Goal: Task Accomplishment & Management: Manage account settings

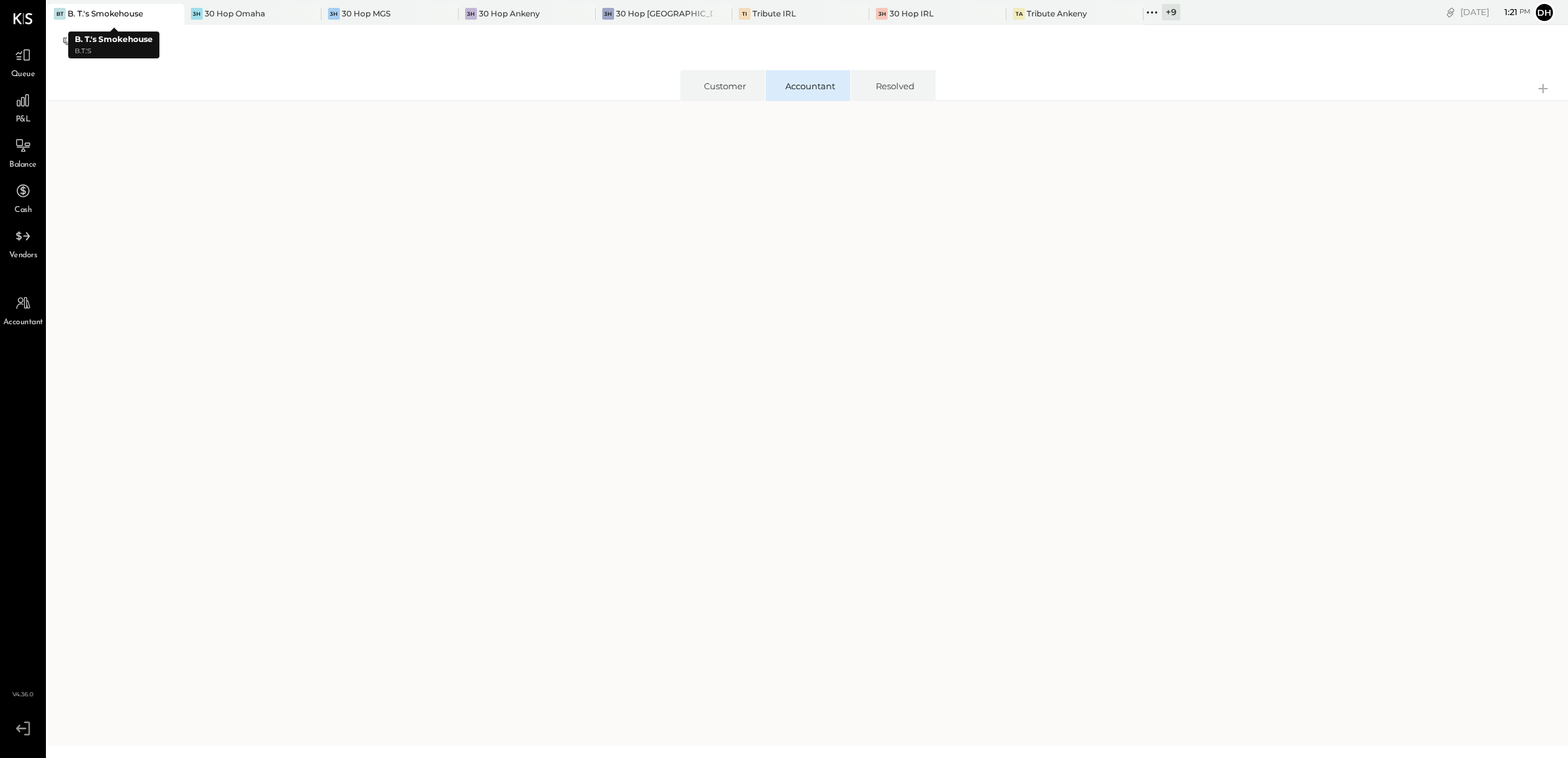
click at [169, 13] on icon at bounding box center [172, 13] width 6 height 6
click at [150, 10] on div at bounding box center [172, 13] width 46 height 19
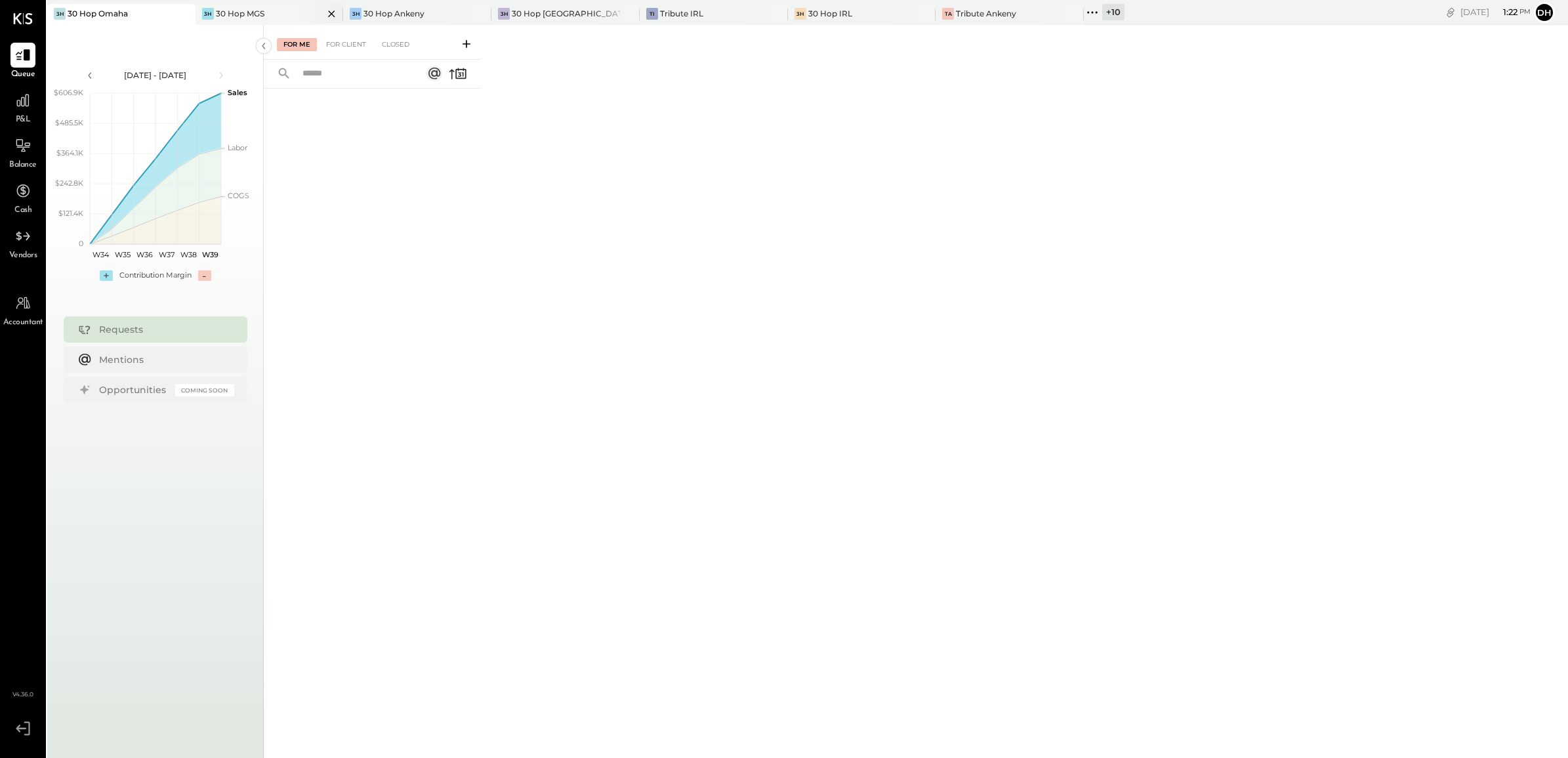
click at [259, 9] on div "30 Hop MGS" at bounding box center [240, 13] width 49 height 11
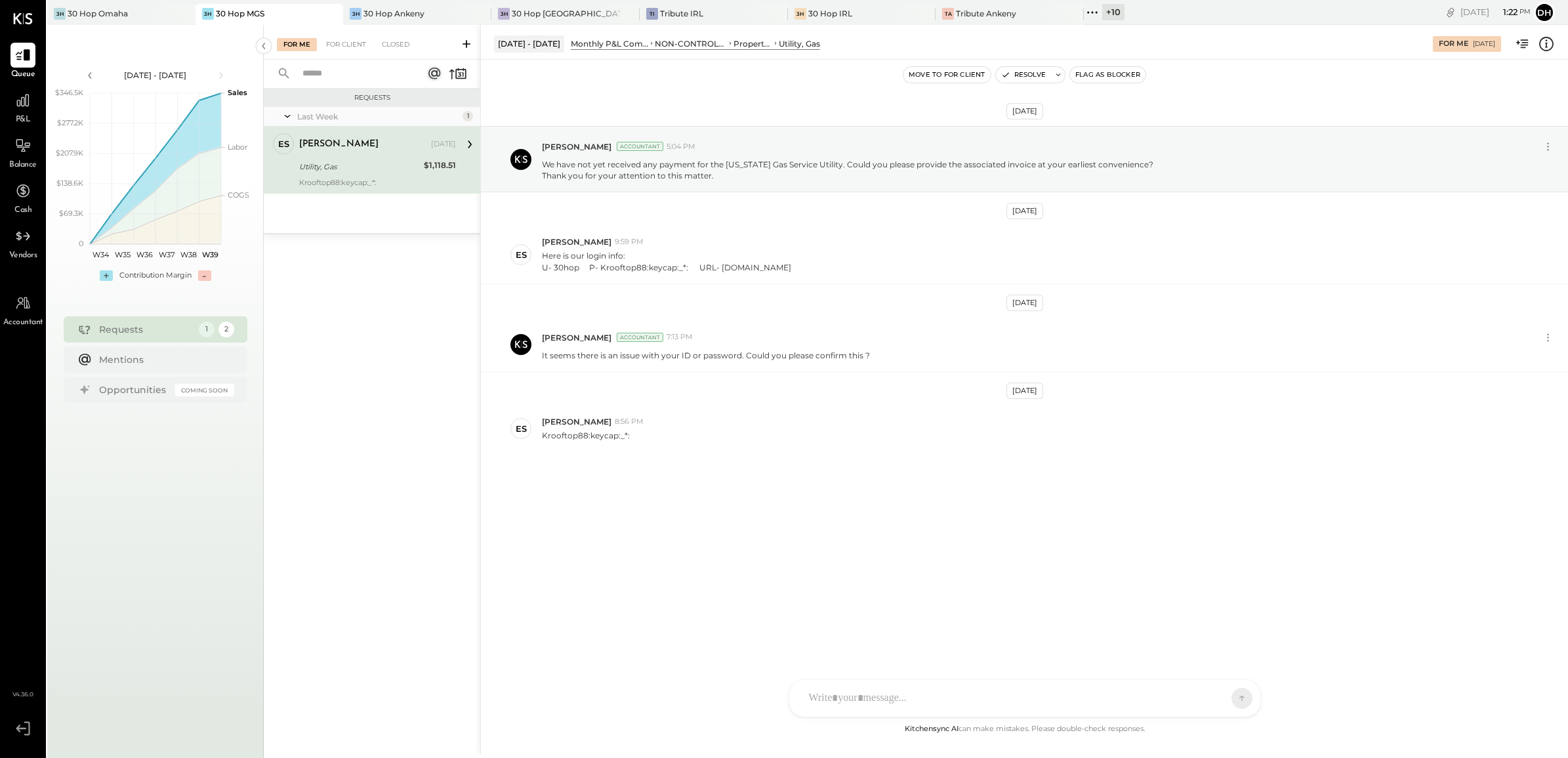
drag, startPoint x: 711, startPoint y: 270, endPoint x: 798, endPoint y: 285, distance: 88.3
click at [798, 285] on div "[DATE] [PERSON_NAME] Accountant 5:04 PM We have not yet received any payment fo…" at bounding box center [1024, 321] width 1087 height 457
copy div "[DOMAIN_NAME]"
click at [561, 268] on div "U- 30hop P- Krooftop88:keycap:_*: URL- [DOMAIN_NAME]" at bounding box center [666, 267] width 249 height 11
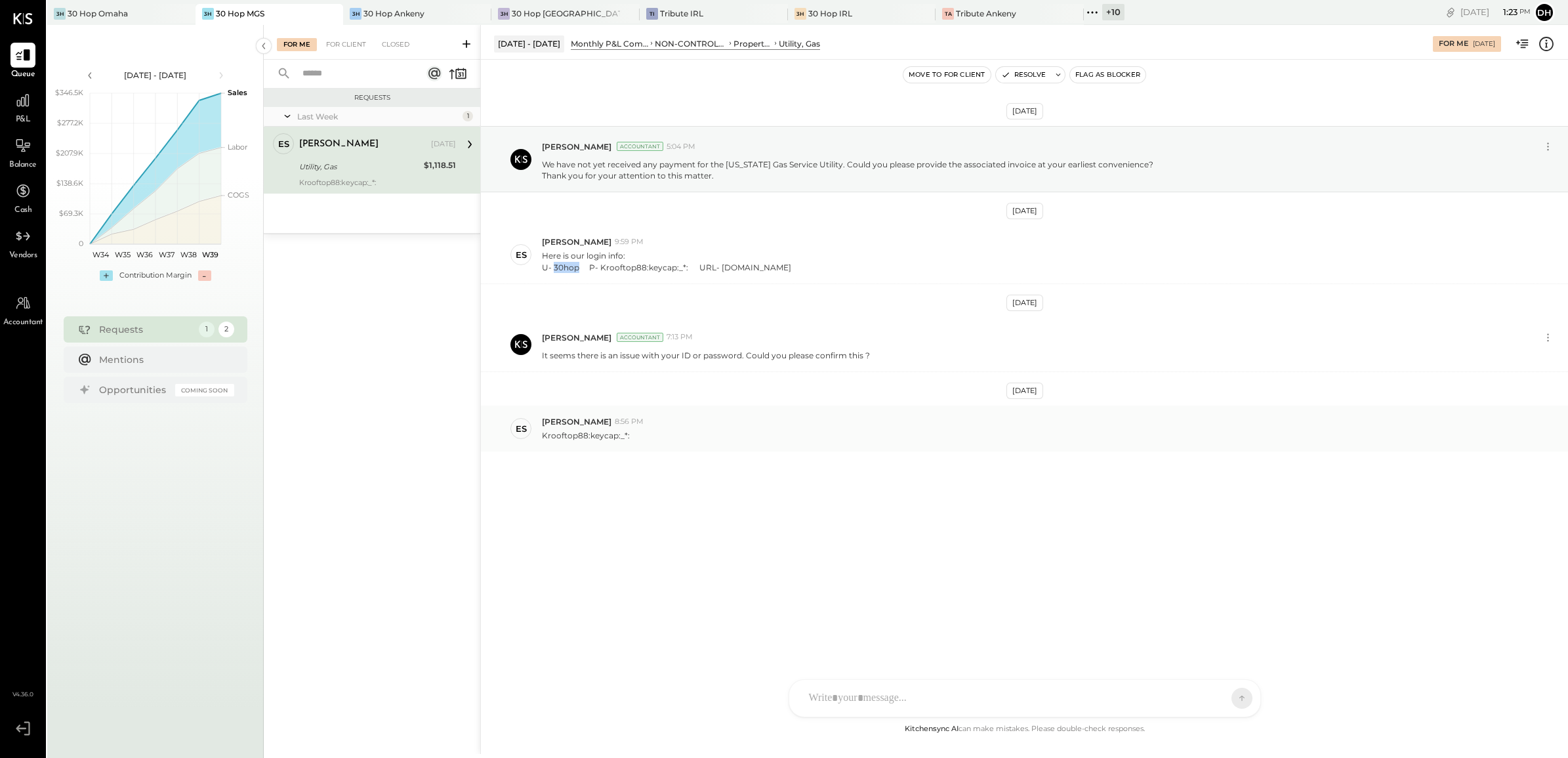
copy div "30hop"
click at [552, 437] on p "Krooftop88:keycap:_*:" at bounding box center [585, 435] width 88 height 11
copy p "Krooftop88"
click at [427, 14] on div "3H 30 Hop Ankeny" at bounding box center [407, 13] width 129 height 12
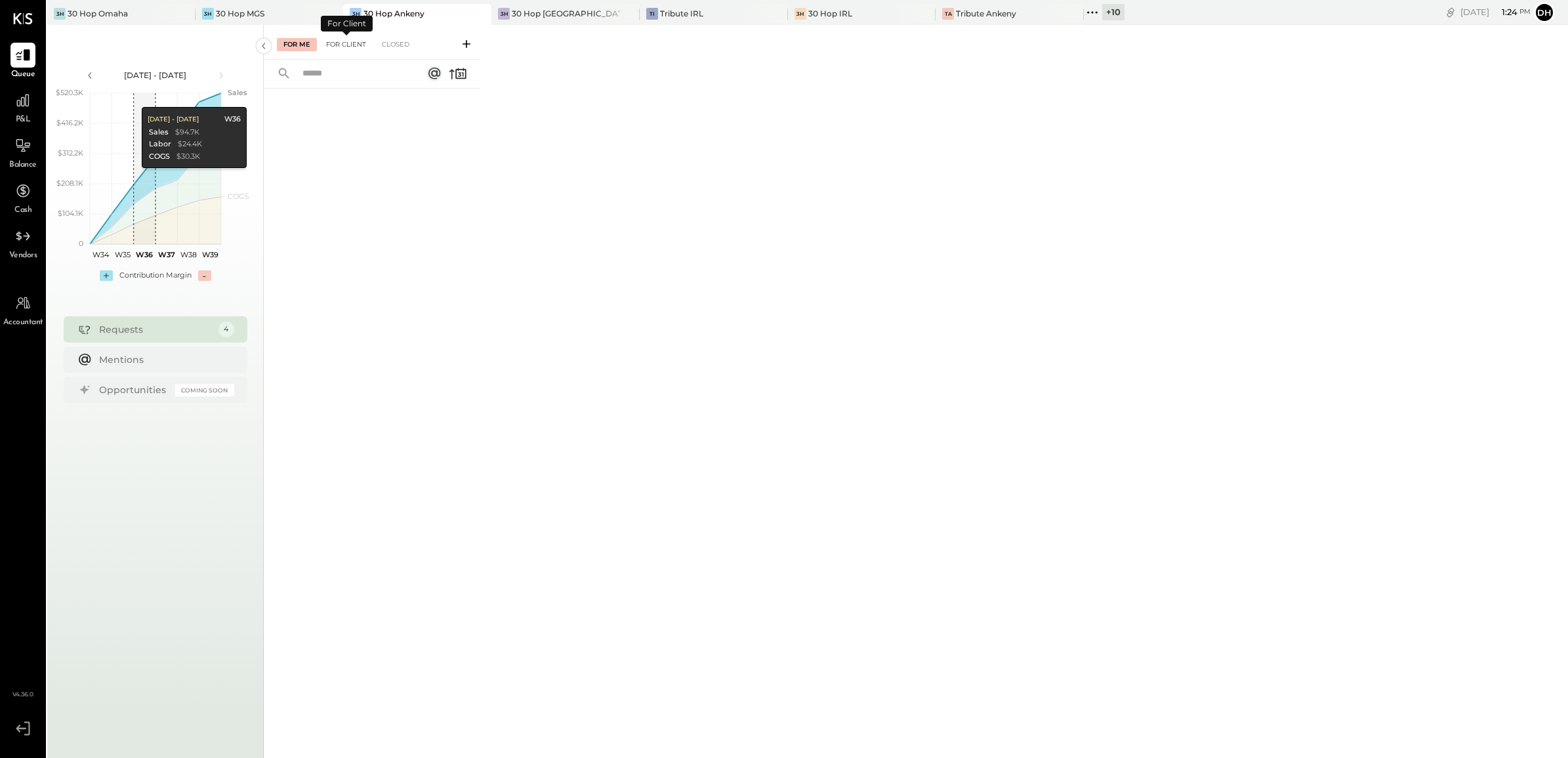
click at [349, 49] on div "For Client" at bounding box center [346, 45] width 53 height 13
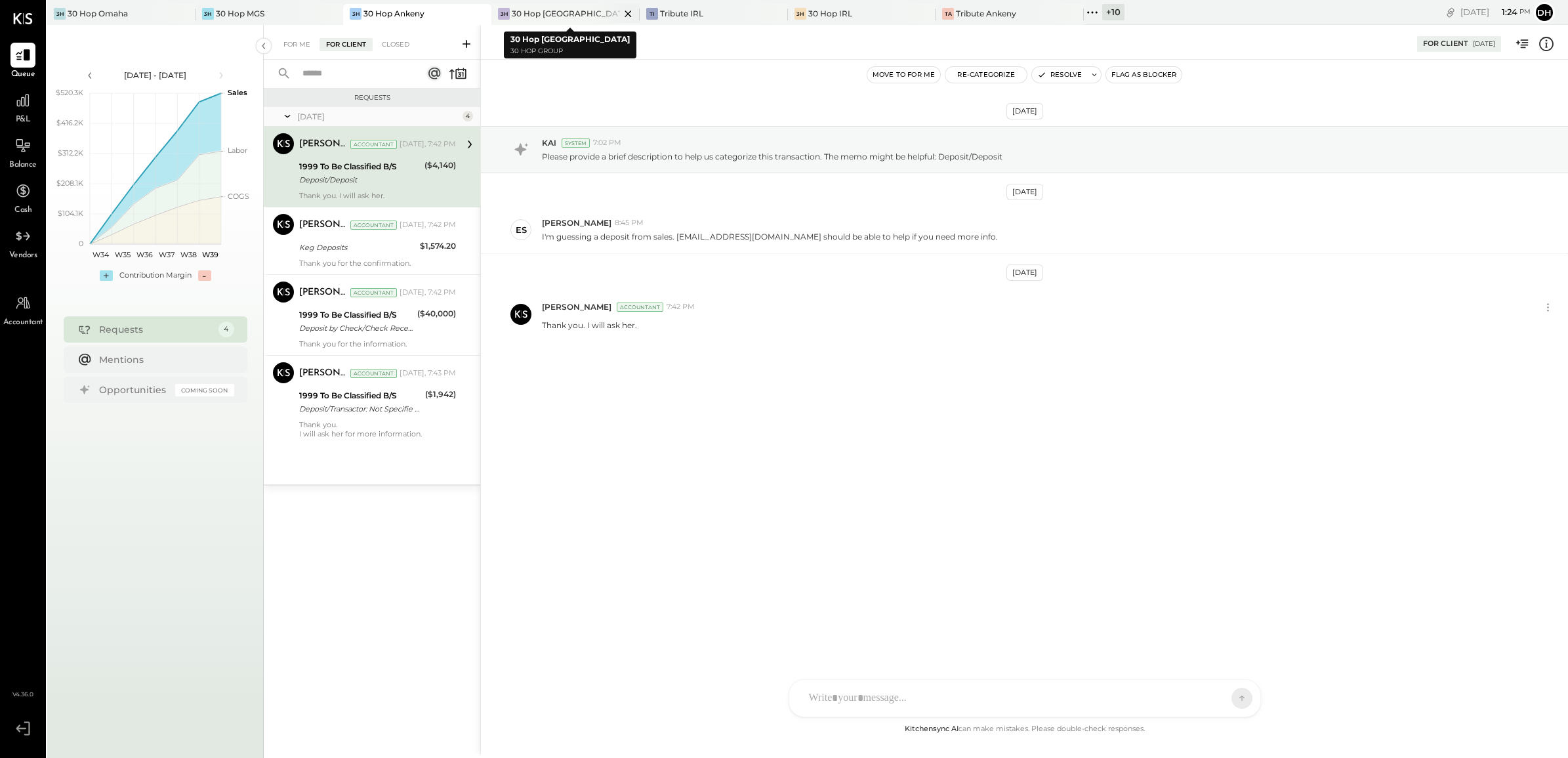
click at [536, 8] on div "30 Hop [GEOGRAPHIC_DATA]" at bounding box center [566, 13] width 108 height 11
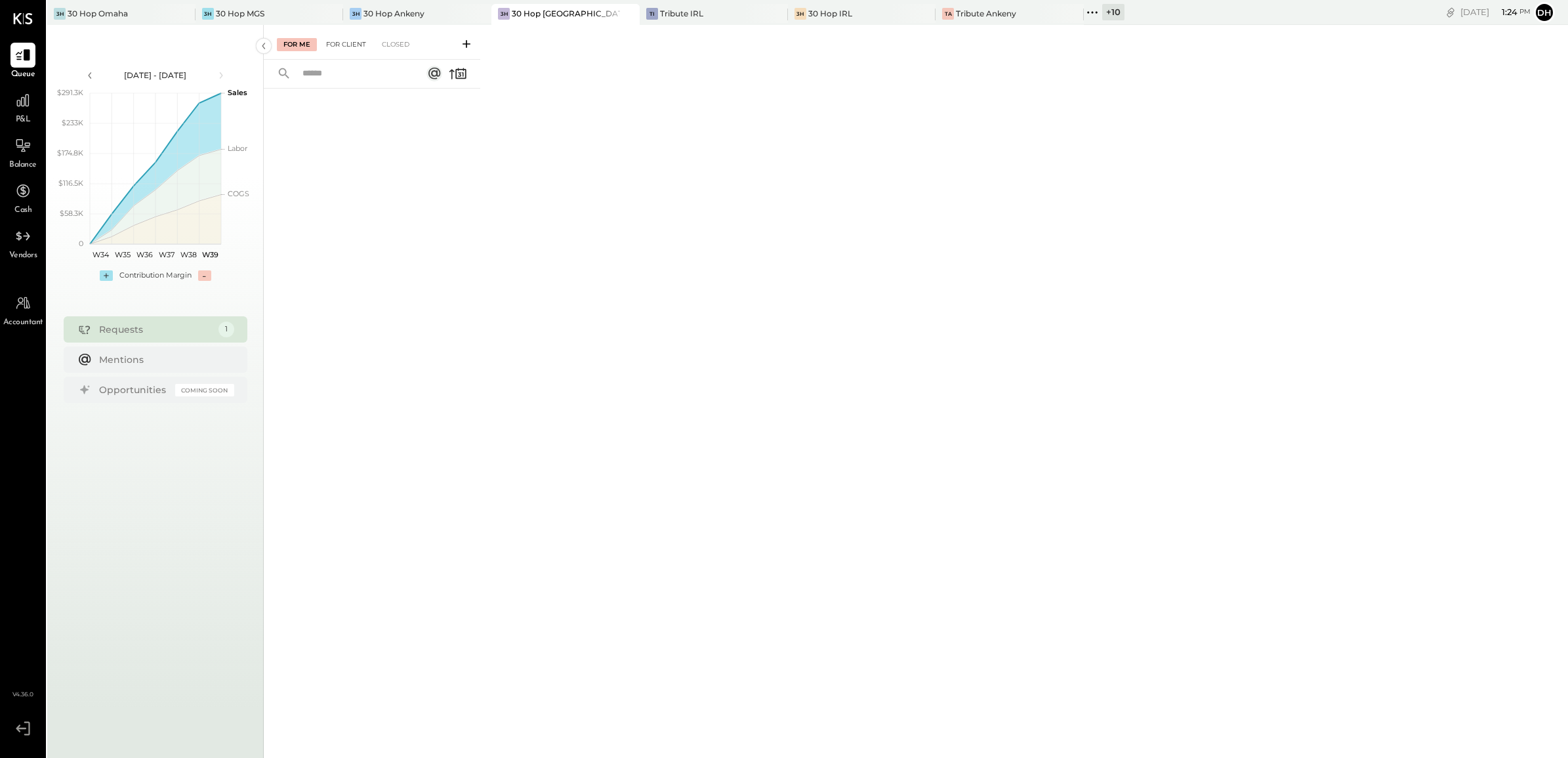
click at [349, 38] on div "For Client" at bounding box center [346, 45] width 53 height 13
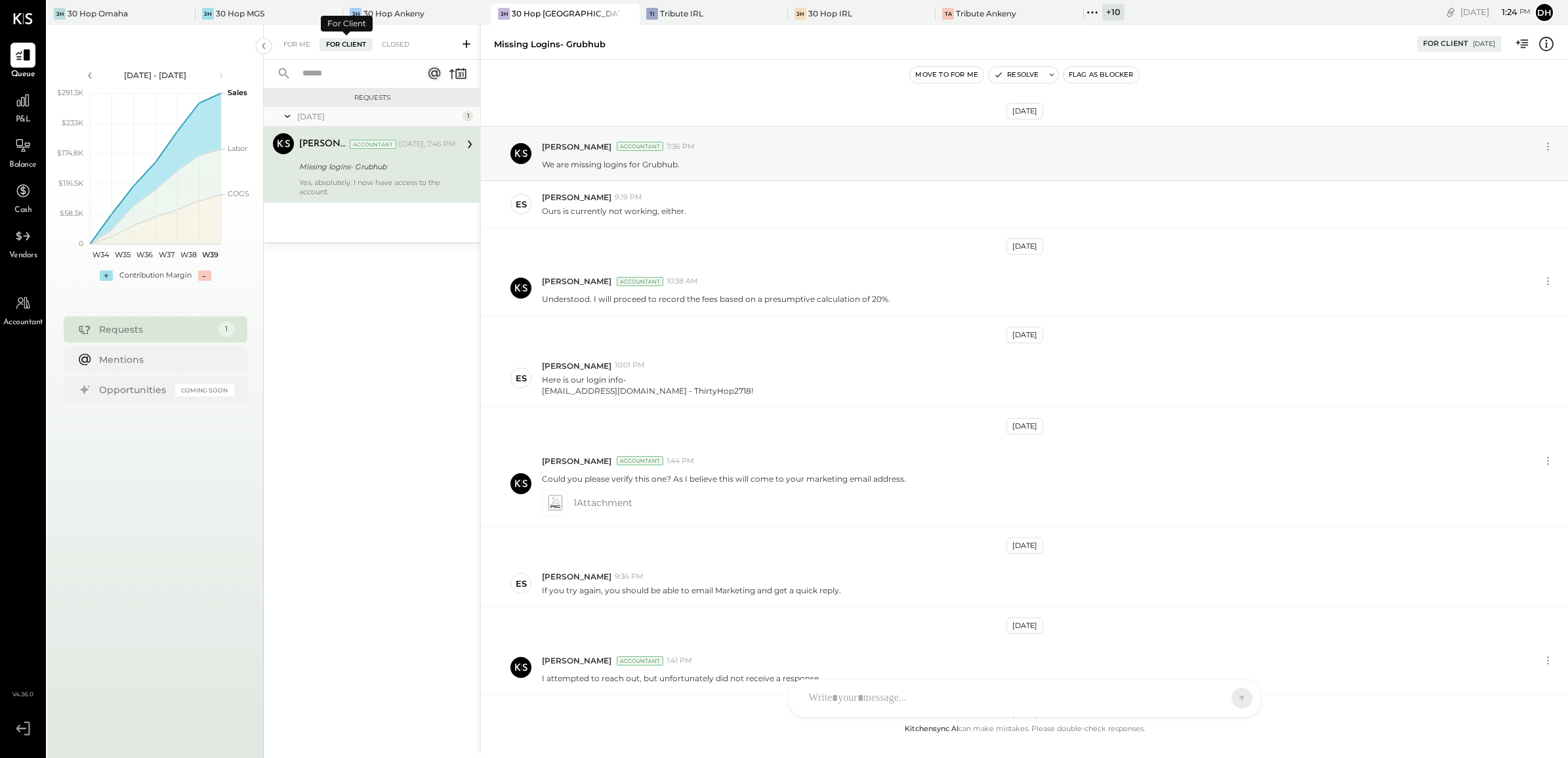
scroll to position [244, 0]
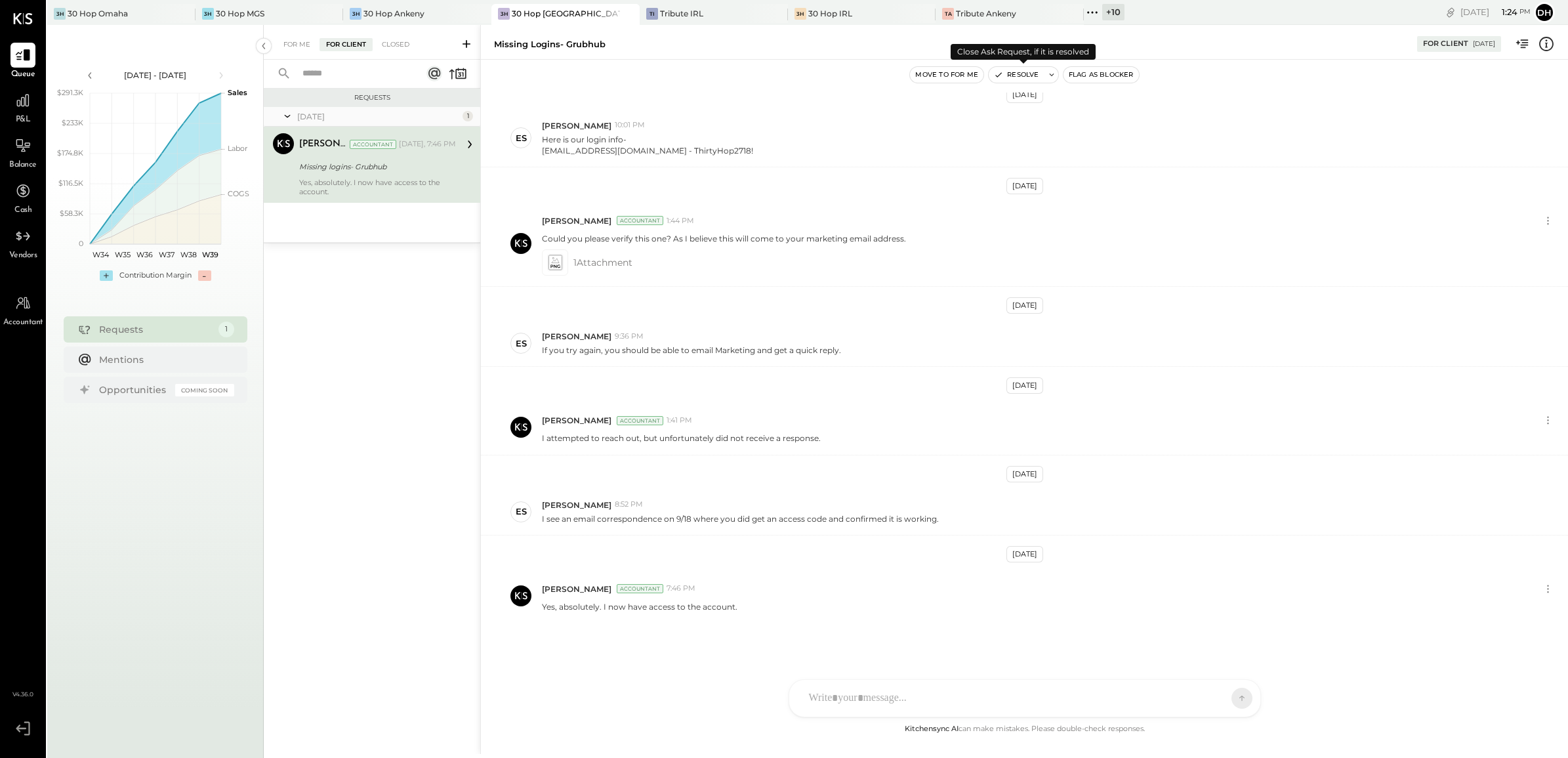
click at [999, 76] on icon "button" at bounding box center [998, 75] width 9 height 9
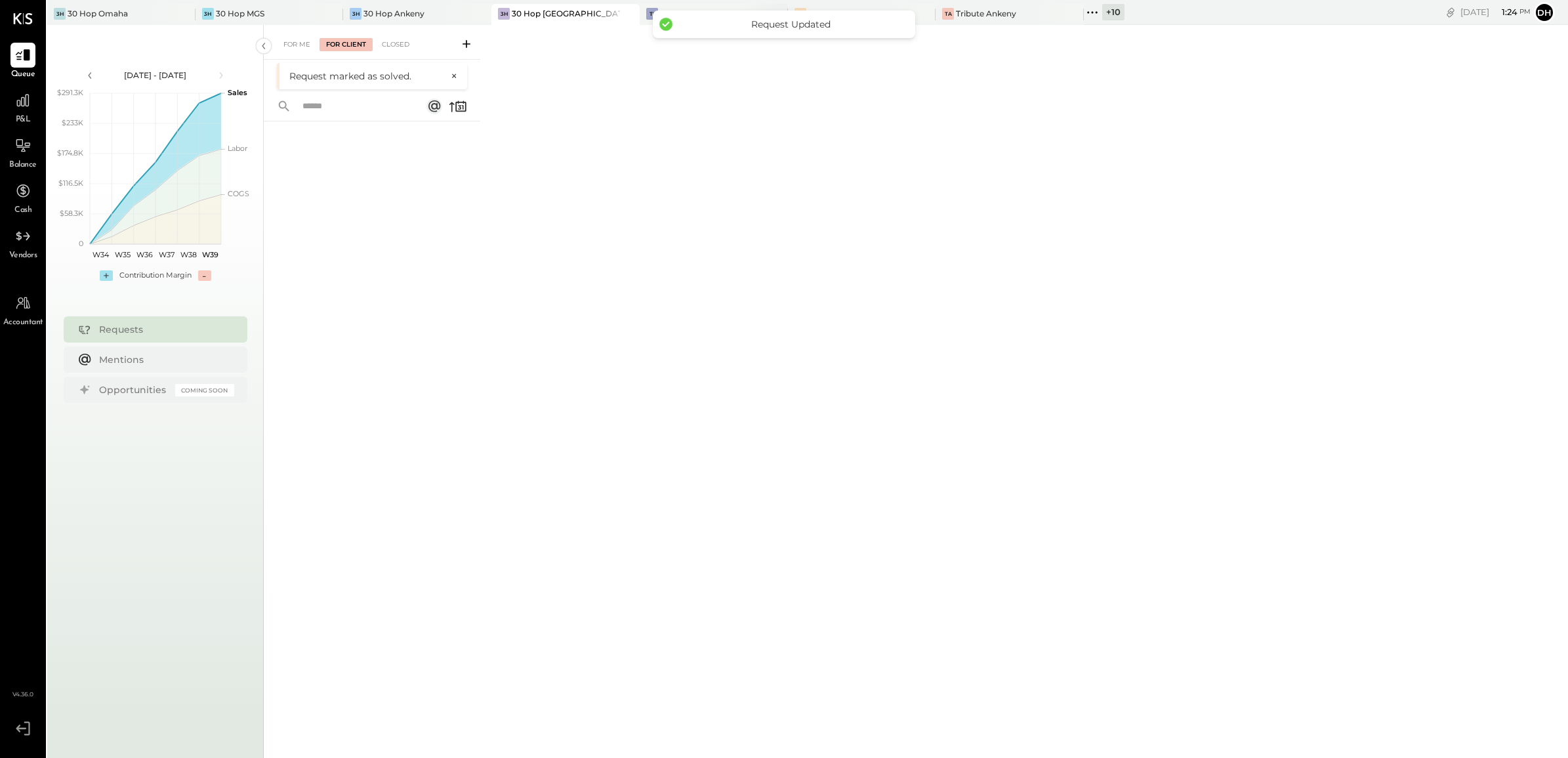
click at [689, 4] on div "TI Tribute IRL" at bounding box center [713, 14] width 148 height 21
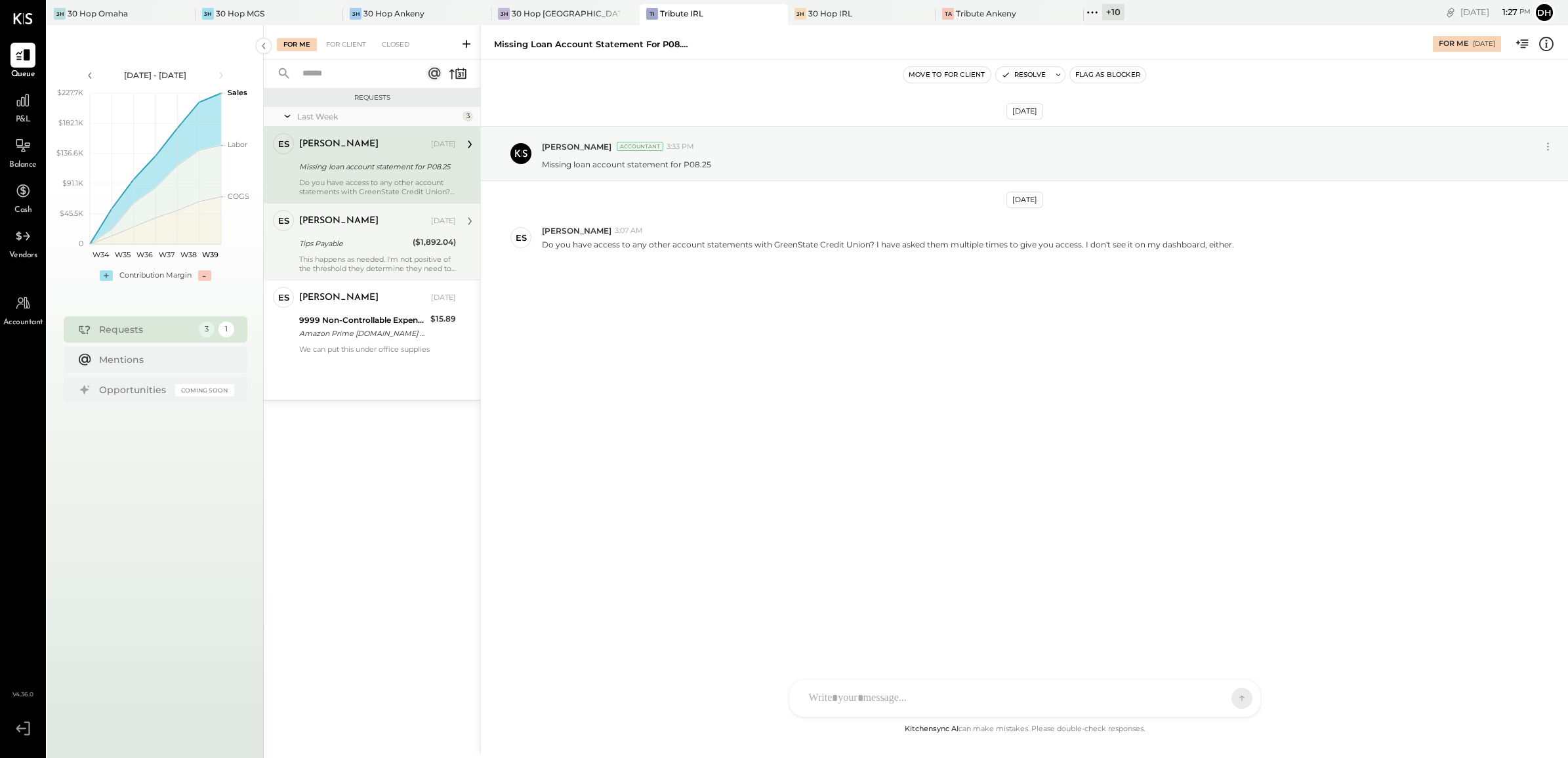
click at [376, 250] on div "Tips Payable" at bounding box center [354, 243] width 110 height 16
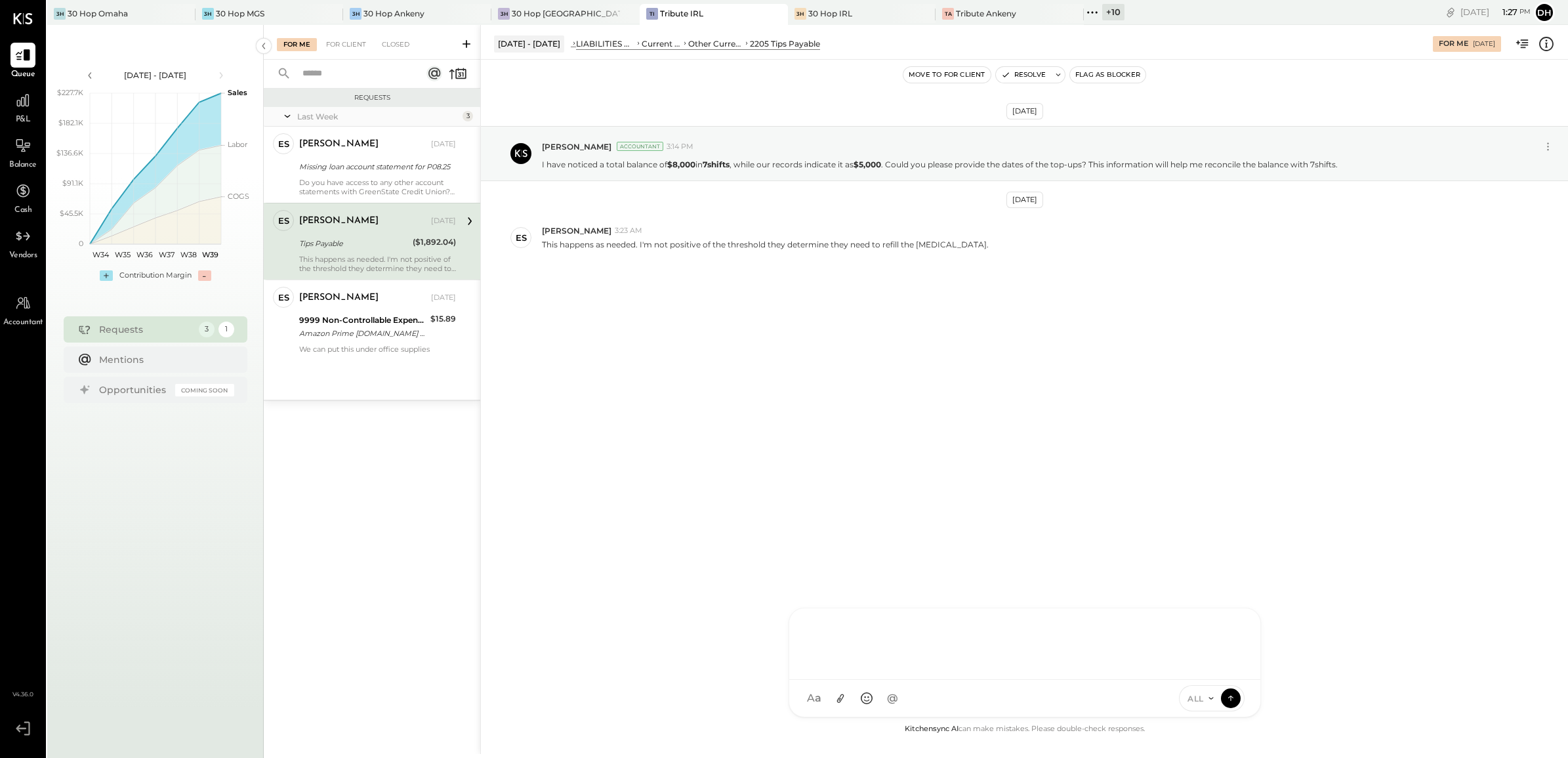
click at [910, 606] on div at bounding box center [1024, 644] width 471 height 71
click at [1229, 606] on button at bounding box center [1230, 697] width 20 height 20
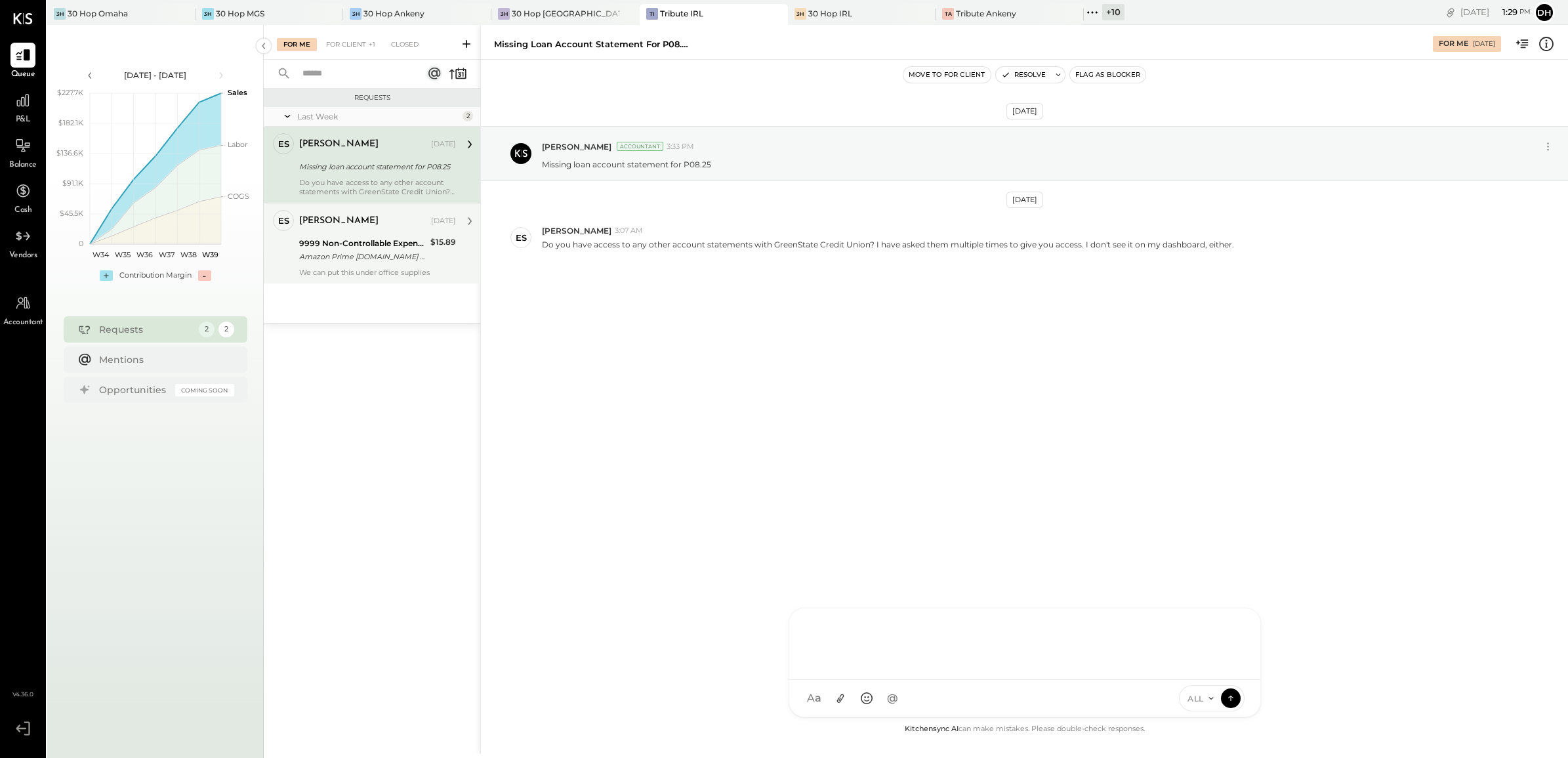
click at [352, 261] on div "Amazon Prime [DOMAIN_NAME] WA XXXX1001" at bounding box center [363, 256] width 127 height 13
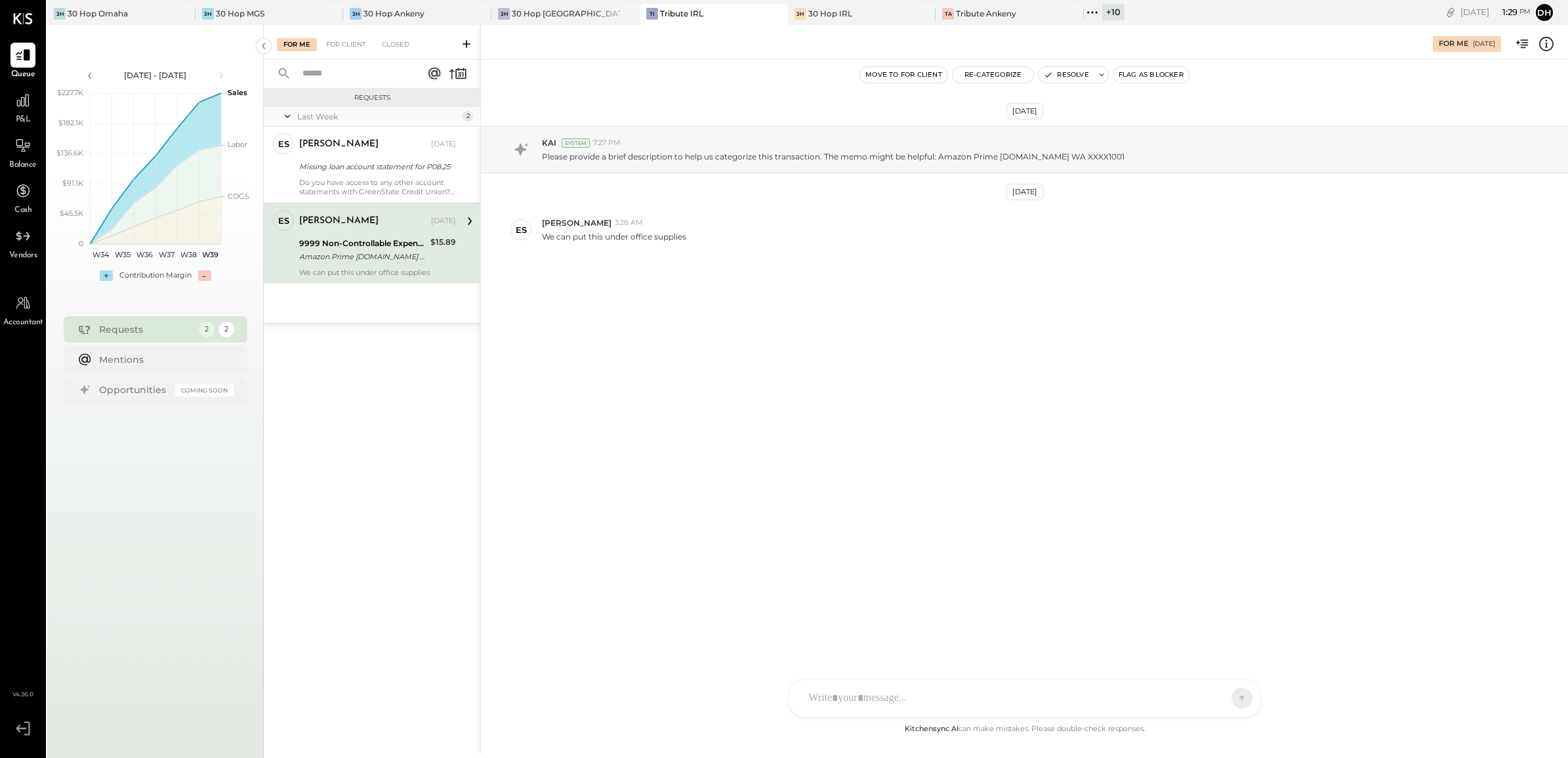
click at [1004, 63] on div "Move to for client Re-Categorize Resolve Flag as Blocker" at bounding box center [1024, 74] width 1087 height 31
click at [999, 74] on button "Re-Categorize" at bounding box center [993, 74] width 81 height 16
click at [1021, 125] on span "Loading..." at bounding box center [1066, 125] width 212 height 13
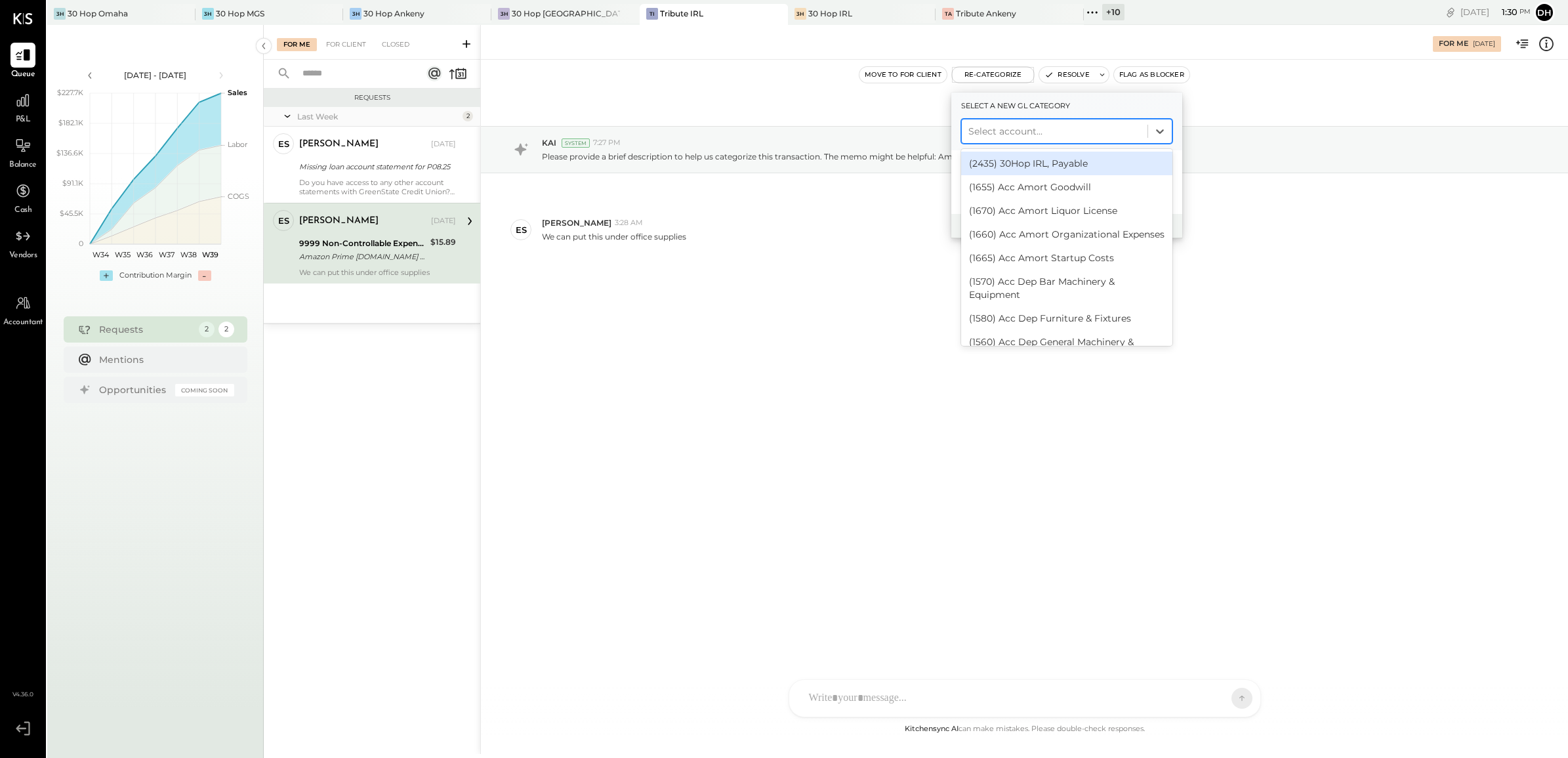
click at [1082, 127] on div at bounding box center [1054, 131] width 172 height 16
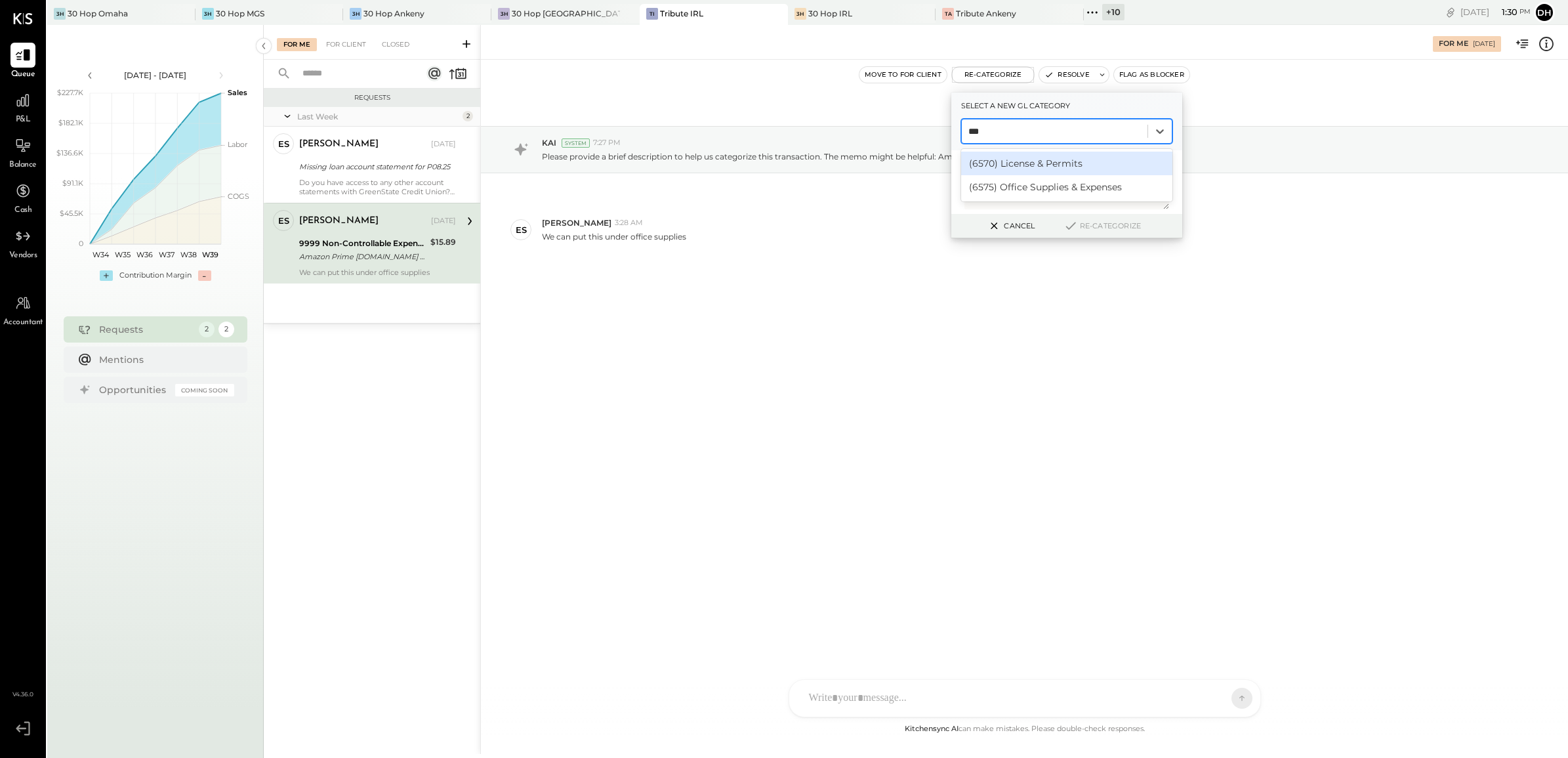
type input "****"
click at [1071, 159] on div "(6575) Office Supplies & Expenses" at bounding box center [1066, 163] width 212 height 24
click at [1102, 222] on button "Re-Categorize" at bounding box center [1102, 226] width 86 height 16
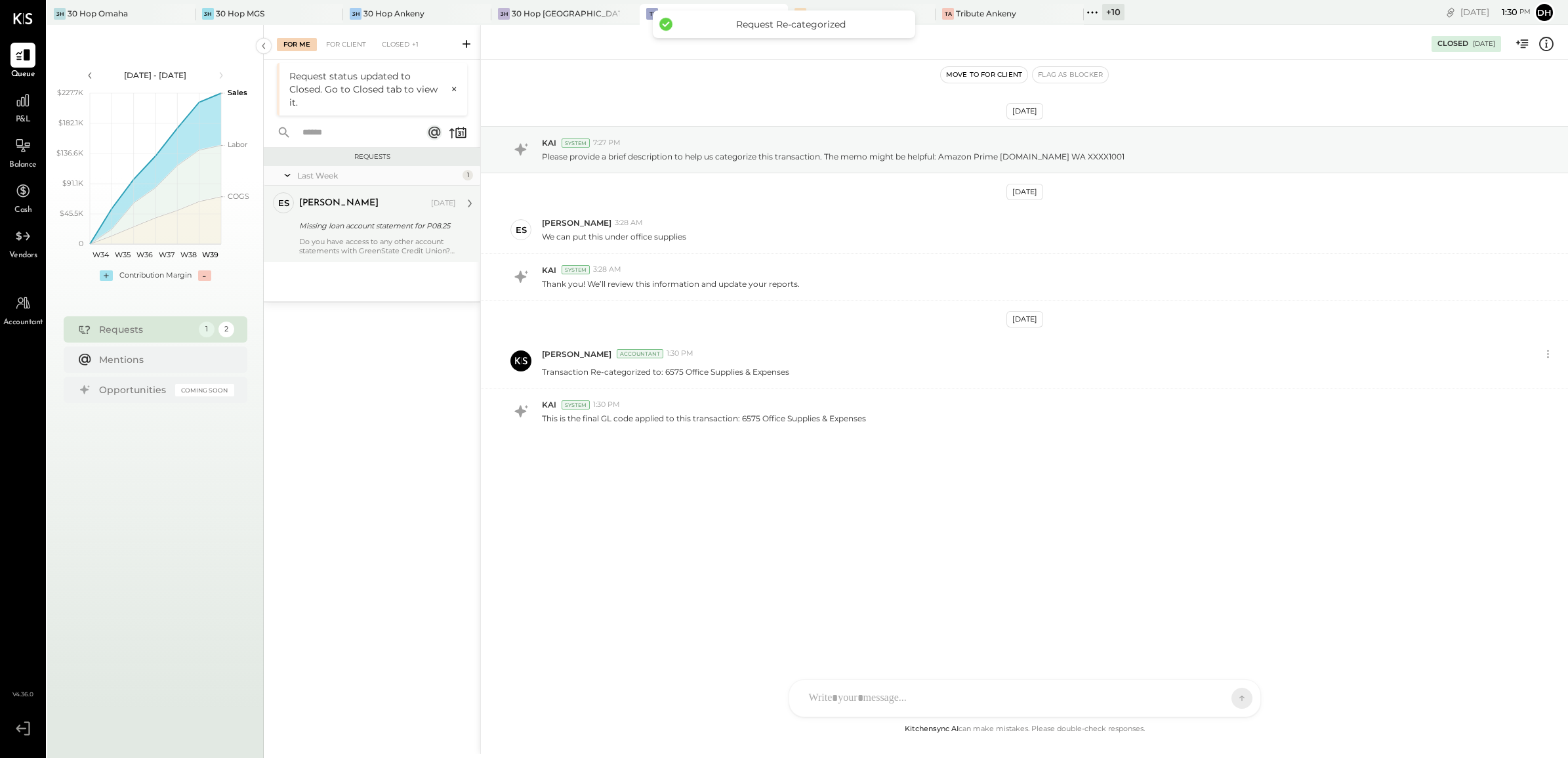
click at [326, 218] on div "Missing loan account statement for P08.25" at bounding box center [375, 226] width 153 height 16
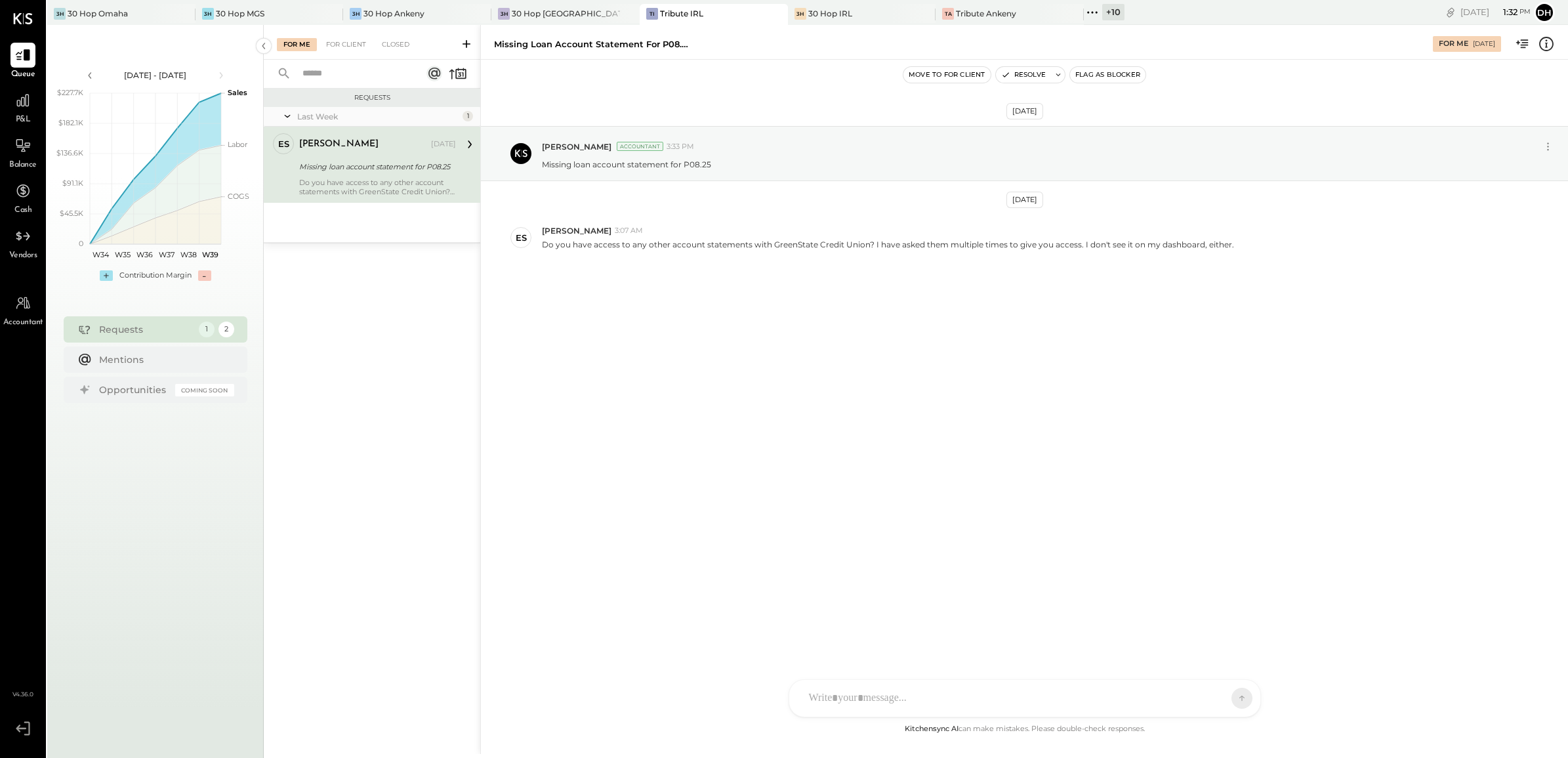
click at [717, 379] on div "[DATE] [PERSON_NAME] Accountant 3:33 PM Missing loan account statement for P08.…" at bounding box center [1024, 390] width 1087 height 662
click at [1040, 606] on div "AM [PERSON_NAME] [PERSON_NAME] AB [PERSON_NAME] AP [PERSON_NAME] DB [PERSON_NAM…" at bounding box center [1024, 651] width 473 height 133
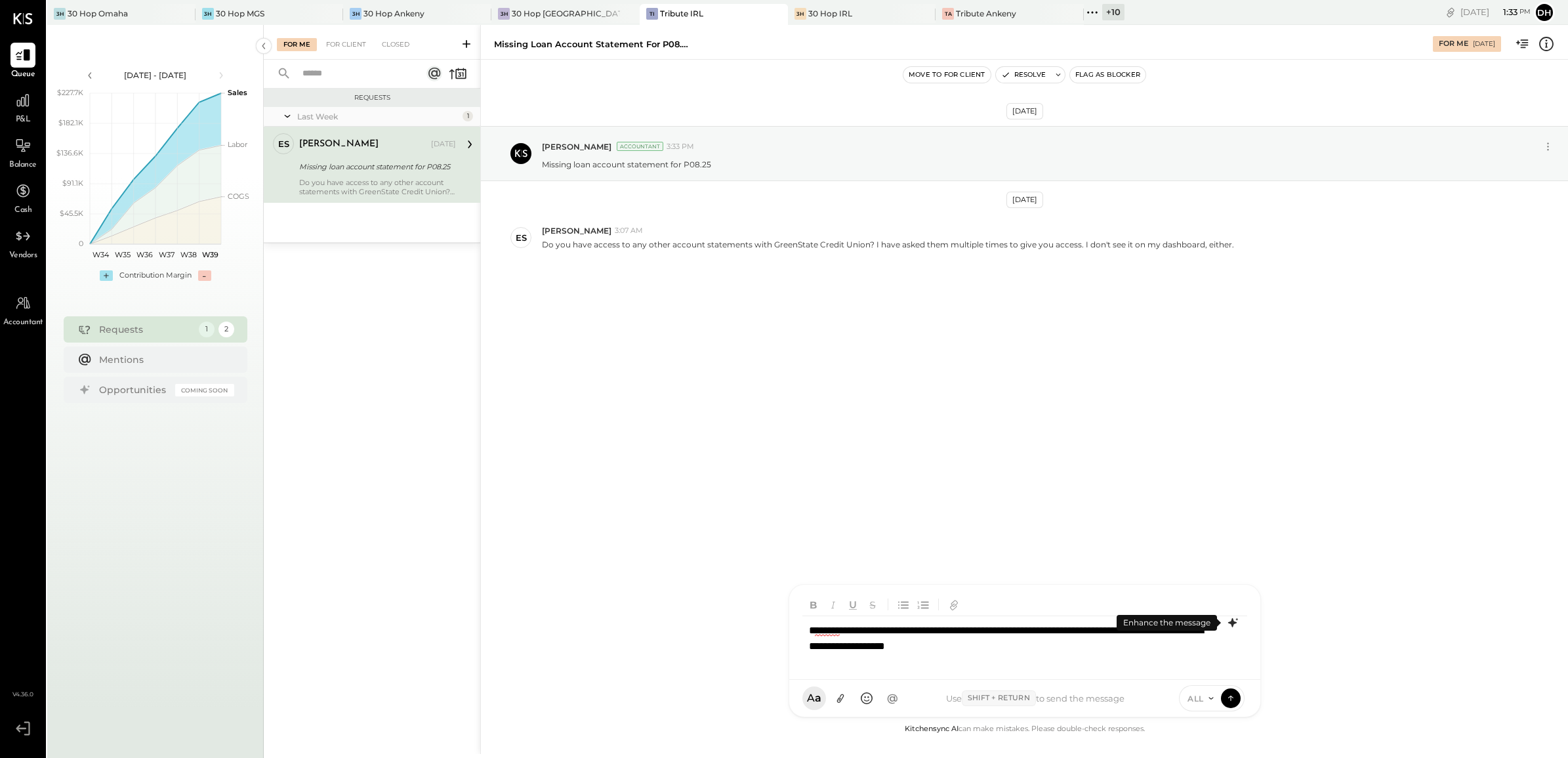
click at [1229, 606] on icon at bounding box center [1231, 622] width 9 height 9
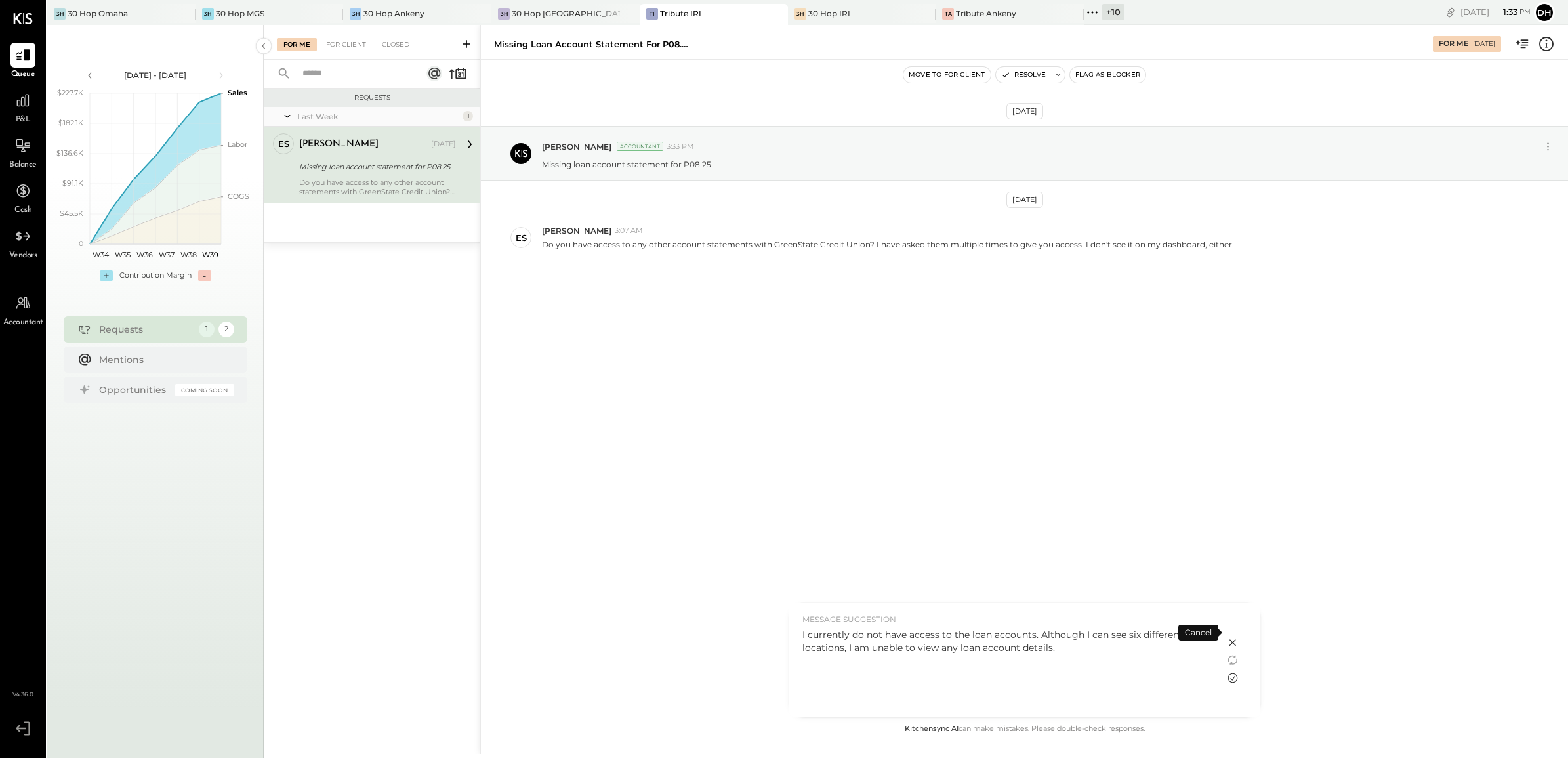
click at [1230, 606] on icon at bounding box center [1233, 678] width 16 height 16
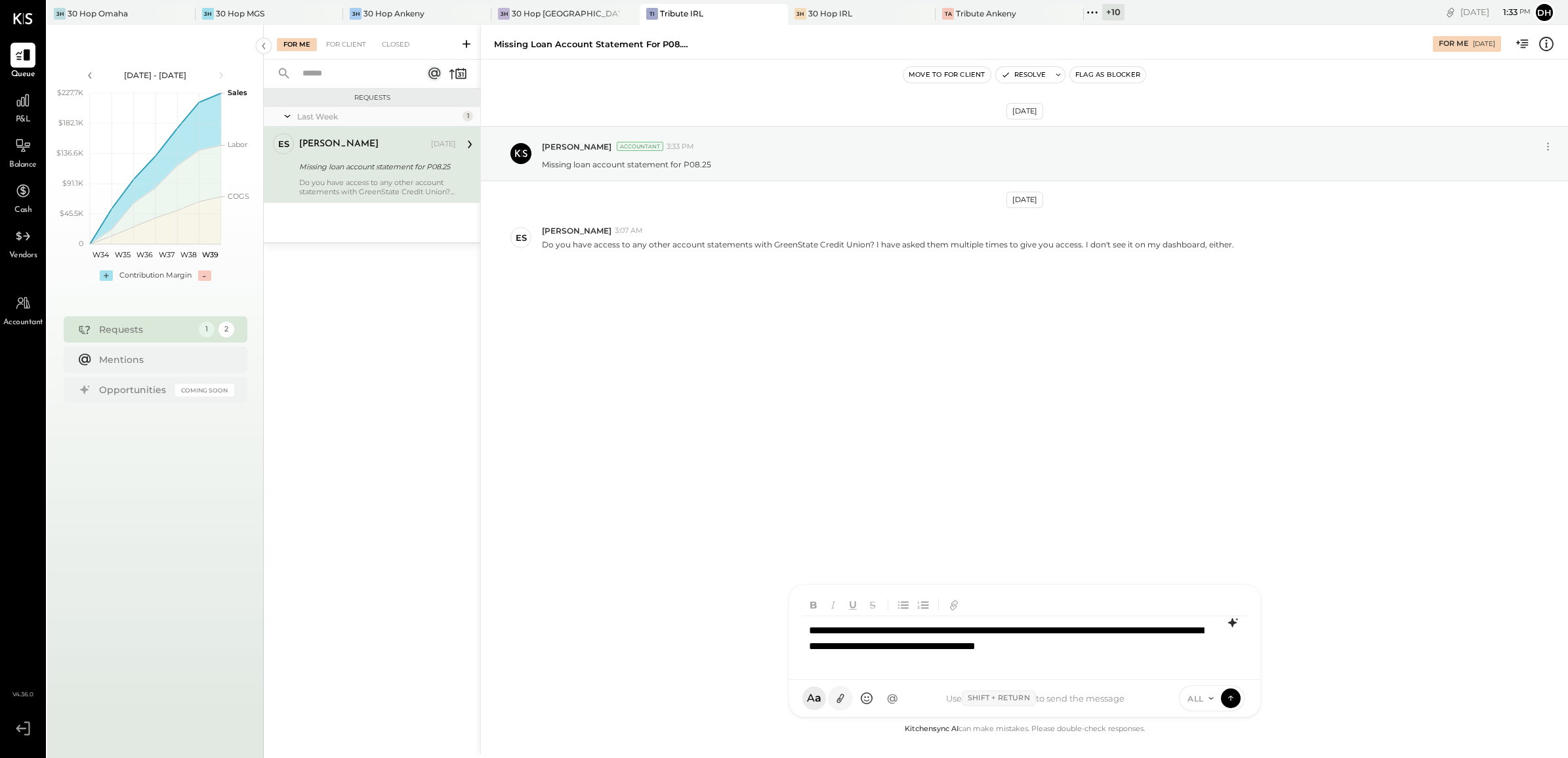
click at [837, 606] on icon at bounding box center [840, 698] width 14 height 14
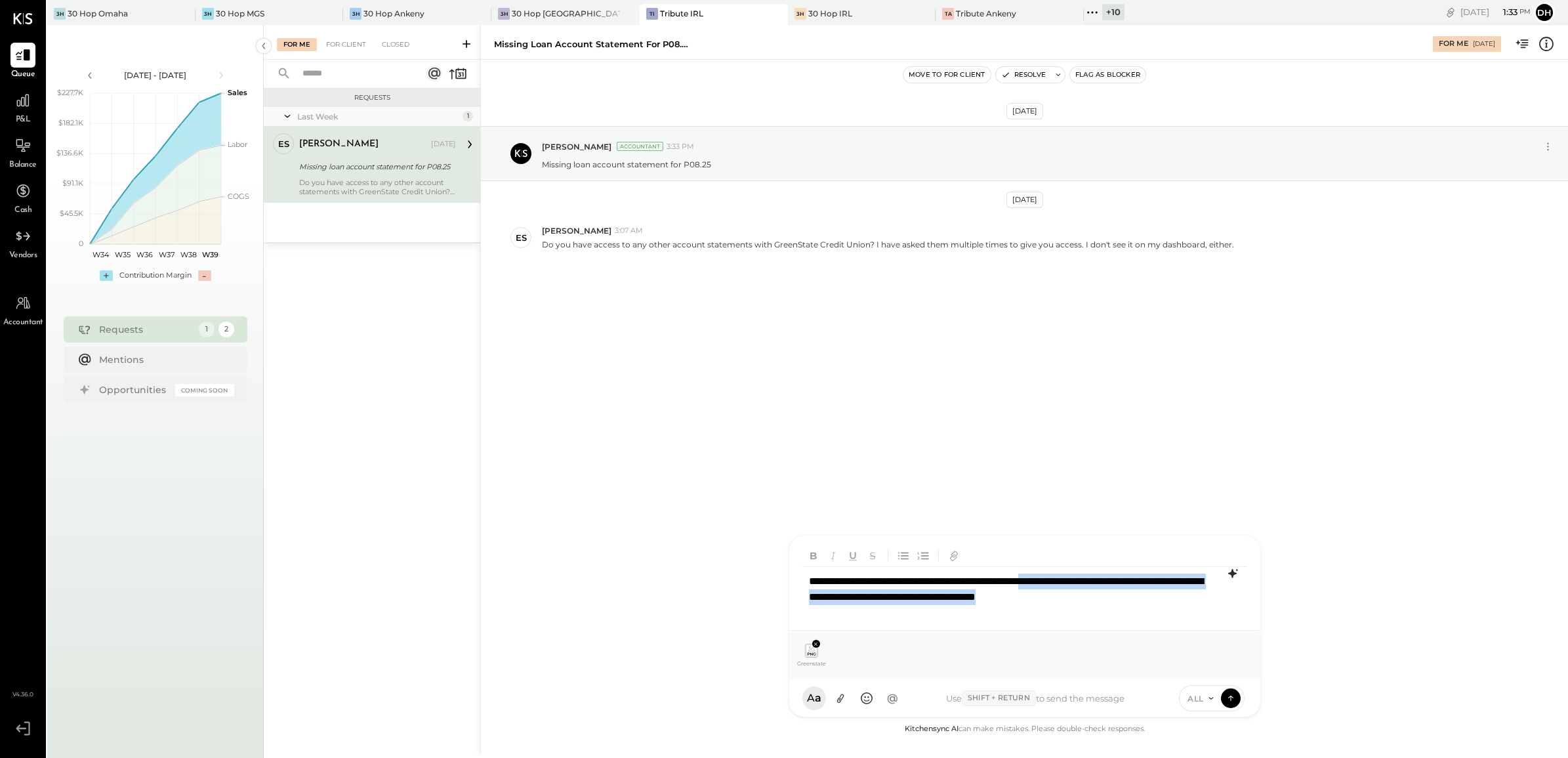
drag, startPoint x: 1157, startPoint y: 598, endPoint x: 1082, endPoint y: 581, distance: 76.9
click at [1082, 581] on div "**********" at bounding box center [1025, 593] width 445 height 53
click at [1226, 606] on icon at bounding box center [1230, 697] width 12 height 13
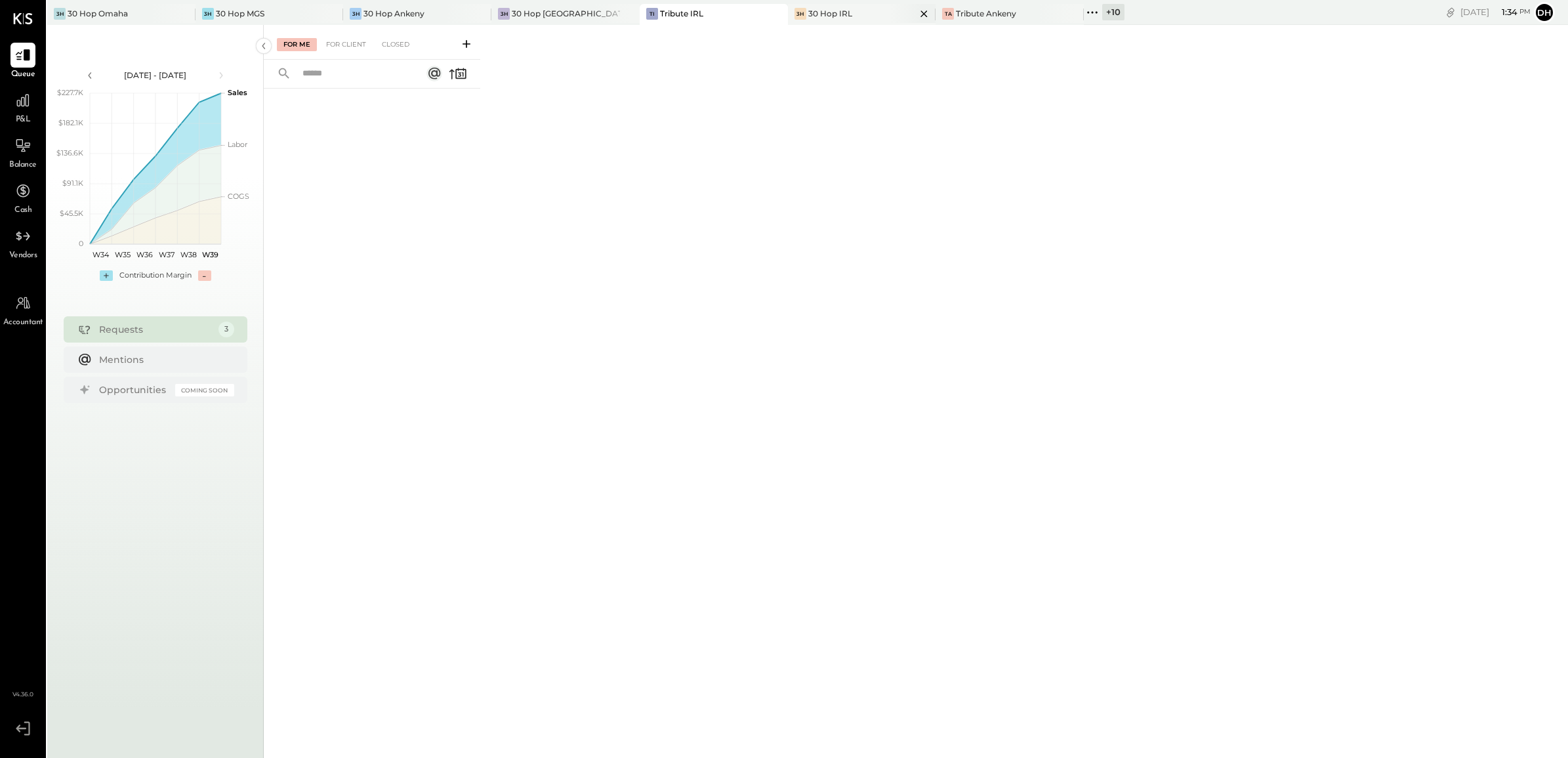
click at [810, 14] on div "30 Hop IRL" at bounding box center [830, 13] width 44 height 11
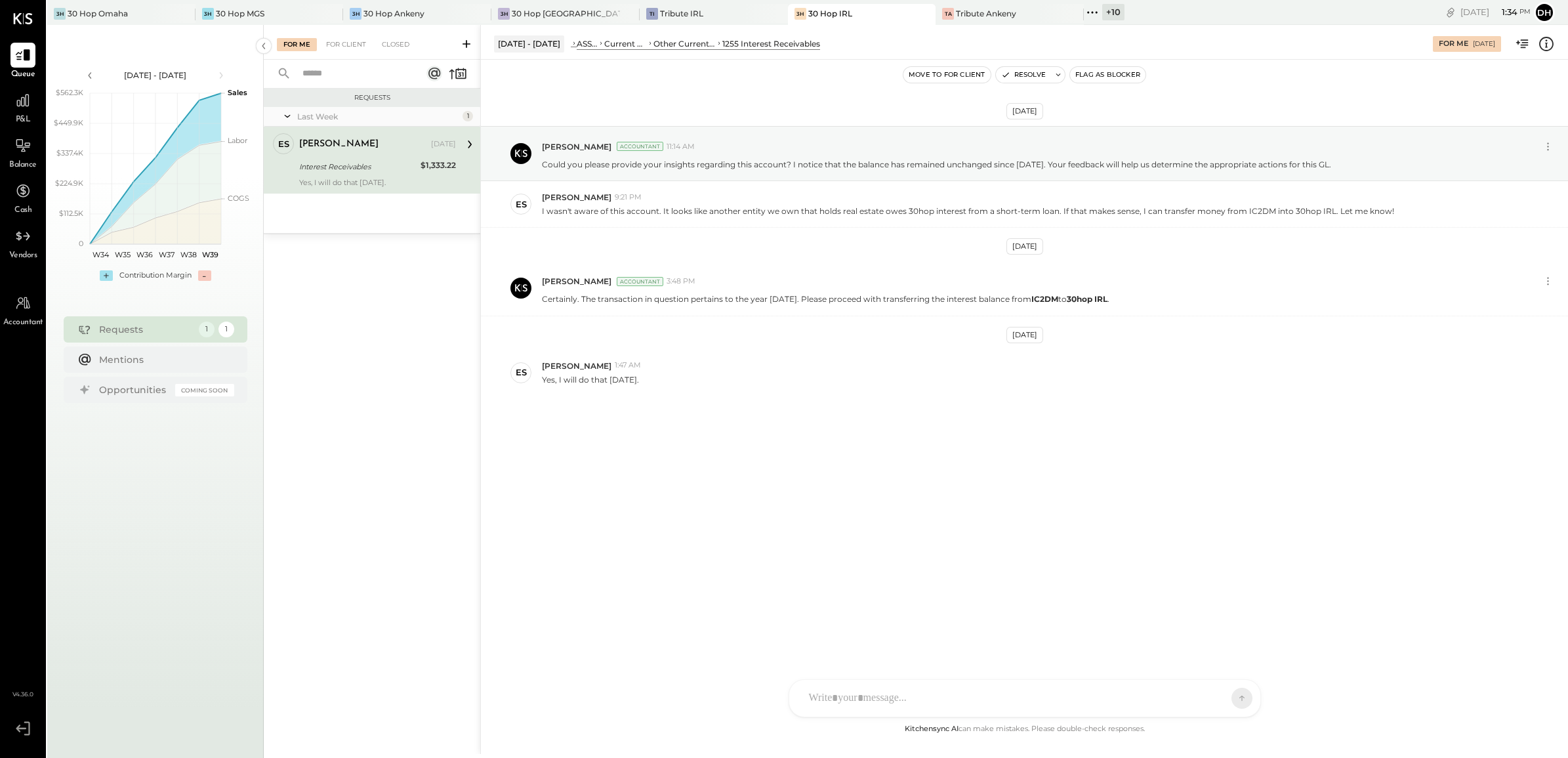
click at [916, 606] on div at bounding box center [1024, 698] width 471 height 37
click at [1227, 606] on icon at bounding box center [1230, 697] width 12 height 13
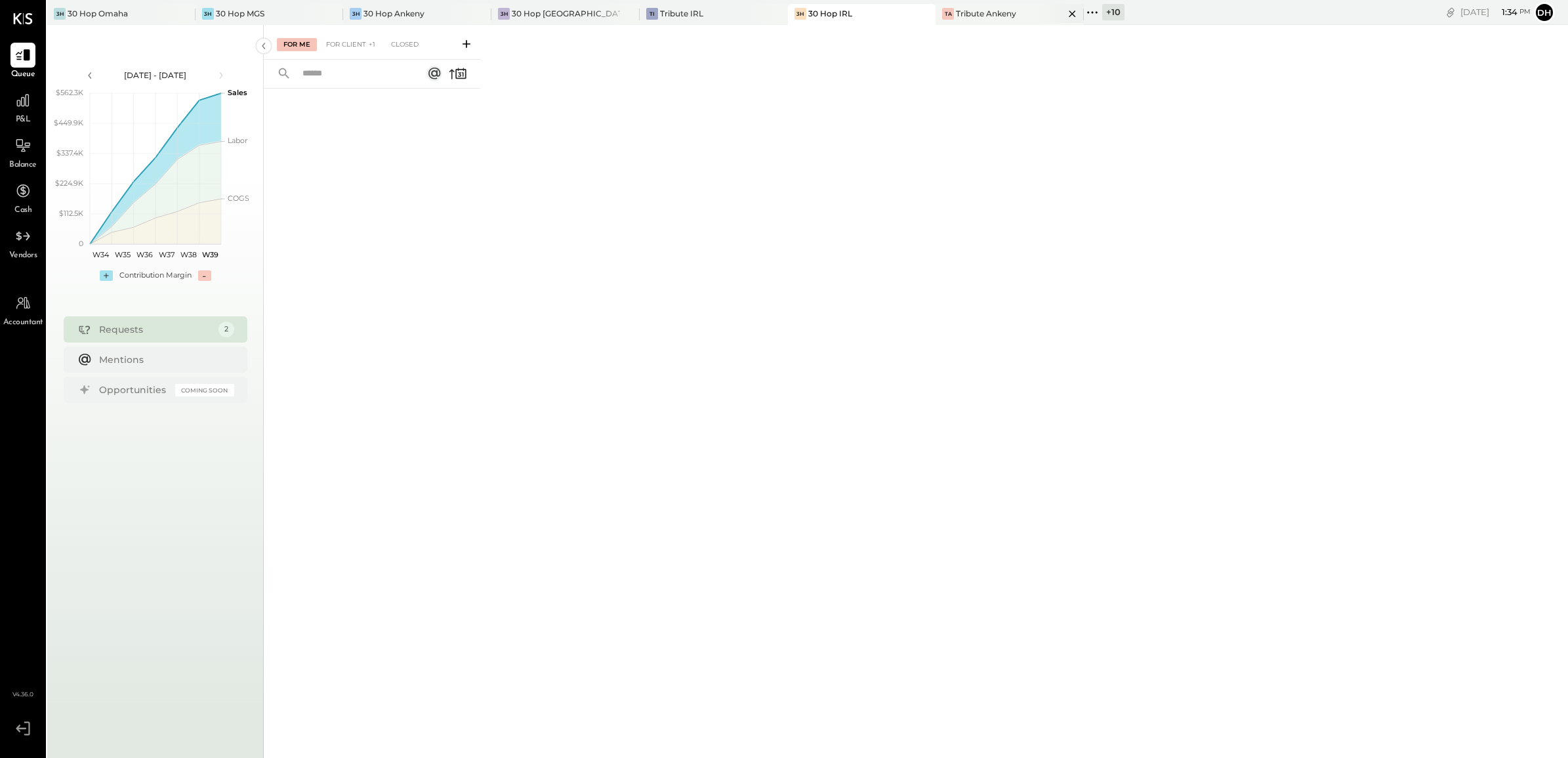
click at [956, 5] on div "TA Tribute Ankeny" at bounding box center [1009, 14] width 148 height 21
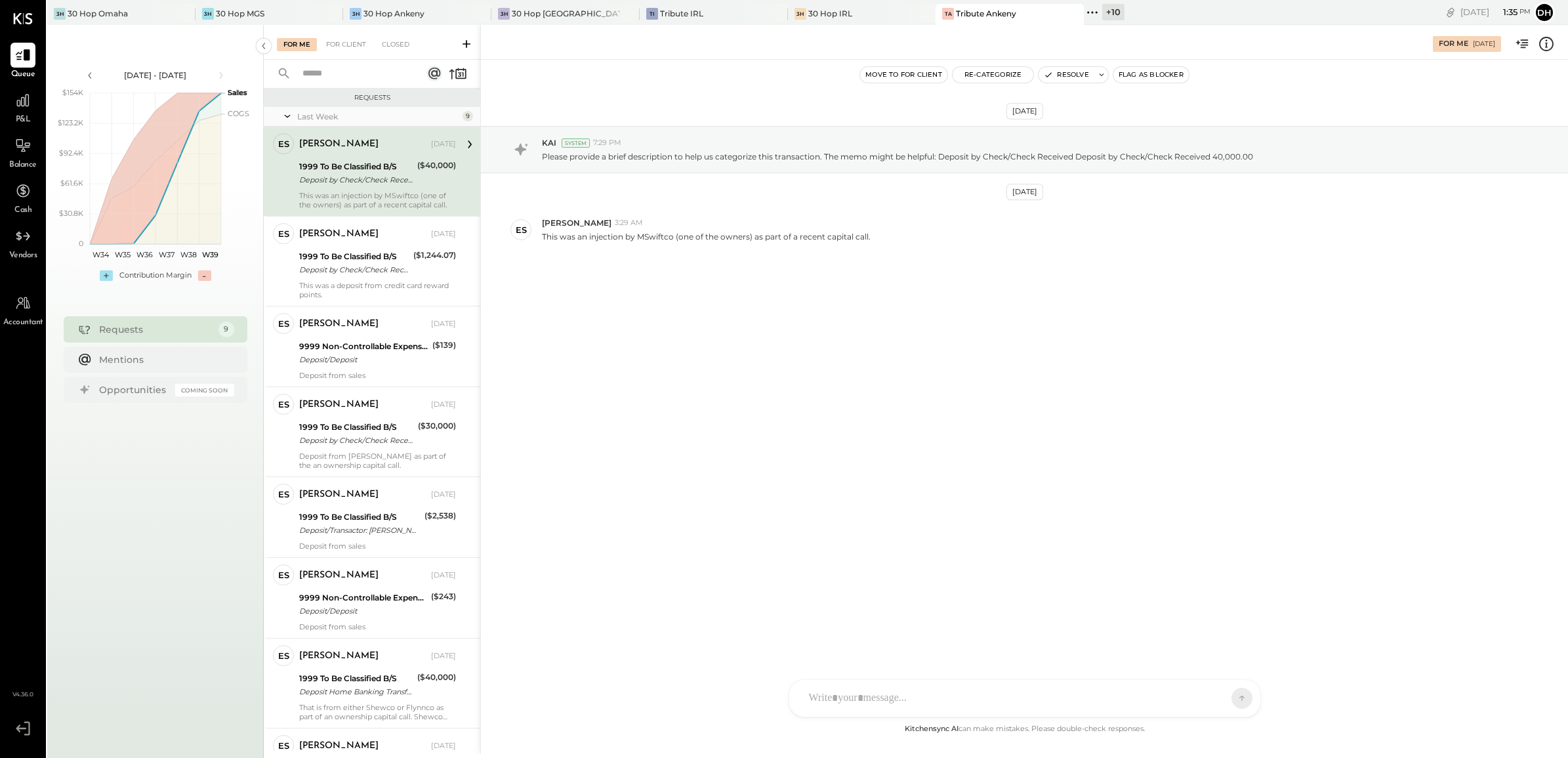
click at [323, 165] on div "1999 To Be Classified B/S" at bounding box center [357, 166] width 114 height 13
click at [966, 606] on div at bounding box center [1025, 642] width 445 height 53
click at [1228, 606] on icon at bounding box center [1230, 697] width 12 height 13
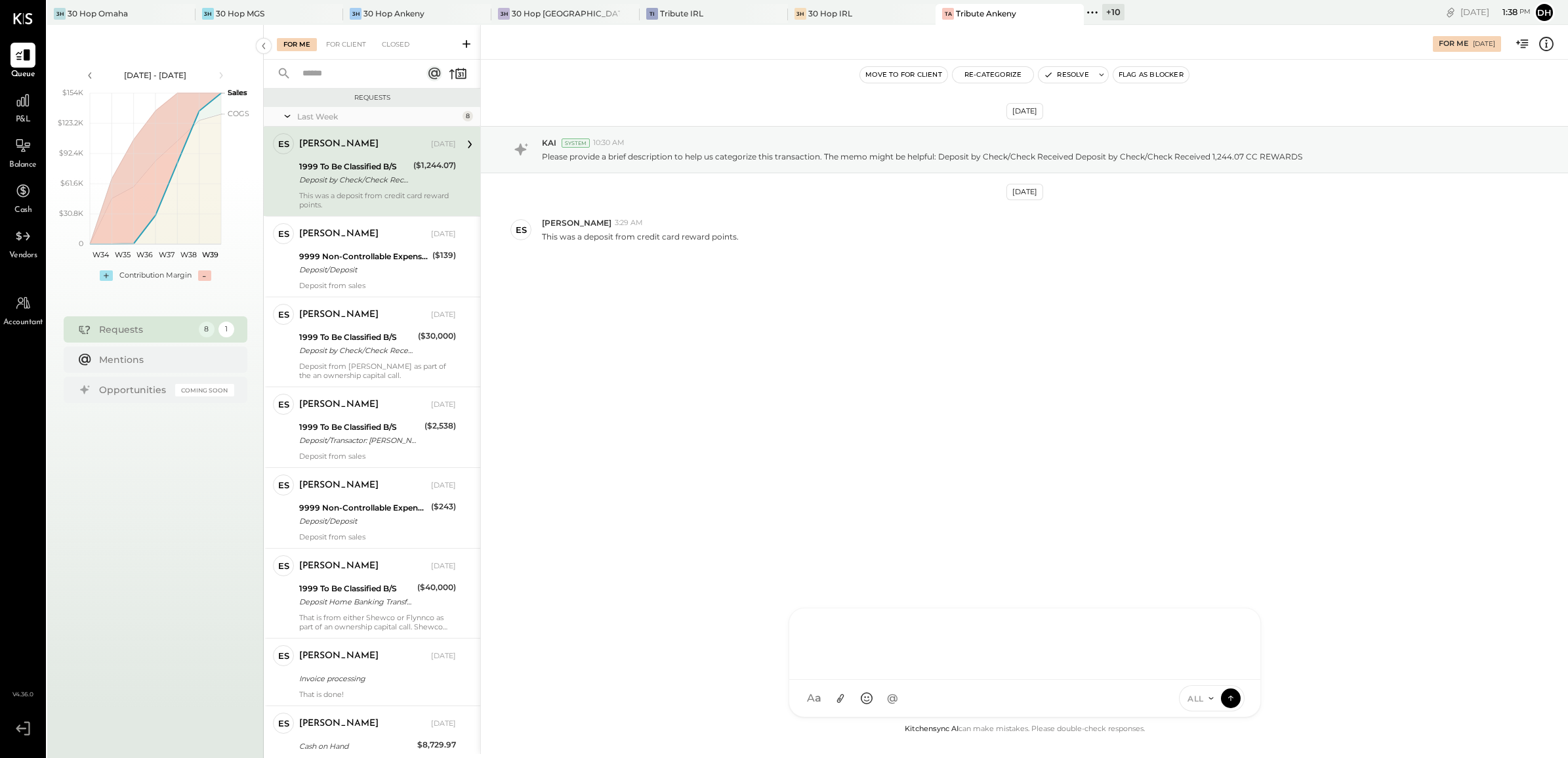
click at [858, 606] on div at bounding box center [1025, 642] width 445 height 53
click at [897, 606] on div at bounding box center [1025, 642] width 445 height 53
click at [1007, 78] on button "Re-Categorize" at bounding box center [993, 74] width 81 height 16
click at [1009, 123] on span "Loading..." at bounding box center [1066, 125] width 212 height 13
click at [1015, 123] on div "Select account..." at bounding box center [1054, 131] width 186 height 21
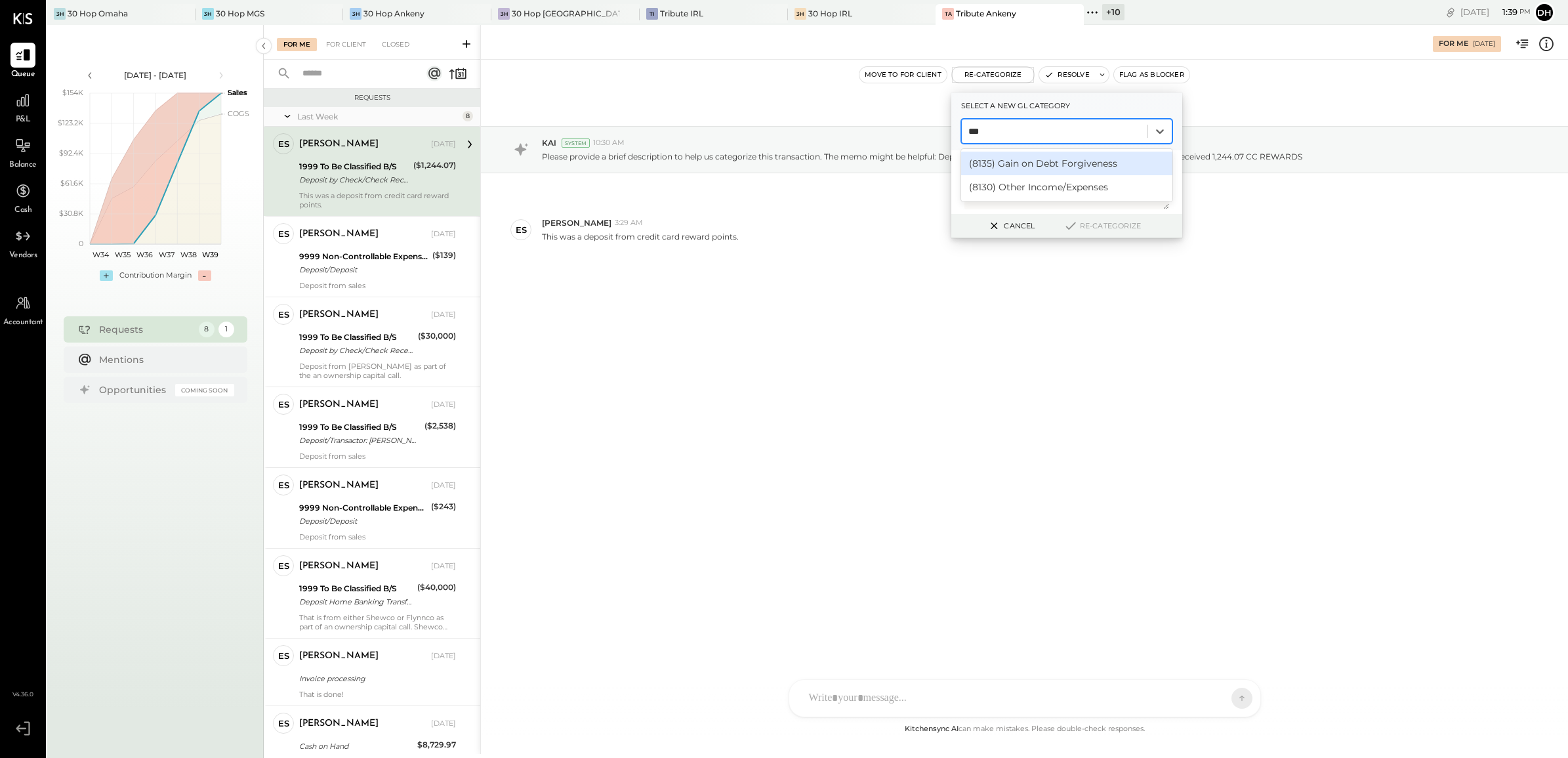
type input "****"
click at [1017, 165] on div "(8130) Other Income/Expenses" at bounding box center [1066, 163] width 212 height 24
click at [1097, 227] on button "Re-Categorize" at bounding box center [1102, 226] width 86 height 16
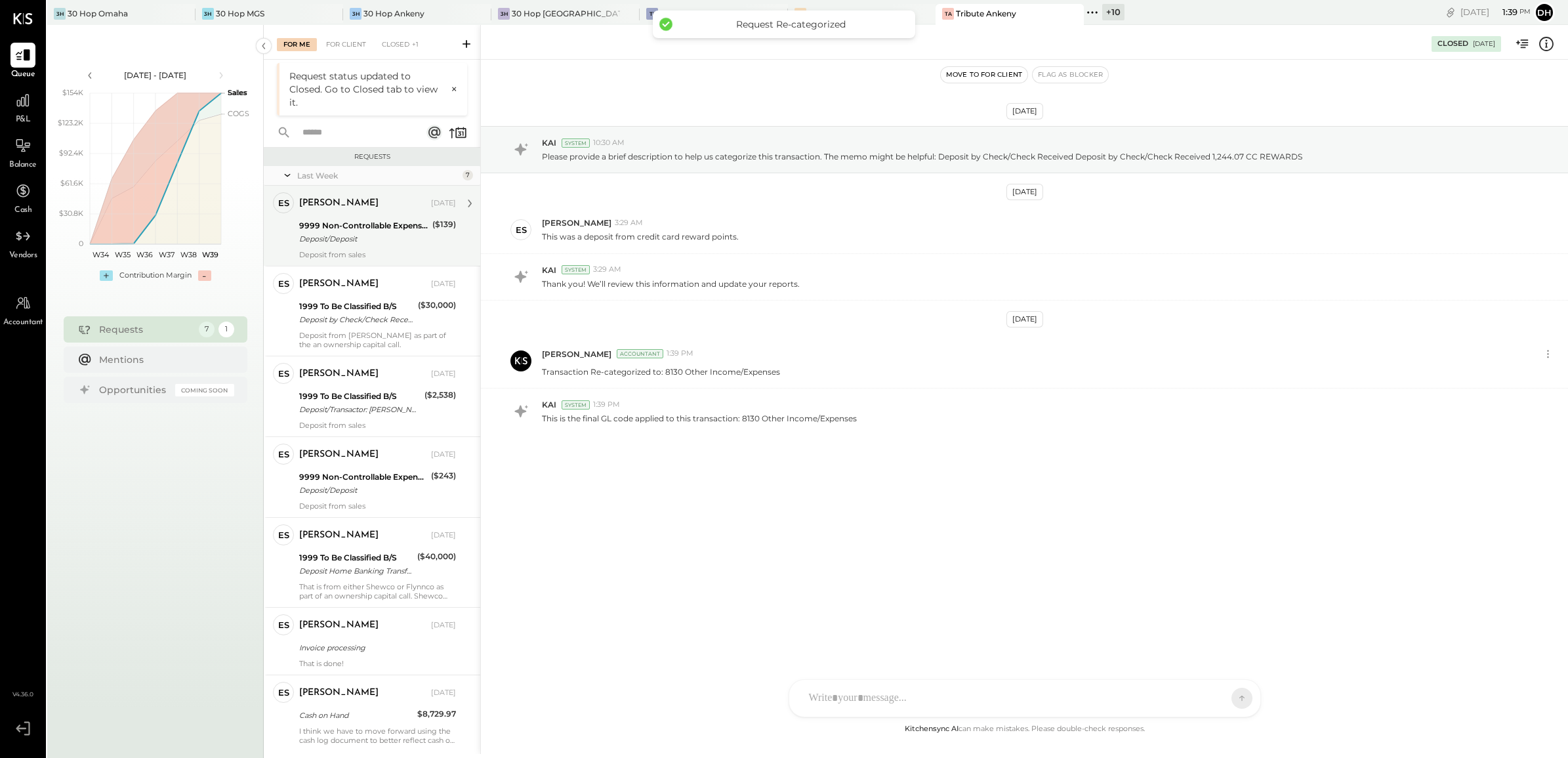
click at [329, 227] on div "9999 Non-Controllable Expenses:Other Income and Expenses:To Be Classified P&L" at bounding box center [364, 226] width 129 height 13
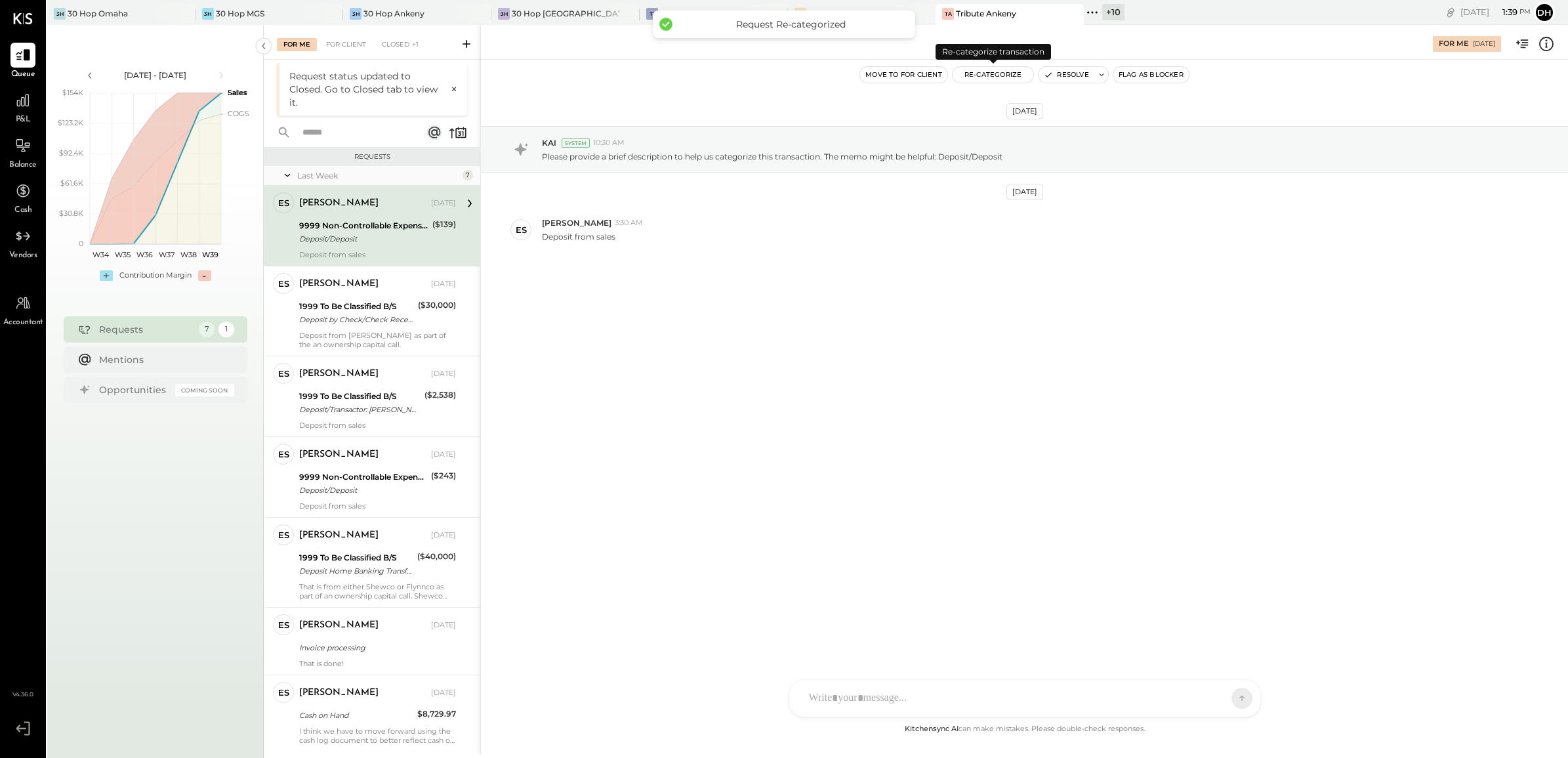
click at [1014, 78] on button "Re-Categorize" at bounding box center [993, 74] width 81 height 16
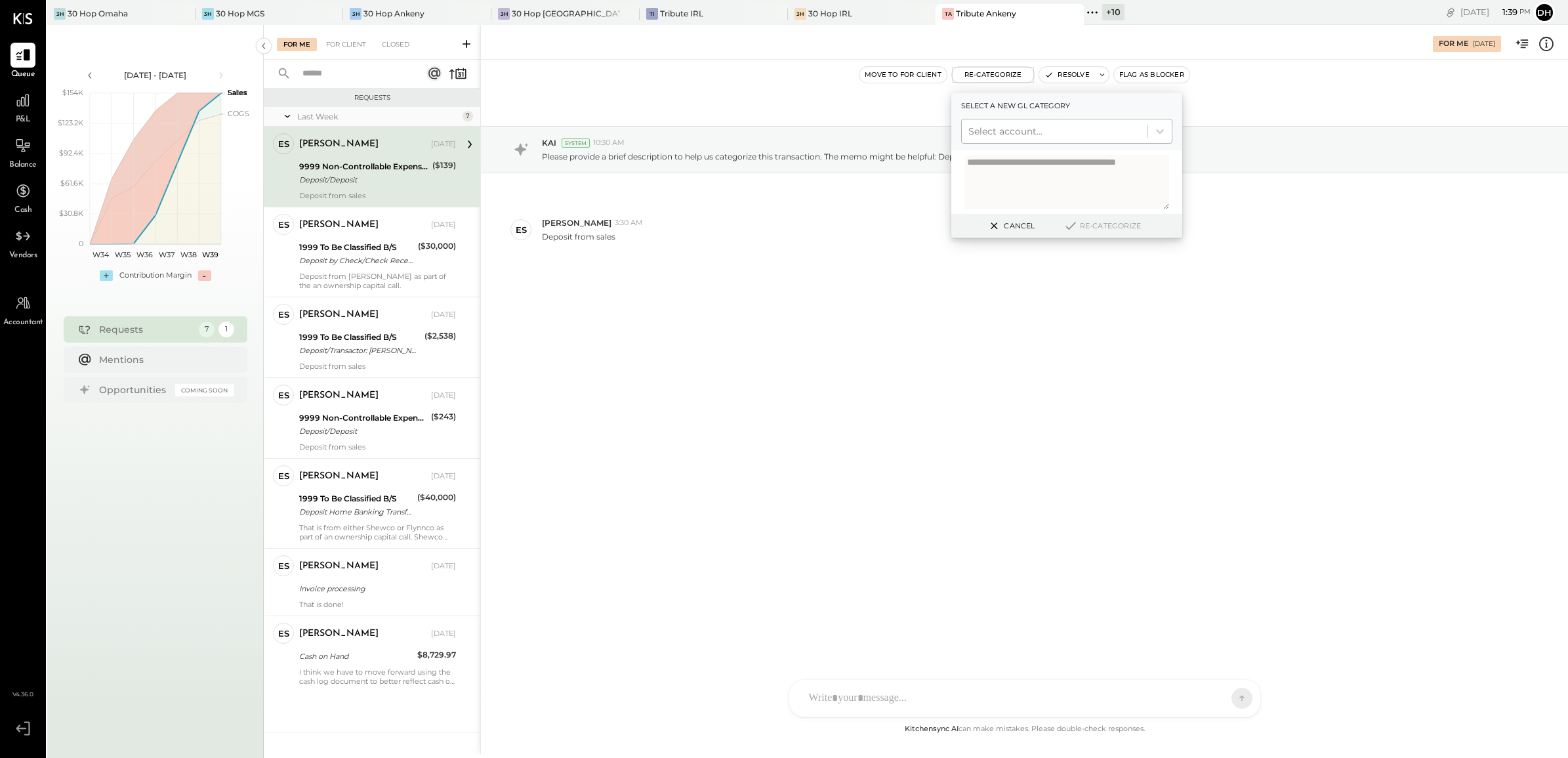
click at [1001, 129] on div at bounding box center [1054, 131] width 172 height 16
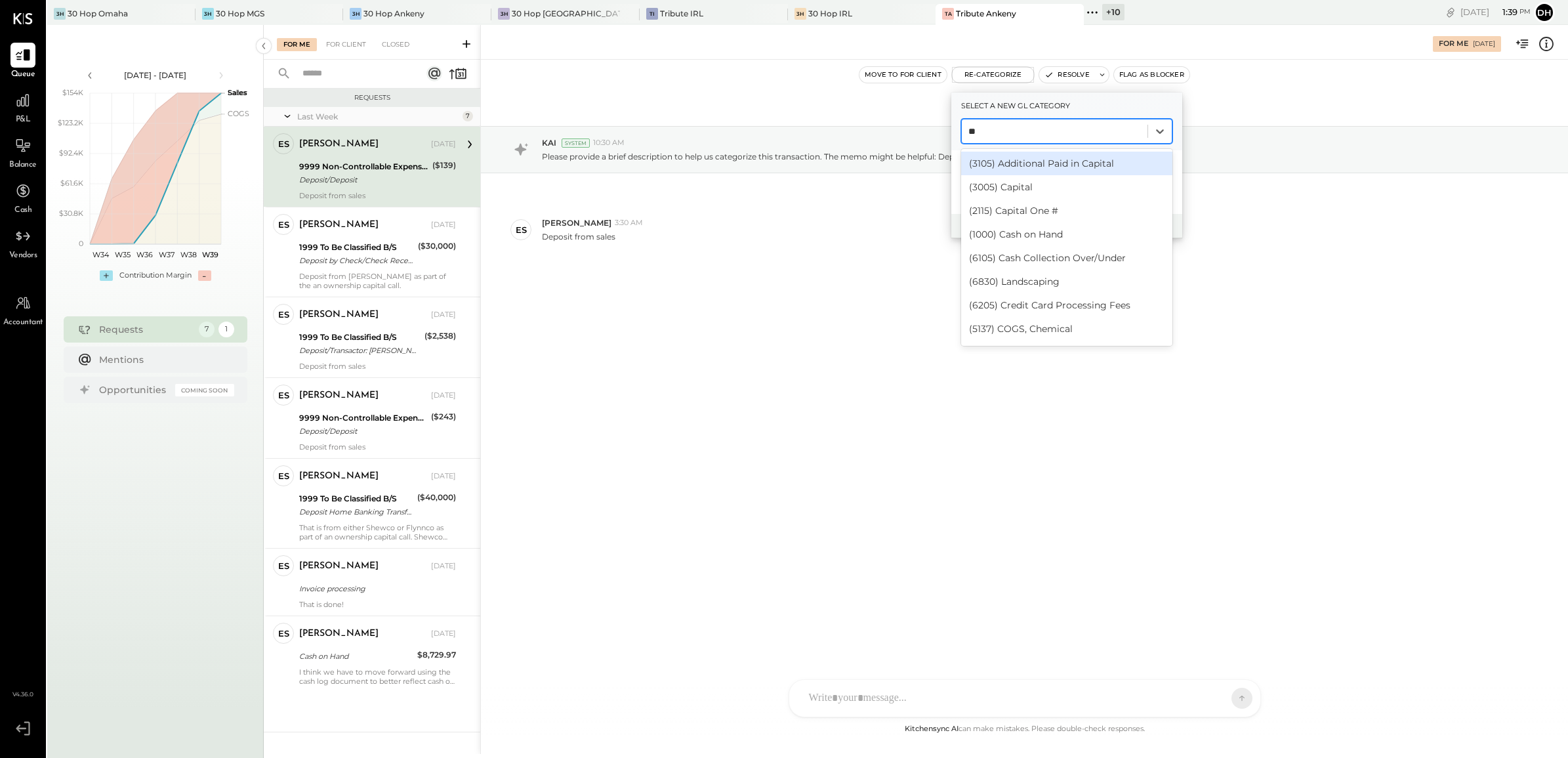
type input "***"
click at [1045, 169] on div "(1000) Cash on Hand" at bounding box center [1066, 163] width 212 height 24
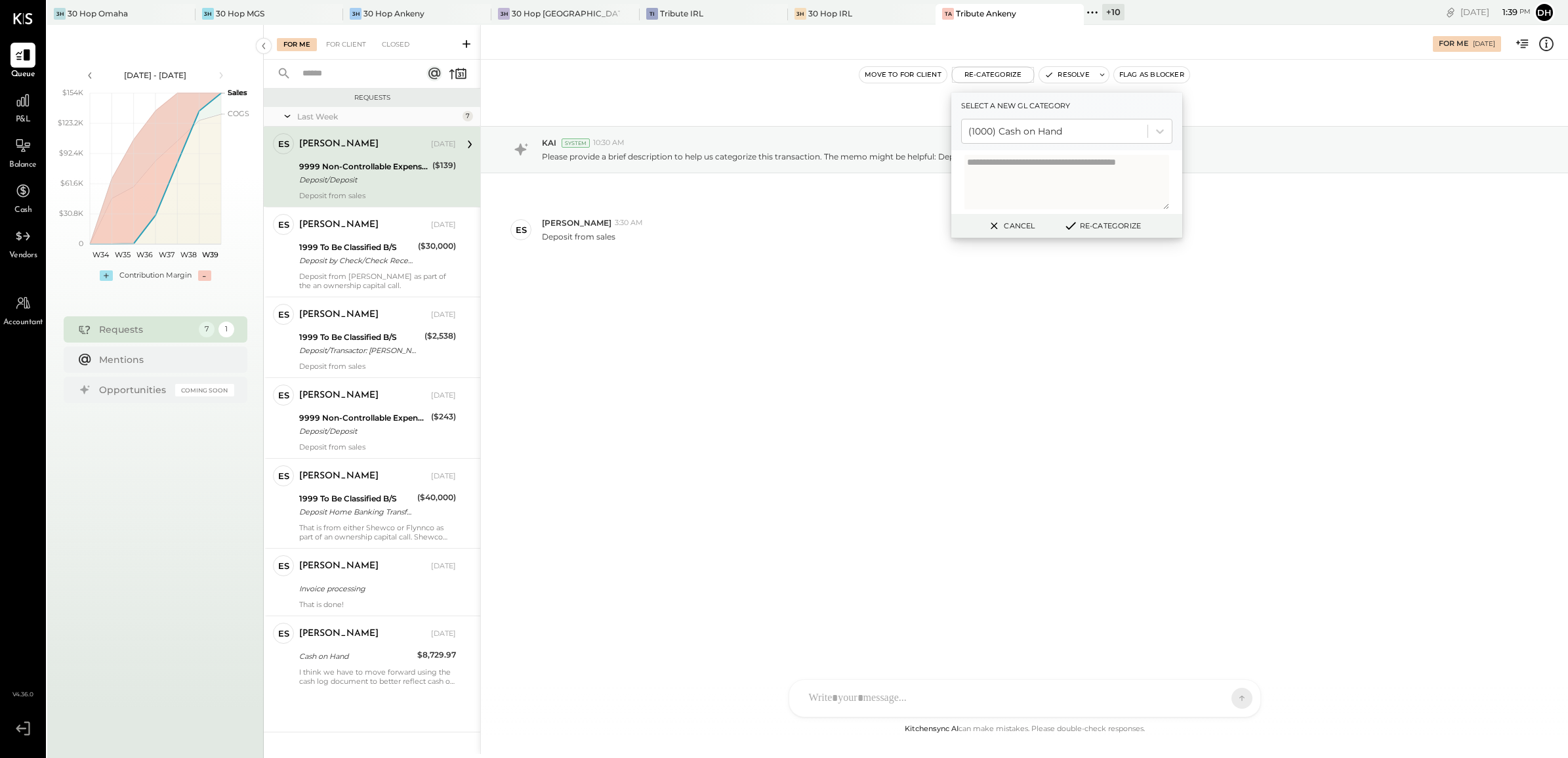
click at [1082, 224] on button "Re-Categorize" at bounding box center [1102, 226] width 86 height 16
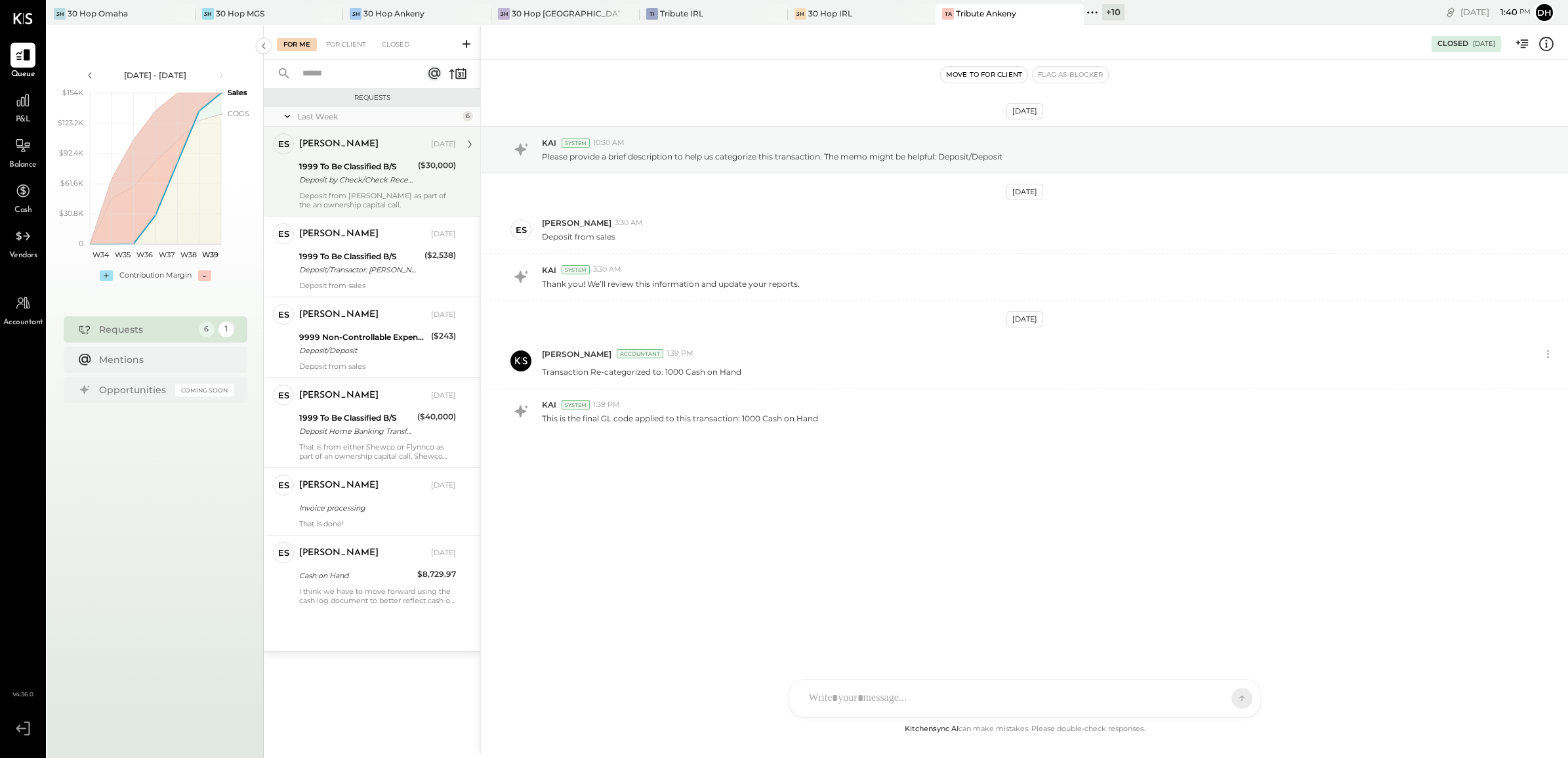
click at [346, 187] on div "1999 To Be Classified B/S Deposit by Check/Check Received Deposit by Check/Chec…" at bounding box center [357, 173] width 114 height 29
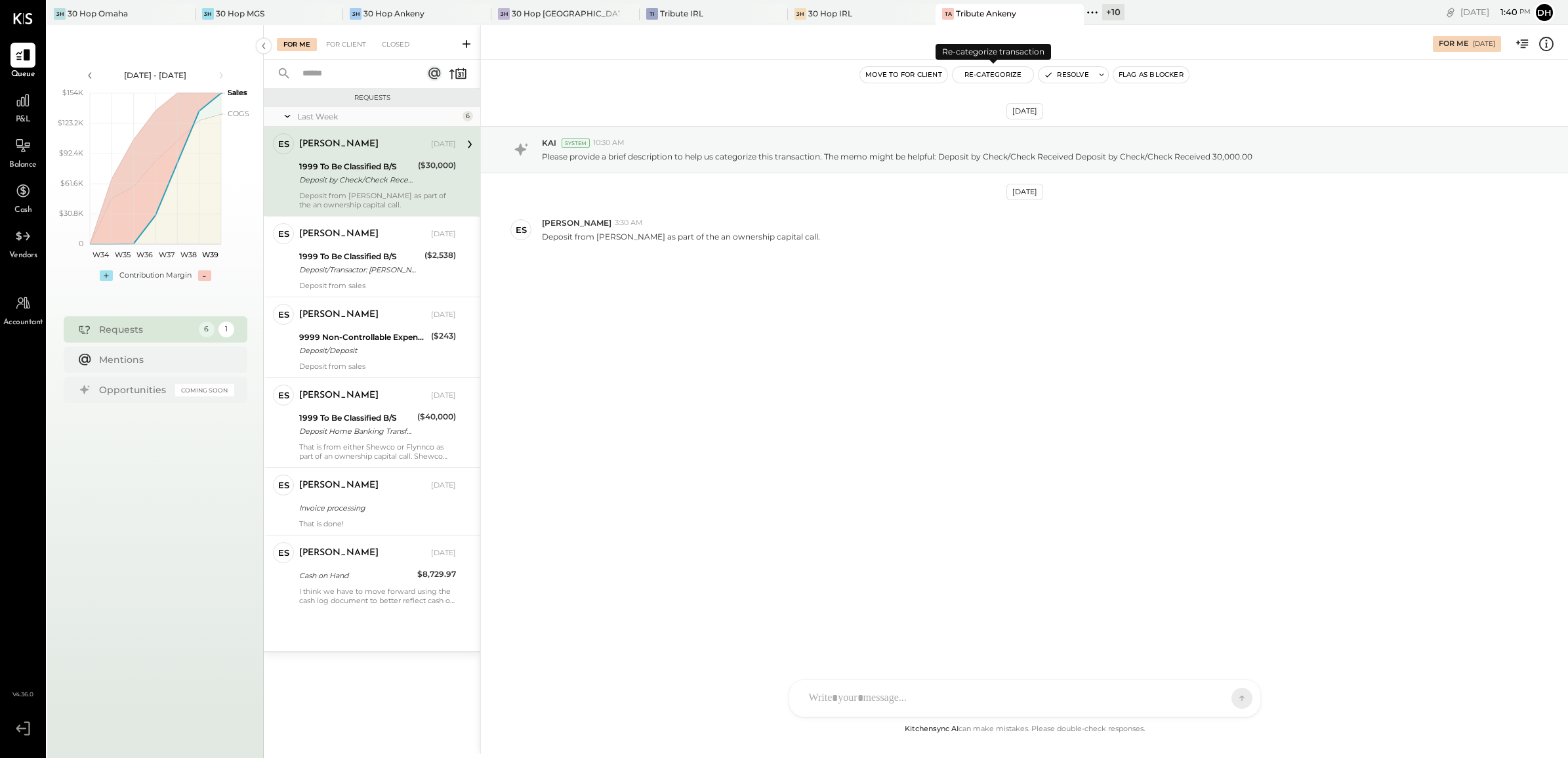
click at [988, 76] on button "Re-Categorize" at bounding box center [993, 74] width 81 height 16
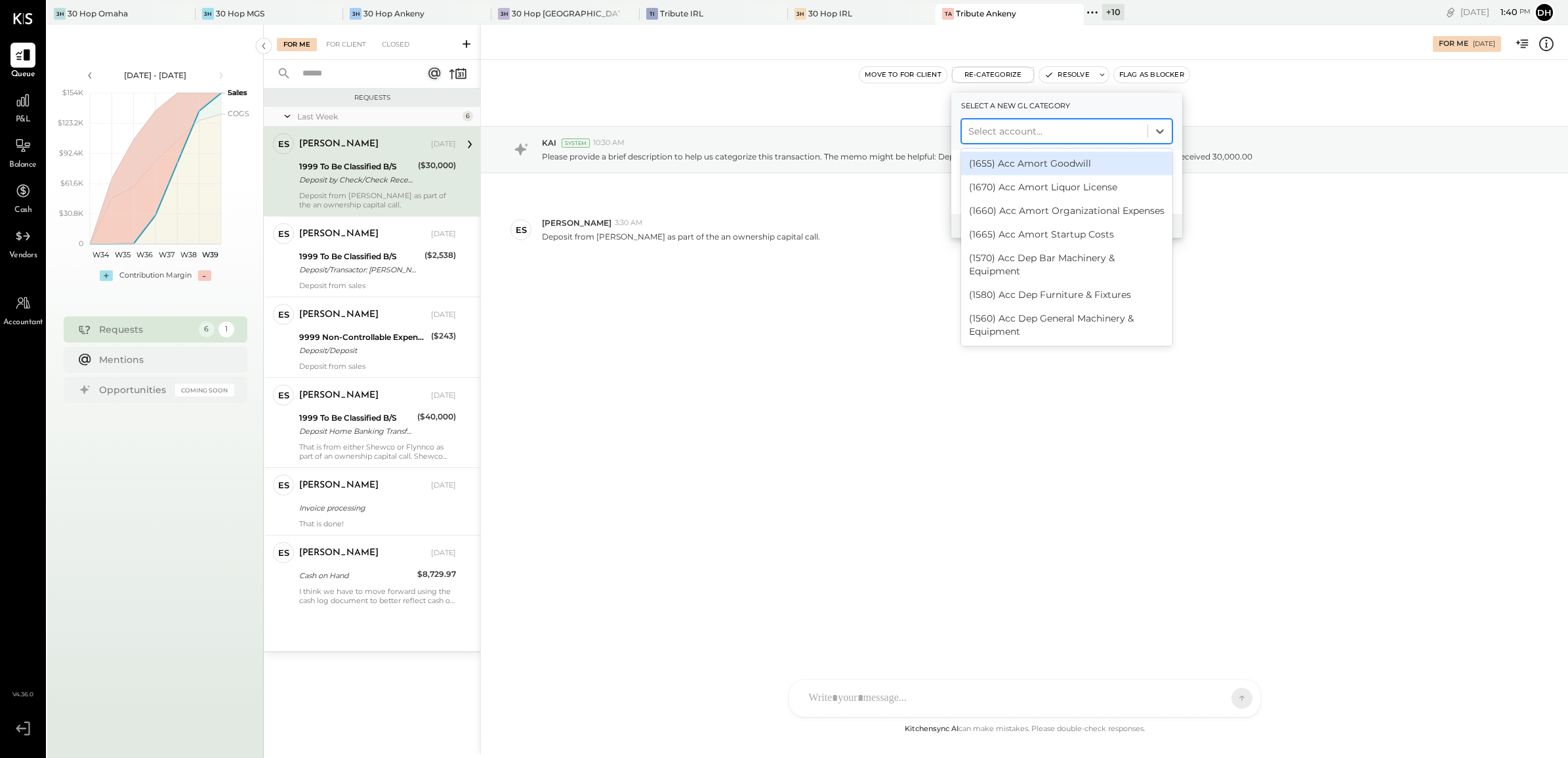
click at [1009, 133] on div at bounding box center [1054, 131] width 172 height 16
type input "*****"
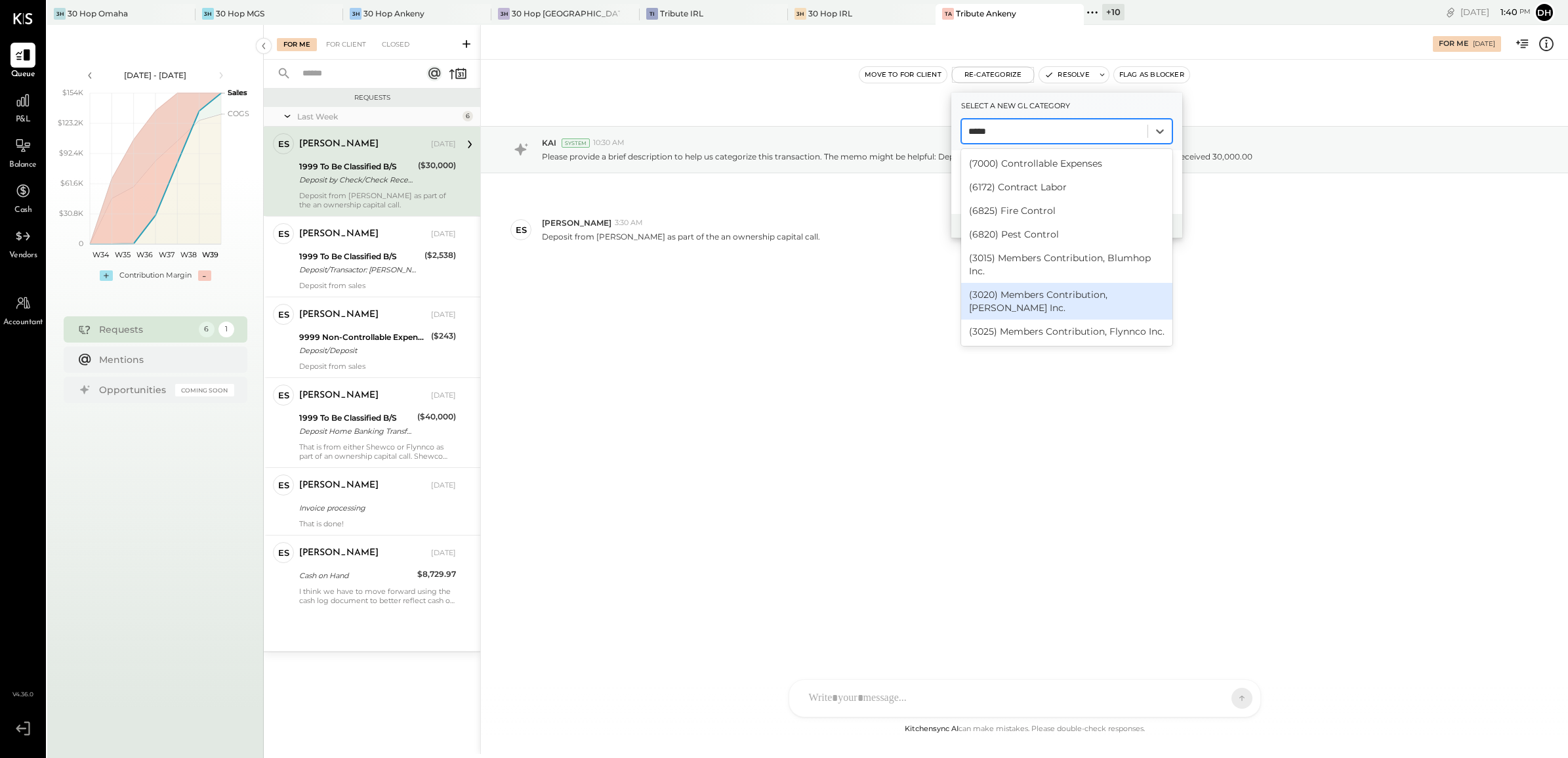
click at [1097, 307] on div "(3020) Members Contribution, [PERSON_NAME] Inc." at bounding box center [1066, 301] width 212 height 37
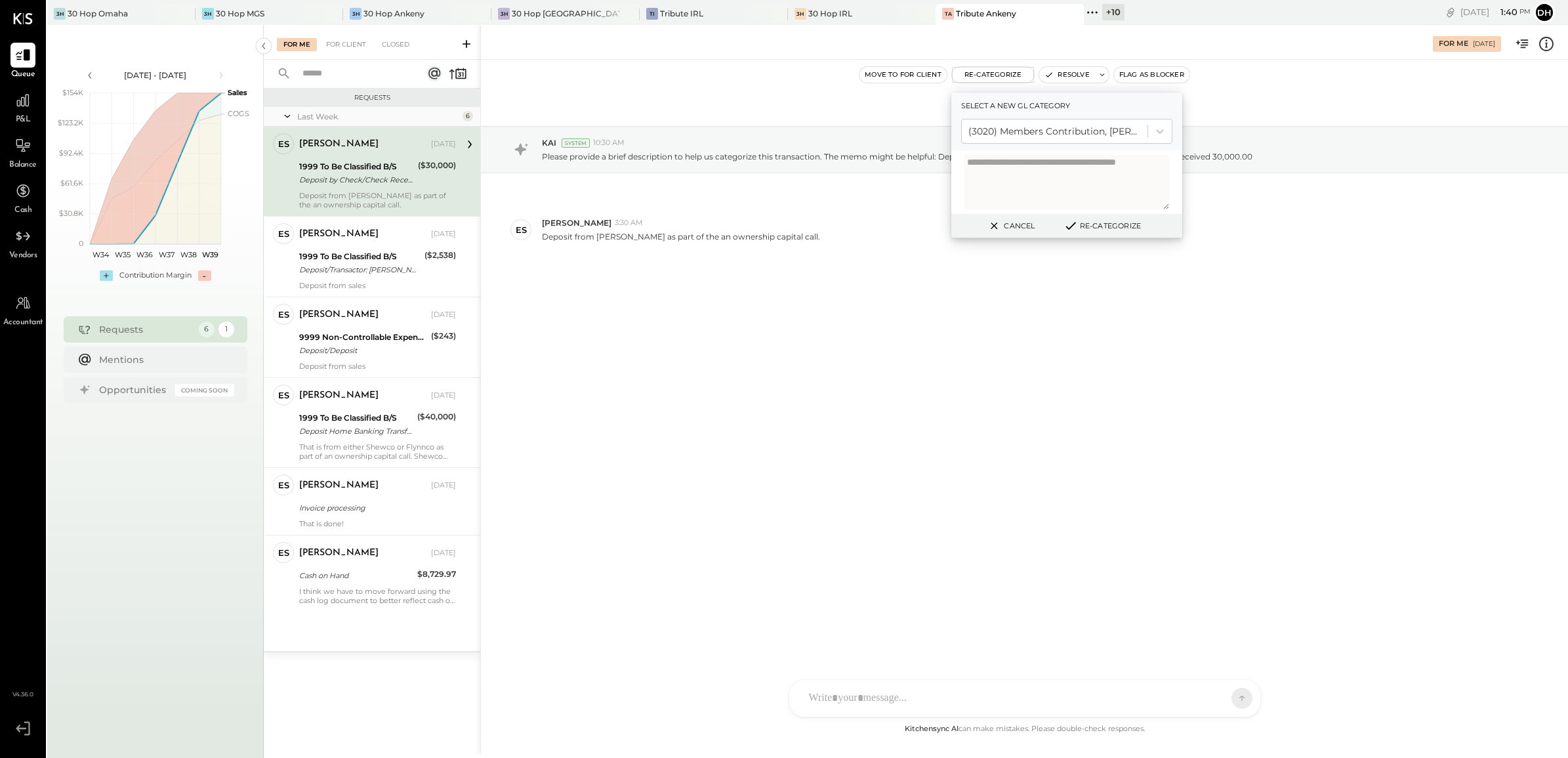
click at [1100, 231] on button "Re-Categorize" at bounding box center [1102, 226] width 86 height 16
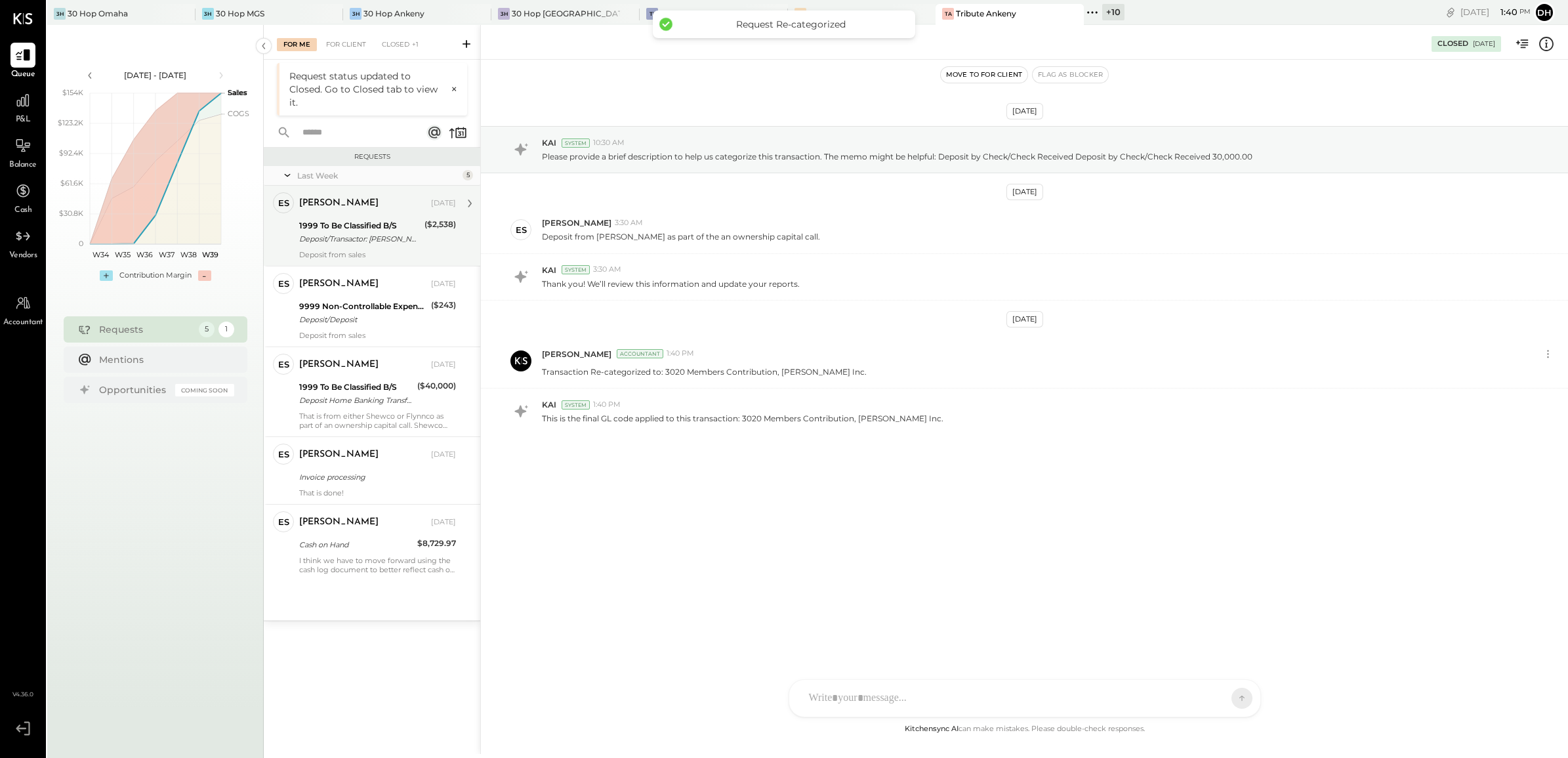
click at [326, 222] on div "1999 To Be Classified B/S" at bounding box center [360, 226] width 121 height 13
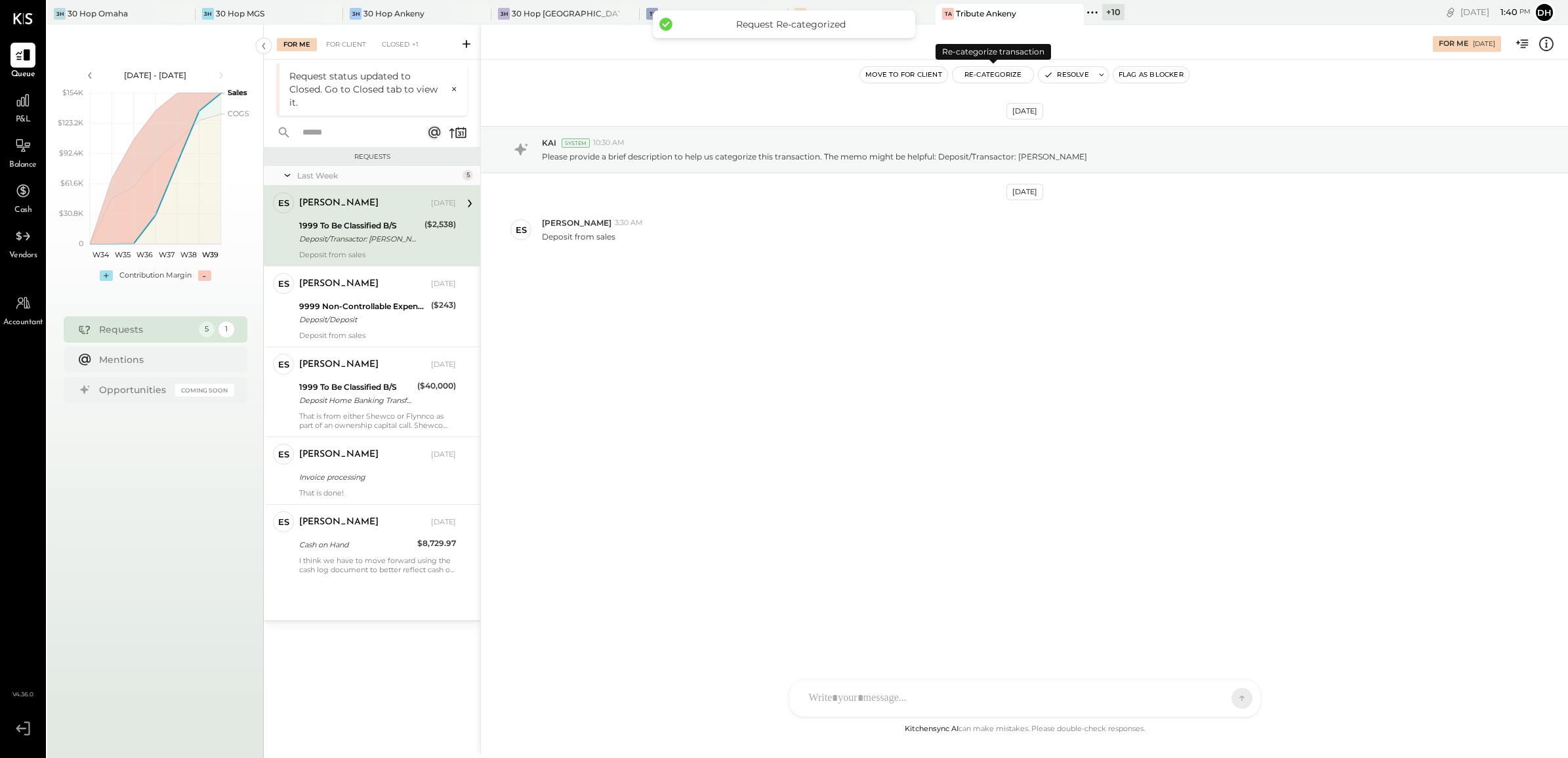
click at [996, 80] on button "Re-Categorize" at bounding box center [993, 74] width 81 height 16
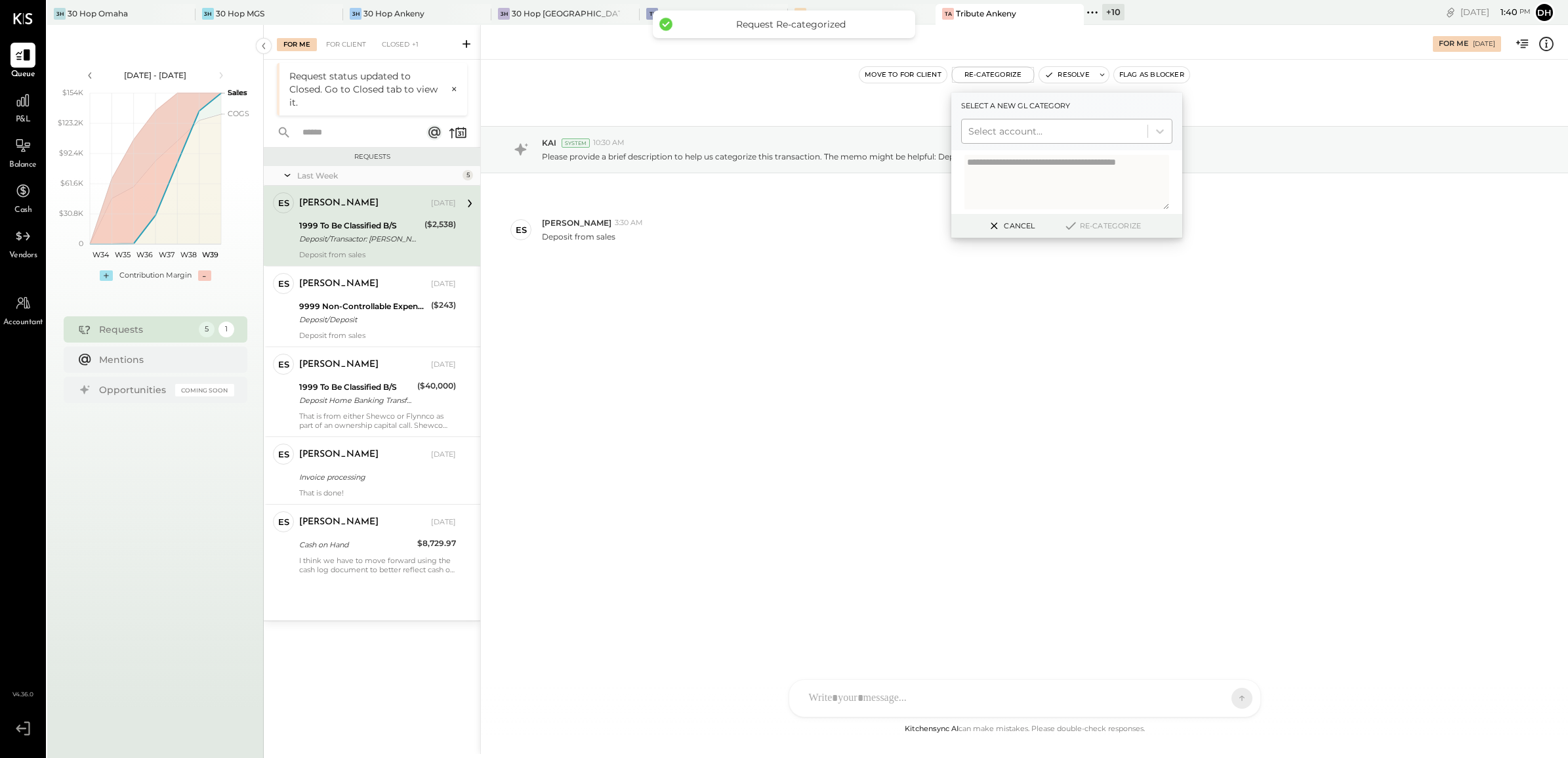
click at [1005, 131] on div at bounding box center [1054, 131] width 172 height 16
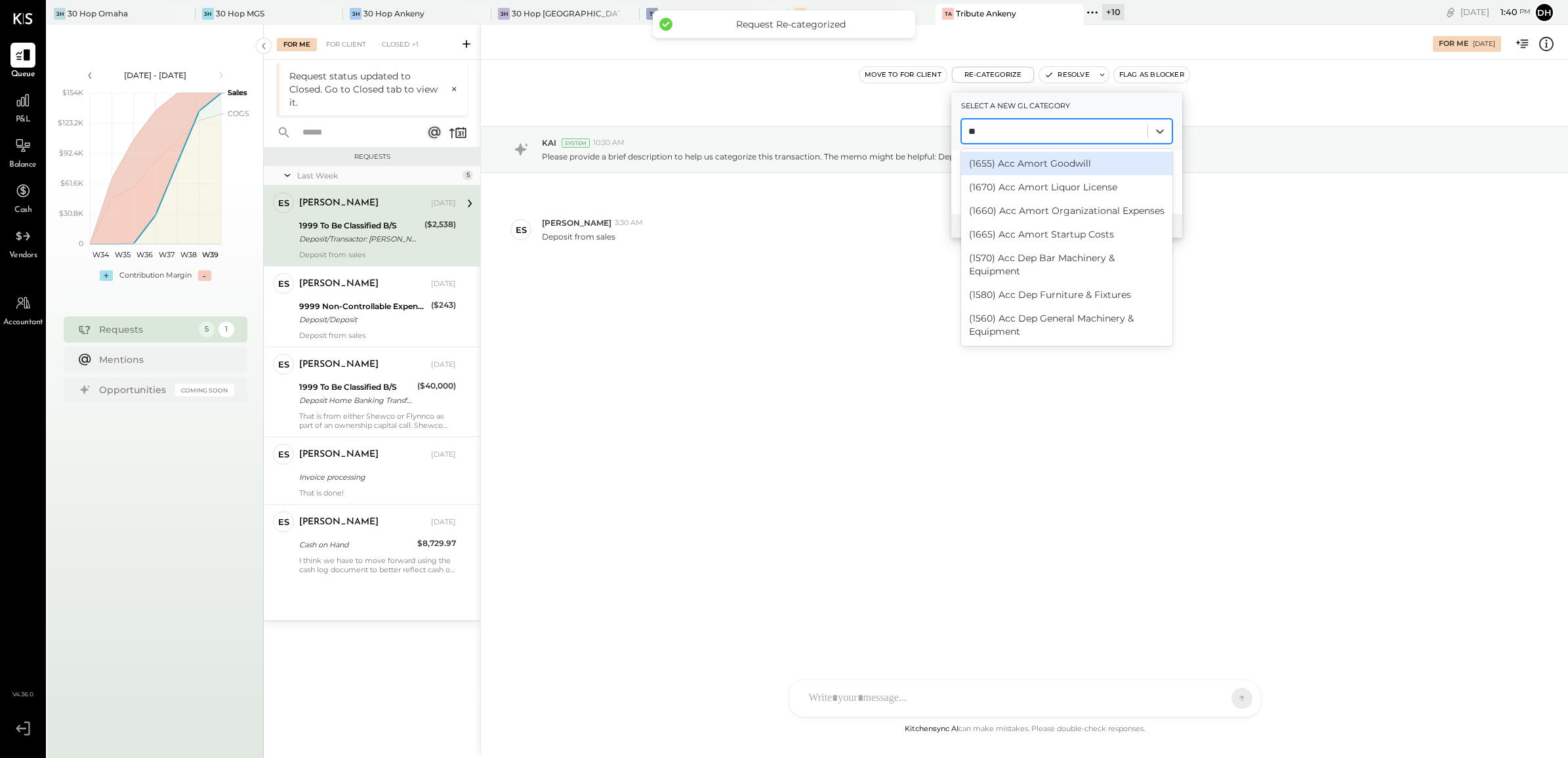
type input "***"
click at [1034, 165] on div "(1000) Cash on Hand" at bounding box center [1066, 163] width 212 height 24
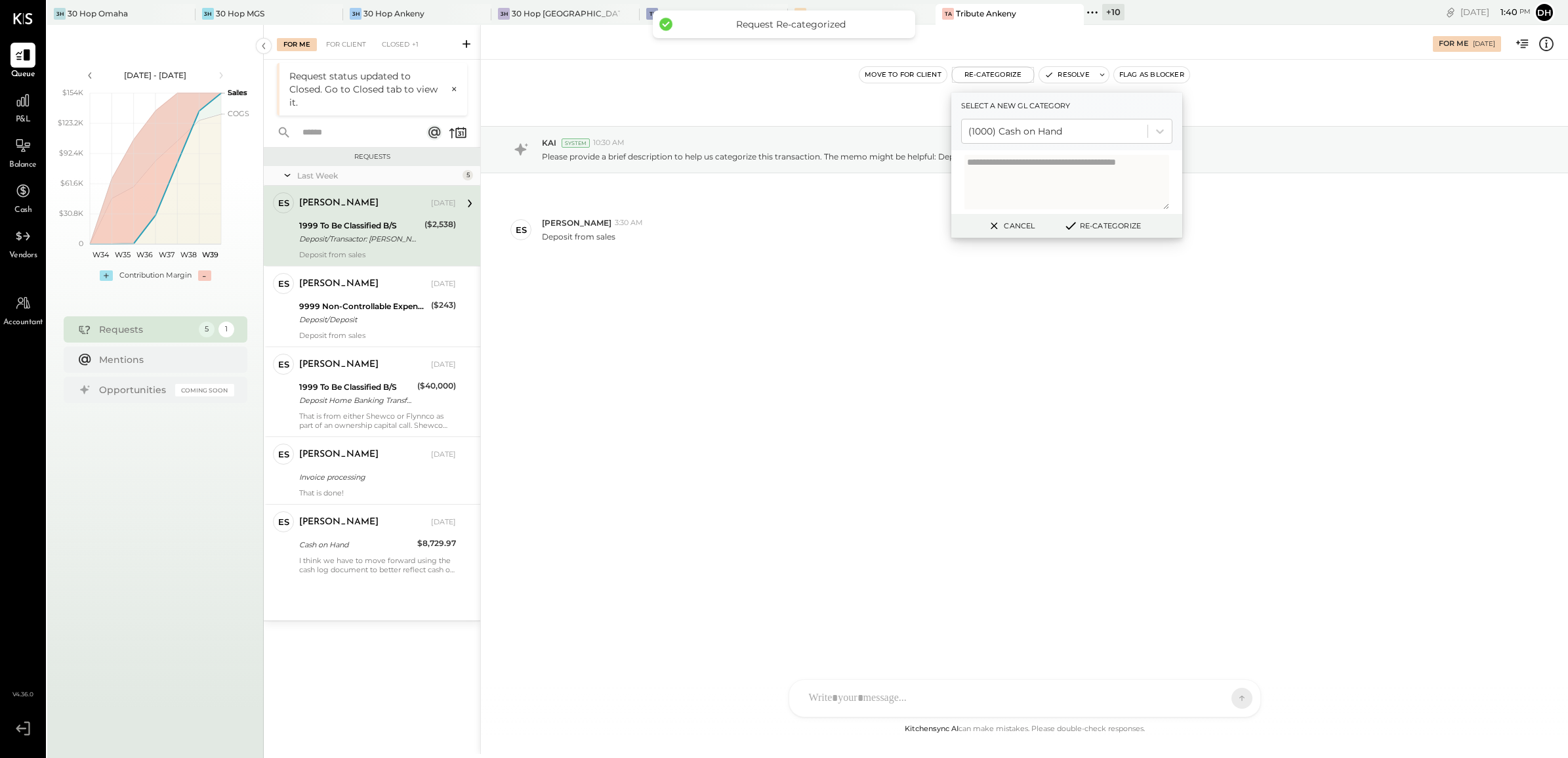
click at [1099, 222] on button "Re-Categorize" at bounding box center [1102, 226] width 86 height 16
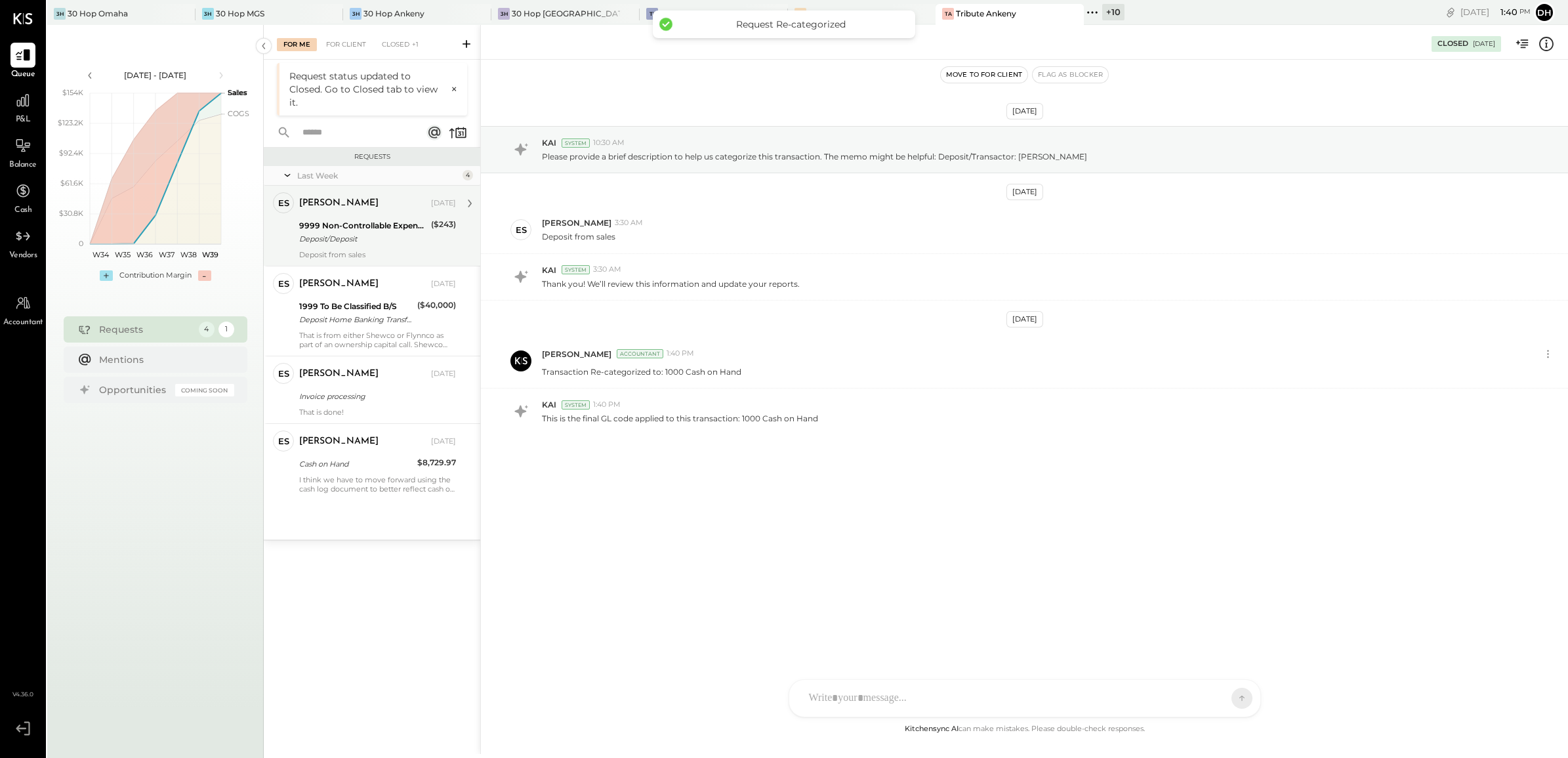
click at [341, 244] on div "Deposit/Deposit" at bounding box center [363, 238] width 128 height 13
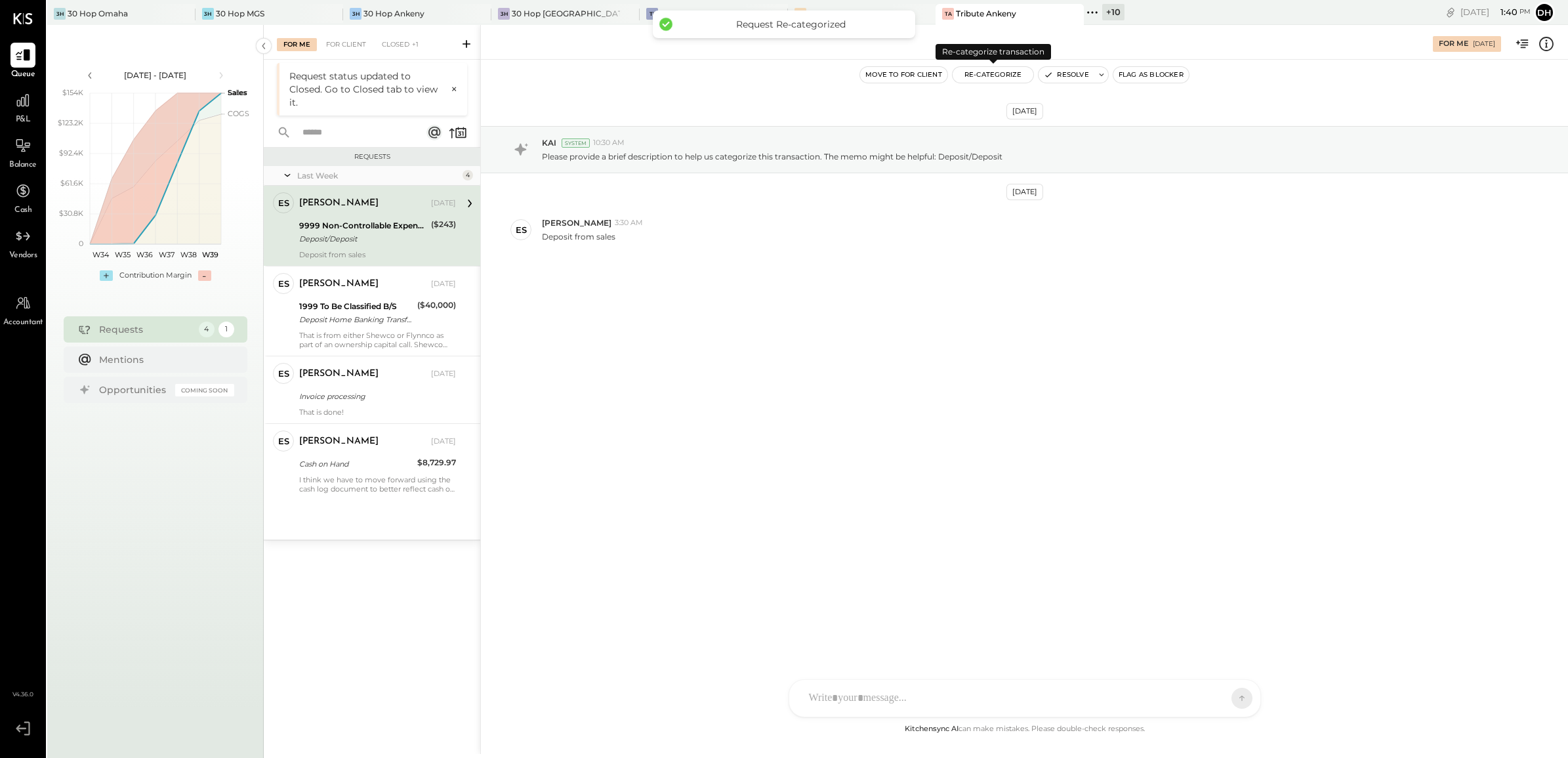
click at [1005, 74] on button "Re-Categorize" at bounding box center [993, 74] width 81 height 16
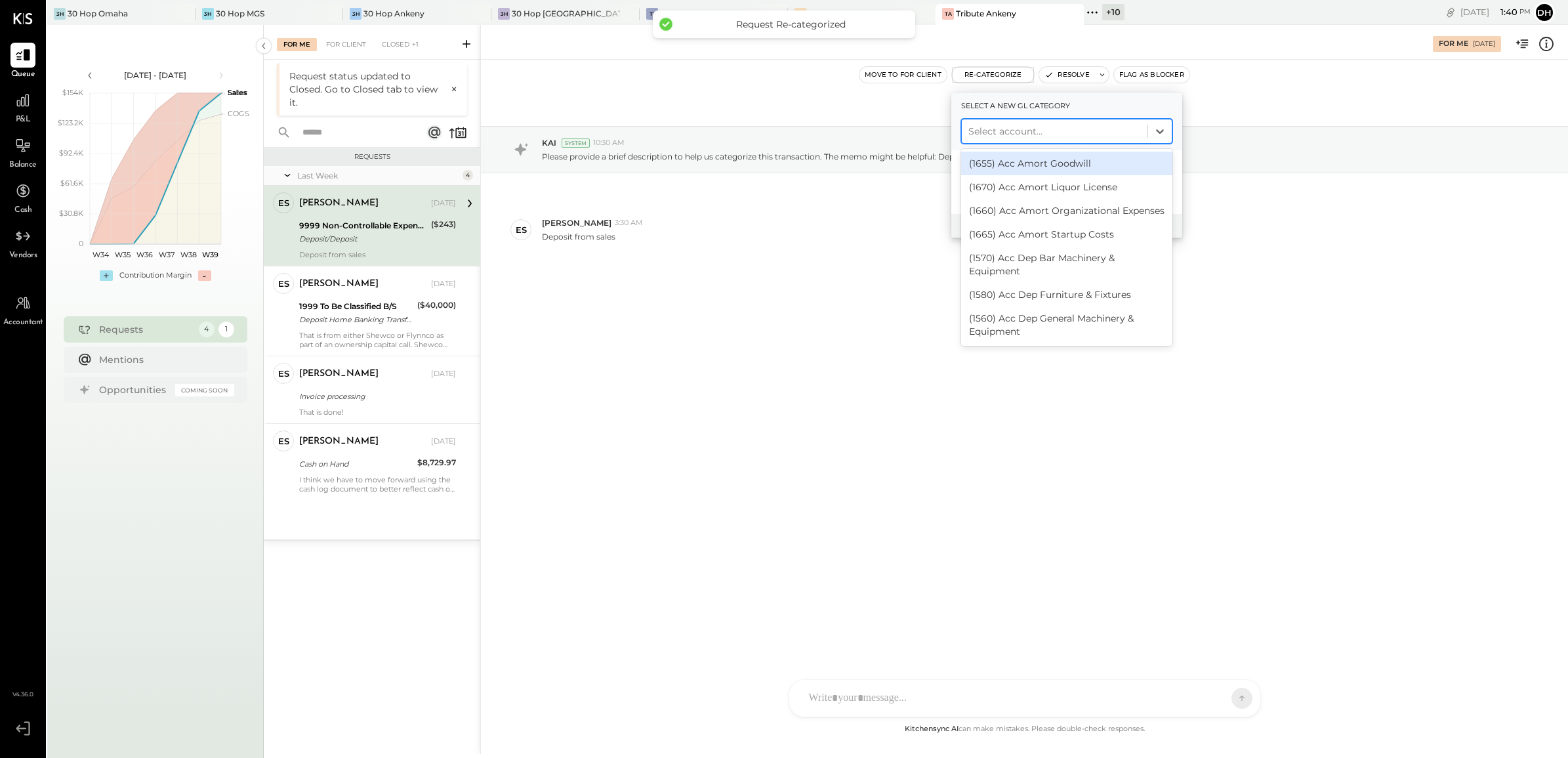
click at [1031, 135] on div at bounding box center [1054, 131] width 172 height 16
type input "***"
click at [1045, 164] on div "(1000) Cash on Hand" at bounding box center [1066, 163] width 212 height 24
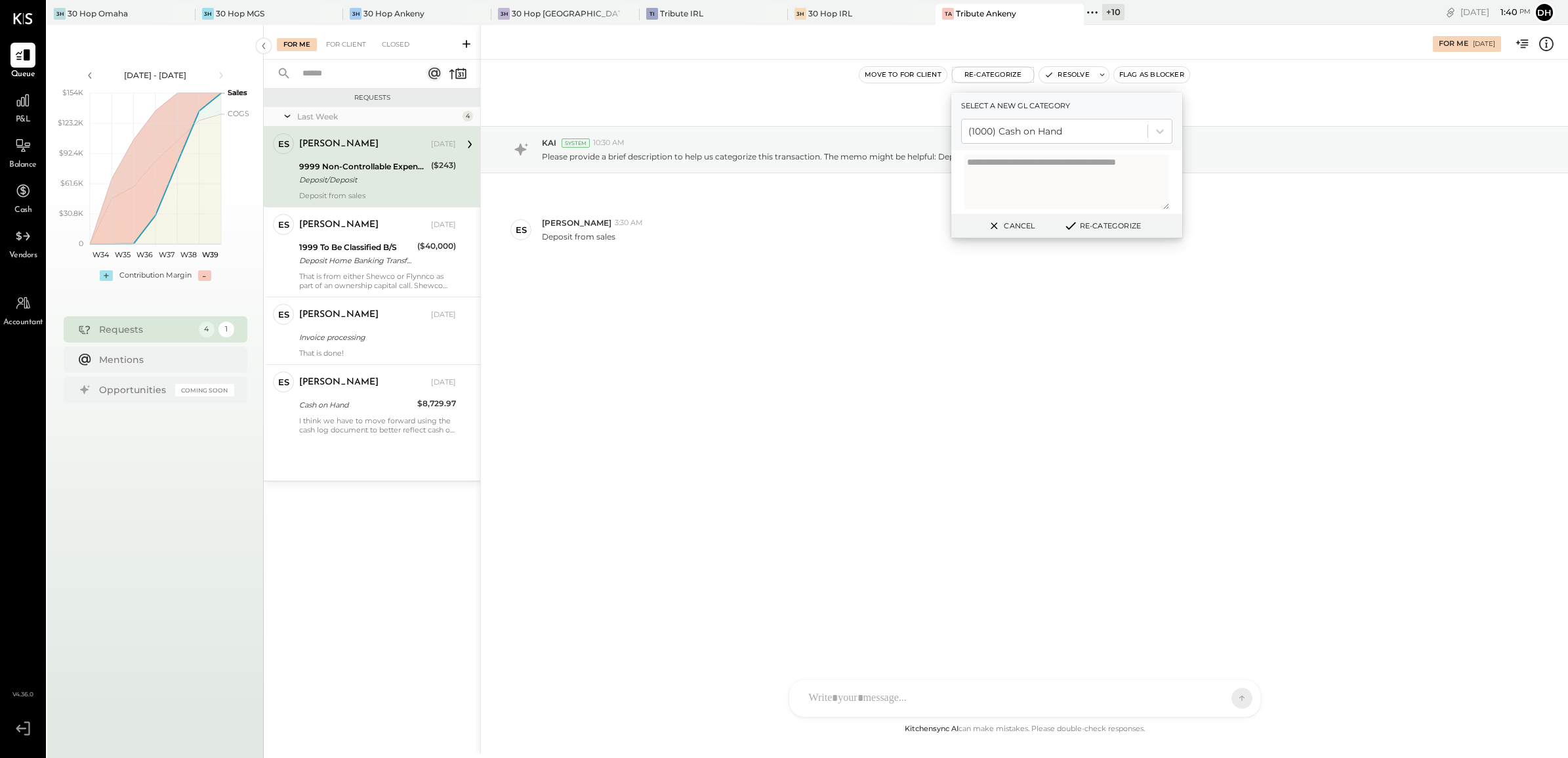
click at [1110, 222] on button "Re-Categorize" at bounding box center [1102, 226] width 86 height 16
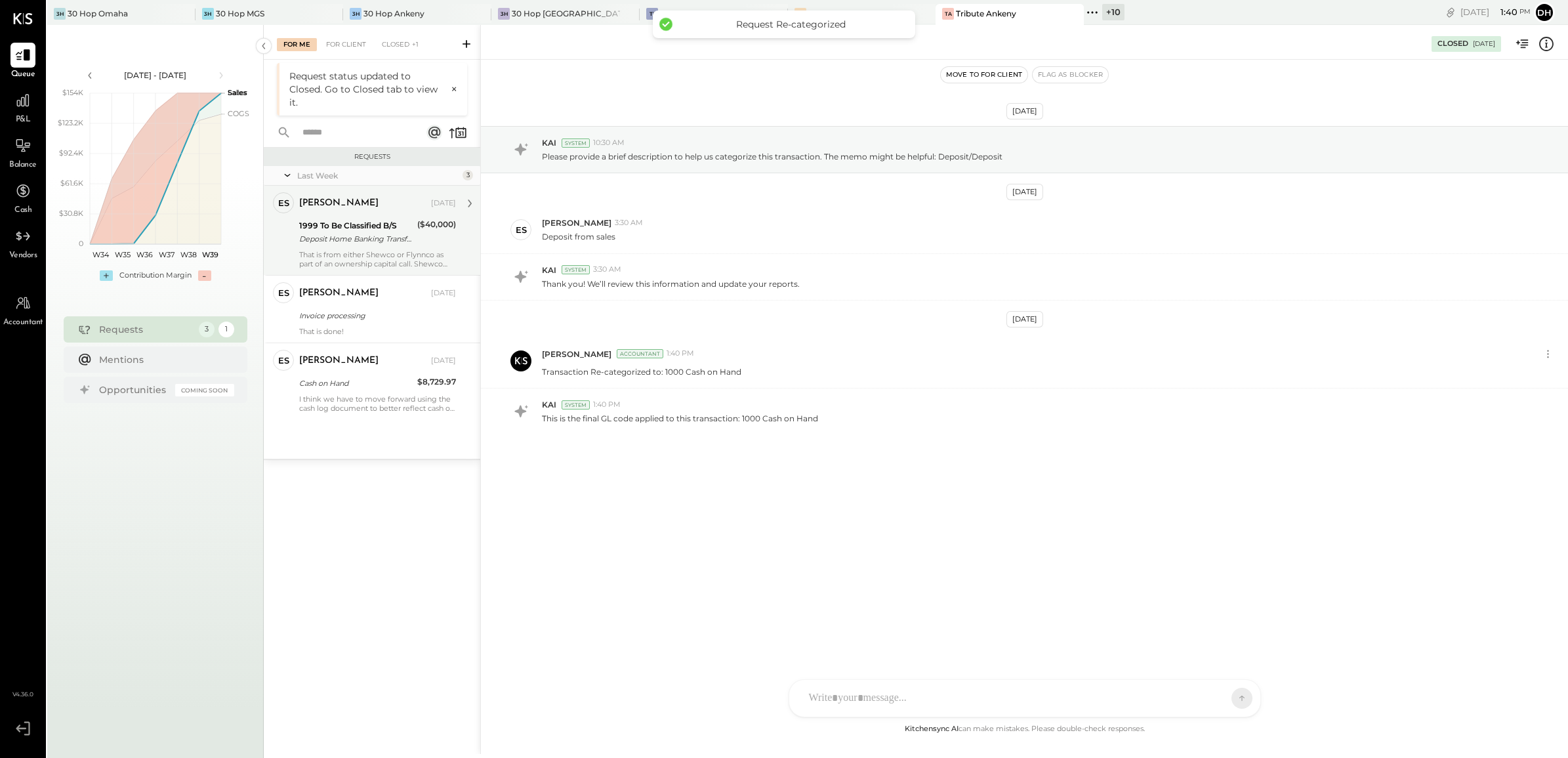
click at [340, 268] on div "That is from either Shewco or Flynnco as part of an ownership capital call. She…" at bounding box center [378, 259] width 157 height 18
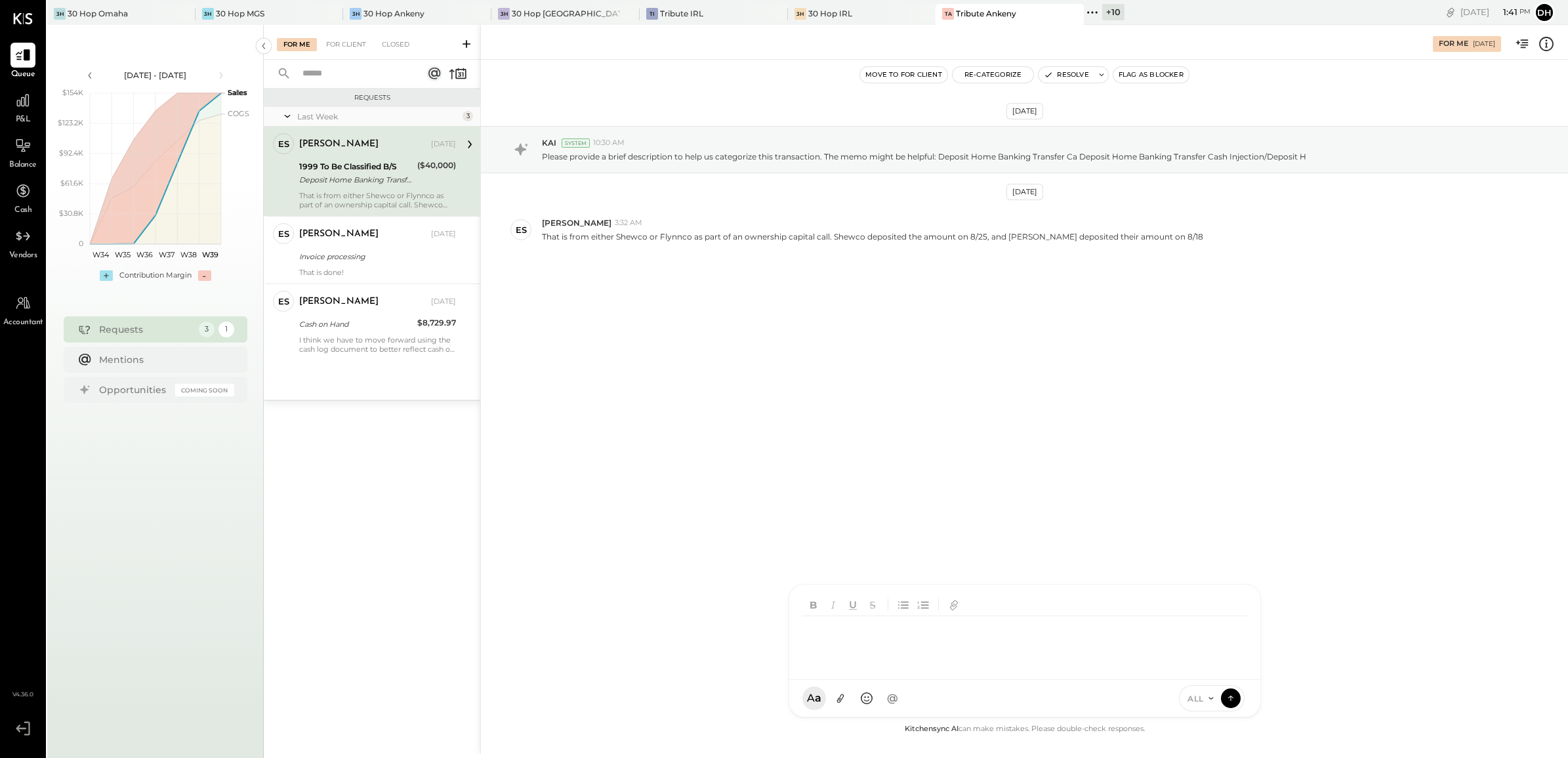
click at [858, 606] on div "AM [PERSON_NAME] [PERSON_NAME] [PERSON_NAME] [PERSON_NAME] SF [PERSON_NAME] ES …" at bounding box center [1024, 651] width 473 height 133
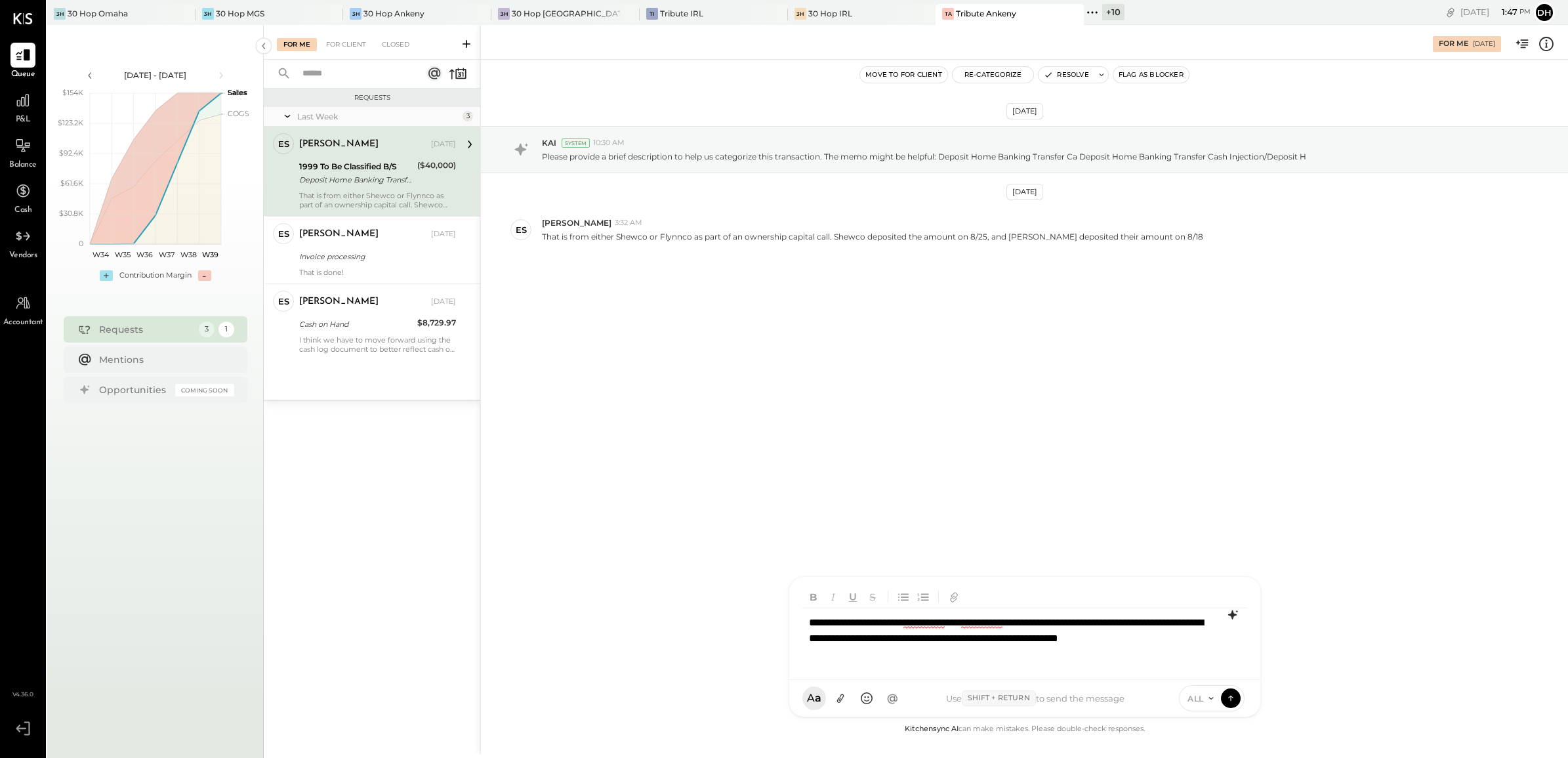
click at [1231, 606] on icon at bounding box center [1231, 615] width 9 height 9
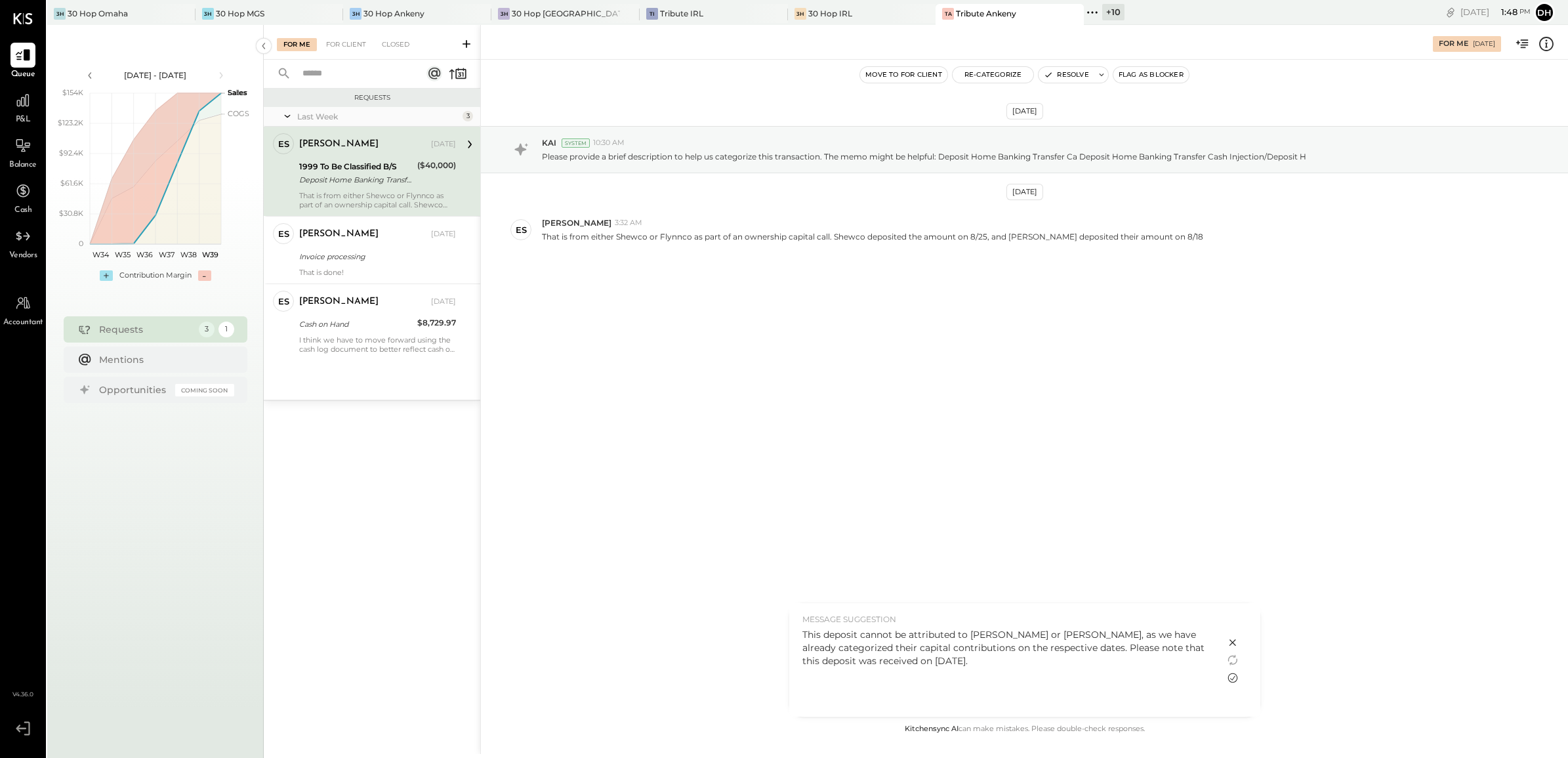
click at [1235, 606] on icon at bounding box center [1232, 678] width 10 height 10
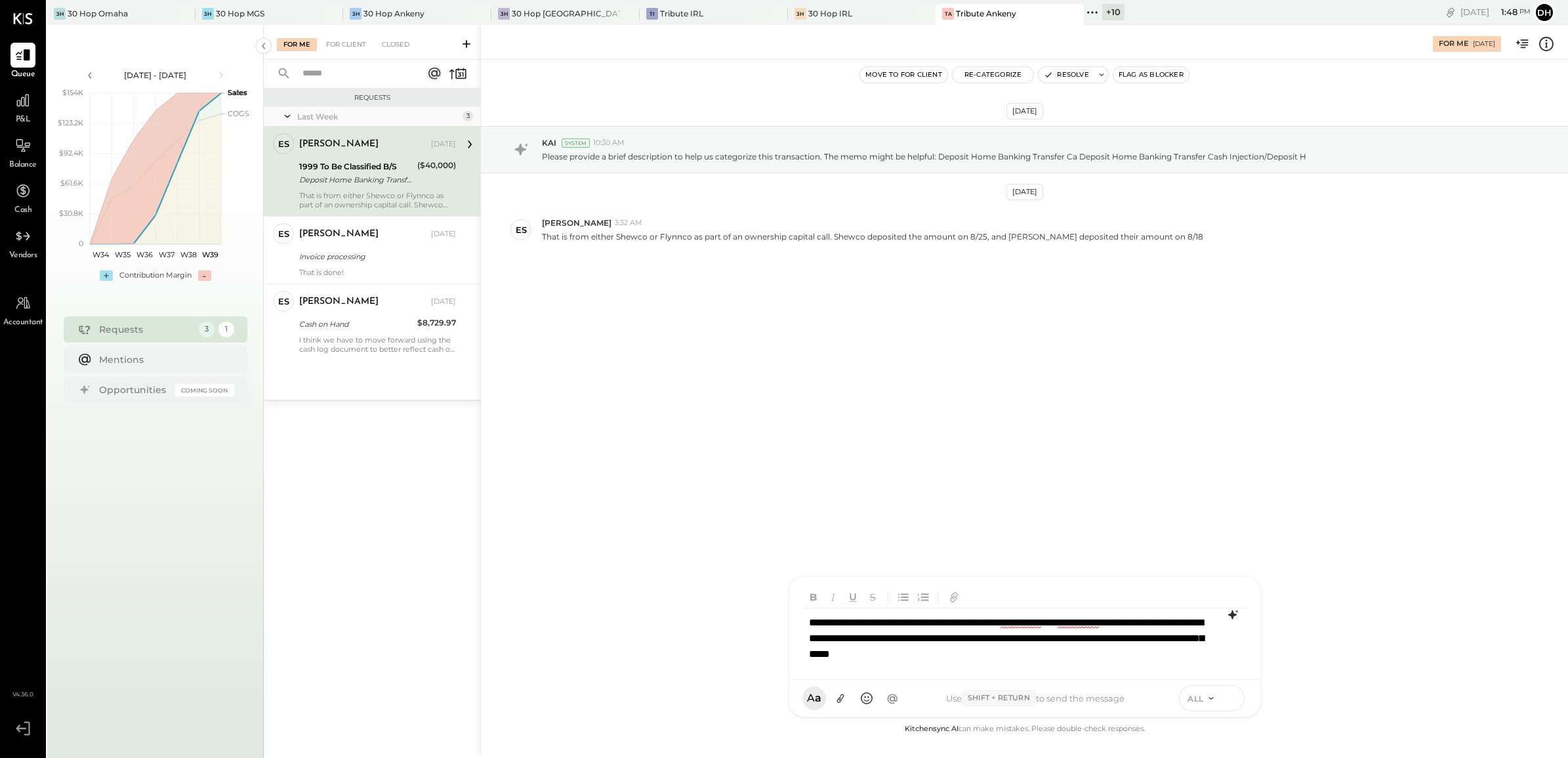
click at [1233, 606] on icon at bounding box center [1230, 697] width 12 height 13
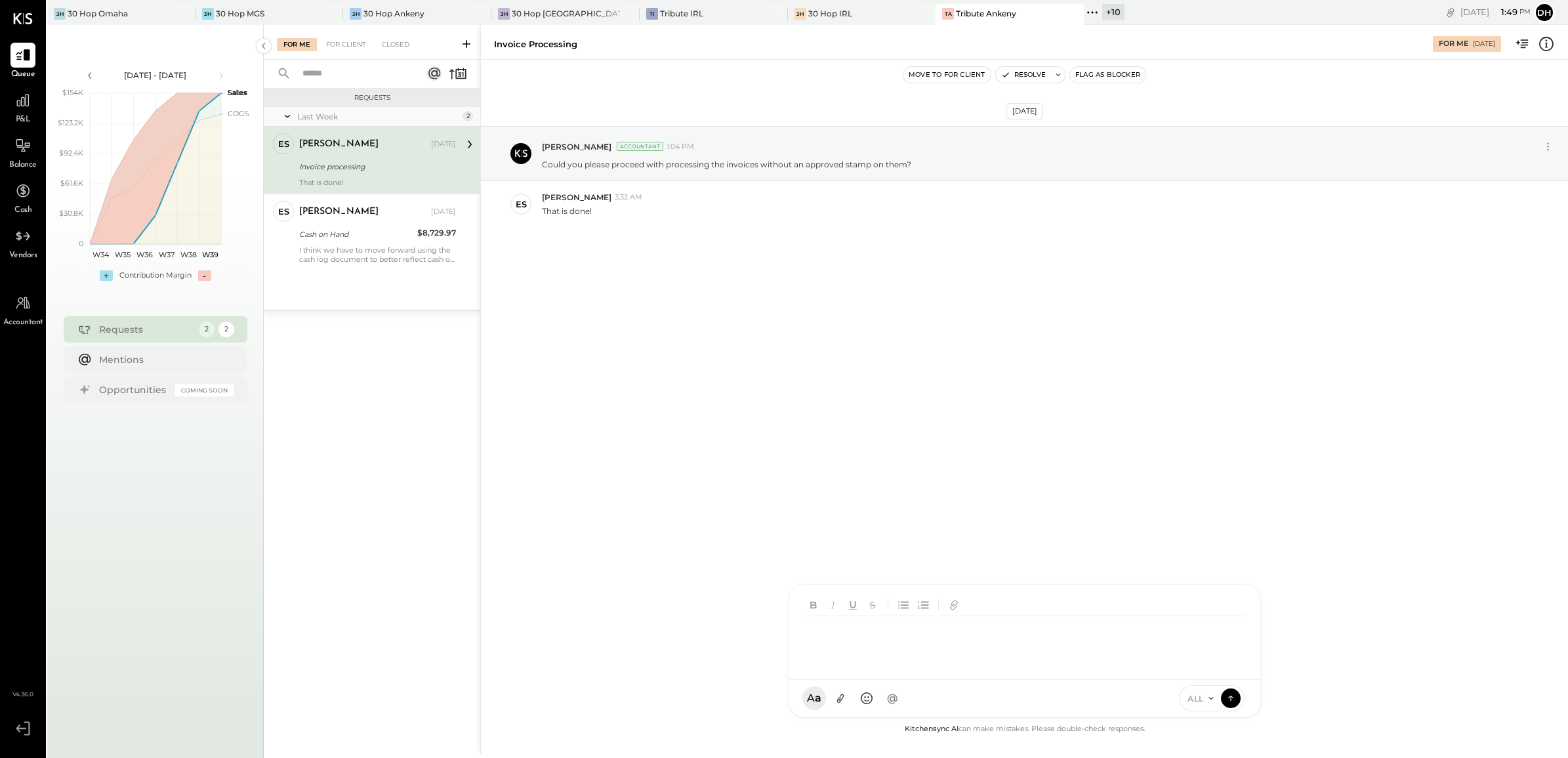
click at [864, 606] on div at bounding box center [1025, 642] width 445 height 53
click at [1237, 606] on button at bounding box center [1230, 697] width 20 height 20
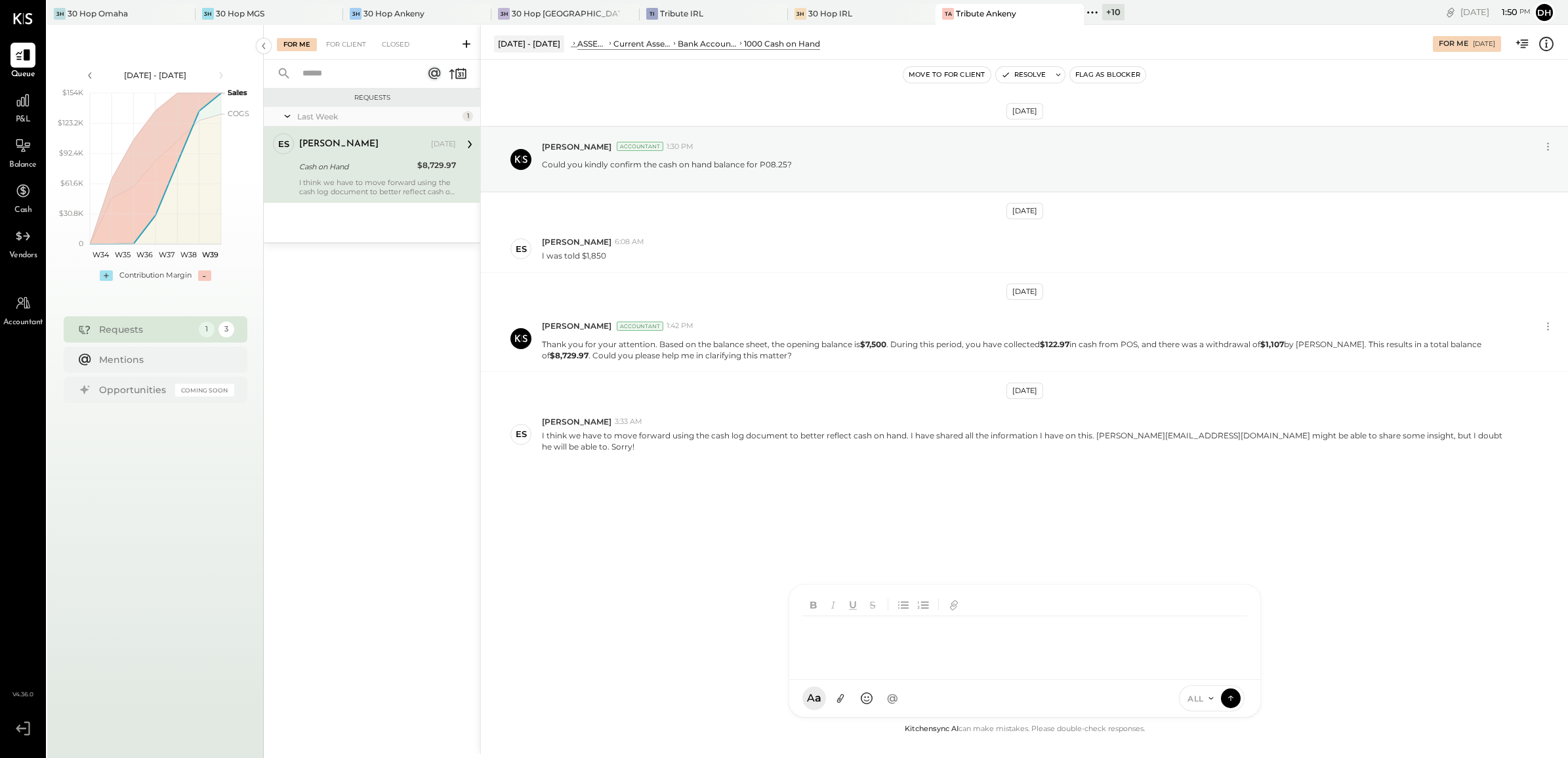
click at [905, 606] on div at bounding box center [1025, 642] width 445 height 53
click at [1232, 606] on icon at bounding box center [1230, 697] width 12 height 13
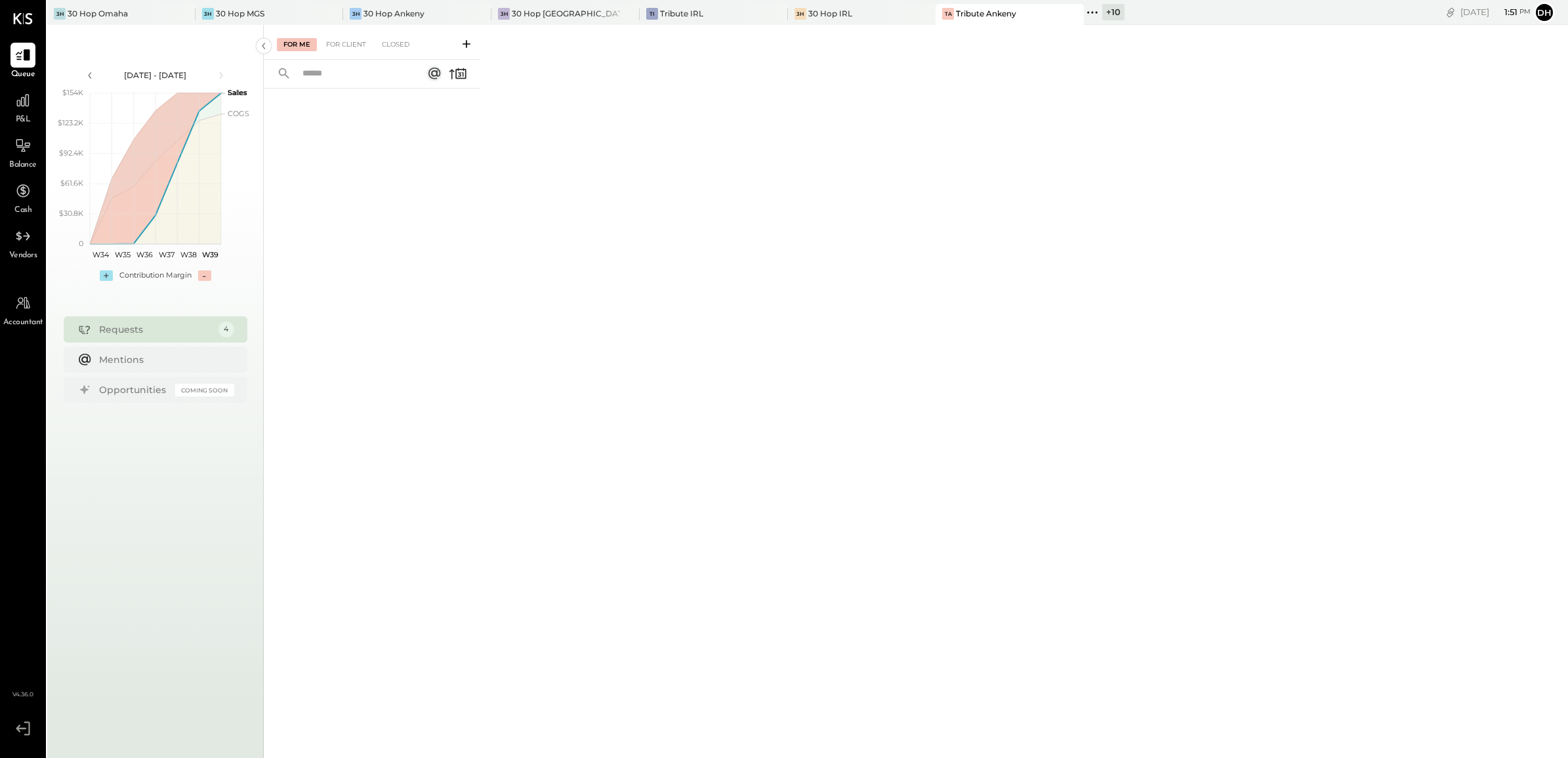
drag, startPoint x: 1077, startPoint y: 11, endPoint x: 1143, endPoint y: 60, distance: 82.2
click at [1102, 11] on div "+ 10" at bounding box center [1113, 12] width 22 height 16
click at [259, 14] on div "30 Hop MGS" at bounding box center [240, 13] width 49 height 11
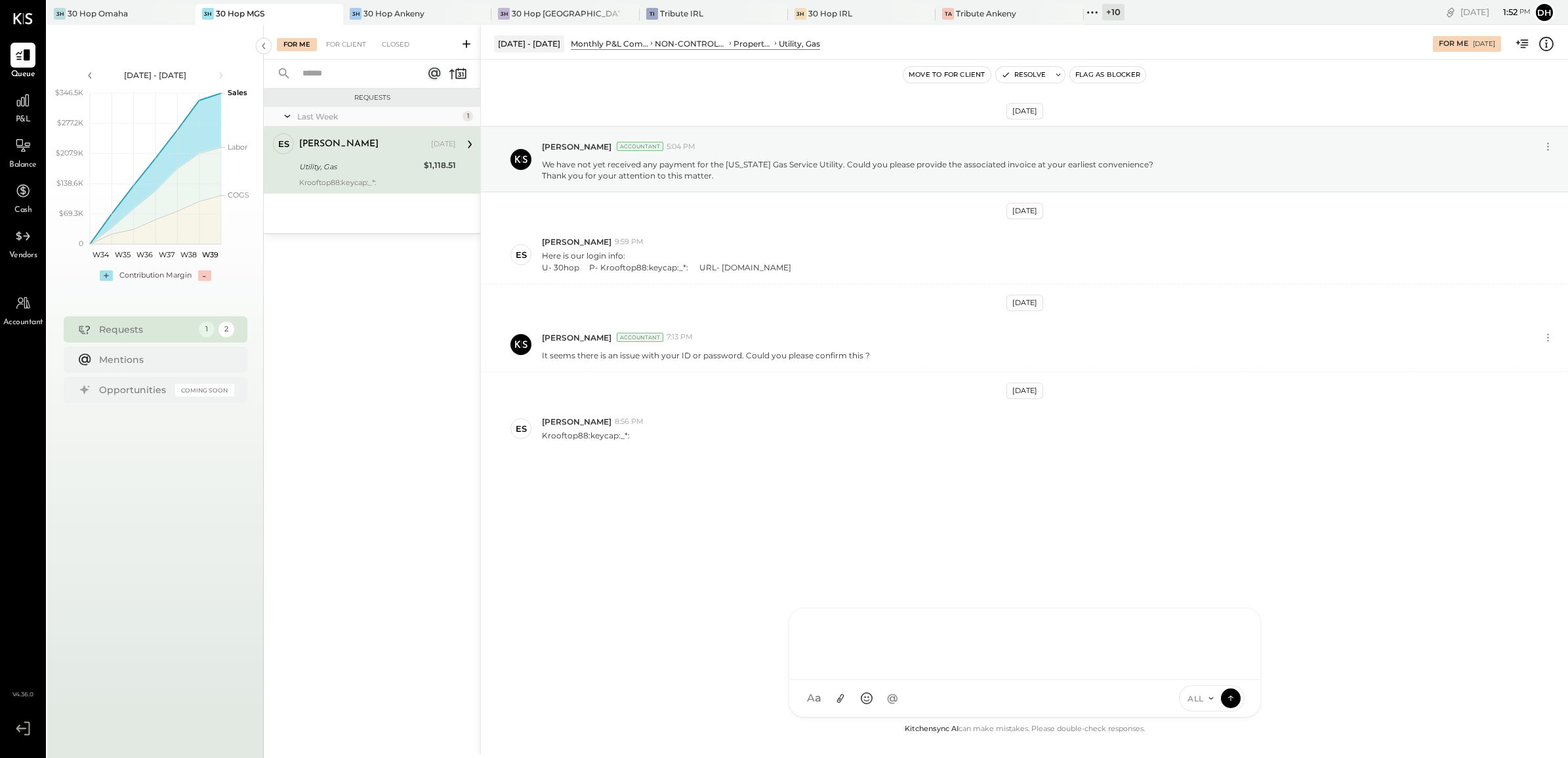
click at [875, 606] on div "AM [PERSON_NAME] [PERSON_NAME] DB [PERSON_NAME] ES [PERSON_NAME] BF [PERSON_NAM…" at bounding box center [1024, 662] width 473 height 110
click at [1173, 606] on div "**********" at bounding box center [1025, 642] width 445 height 53
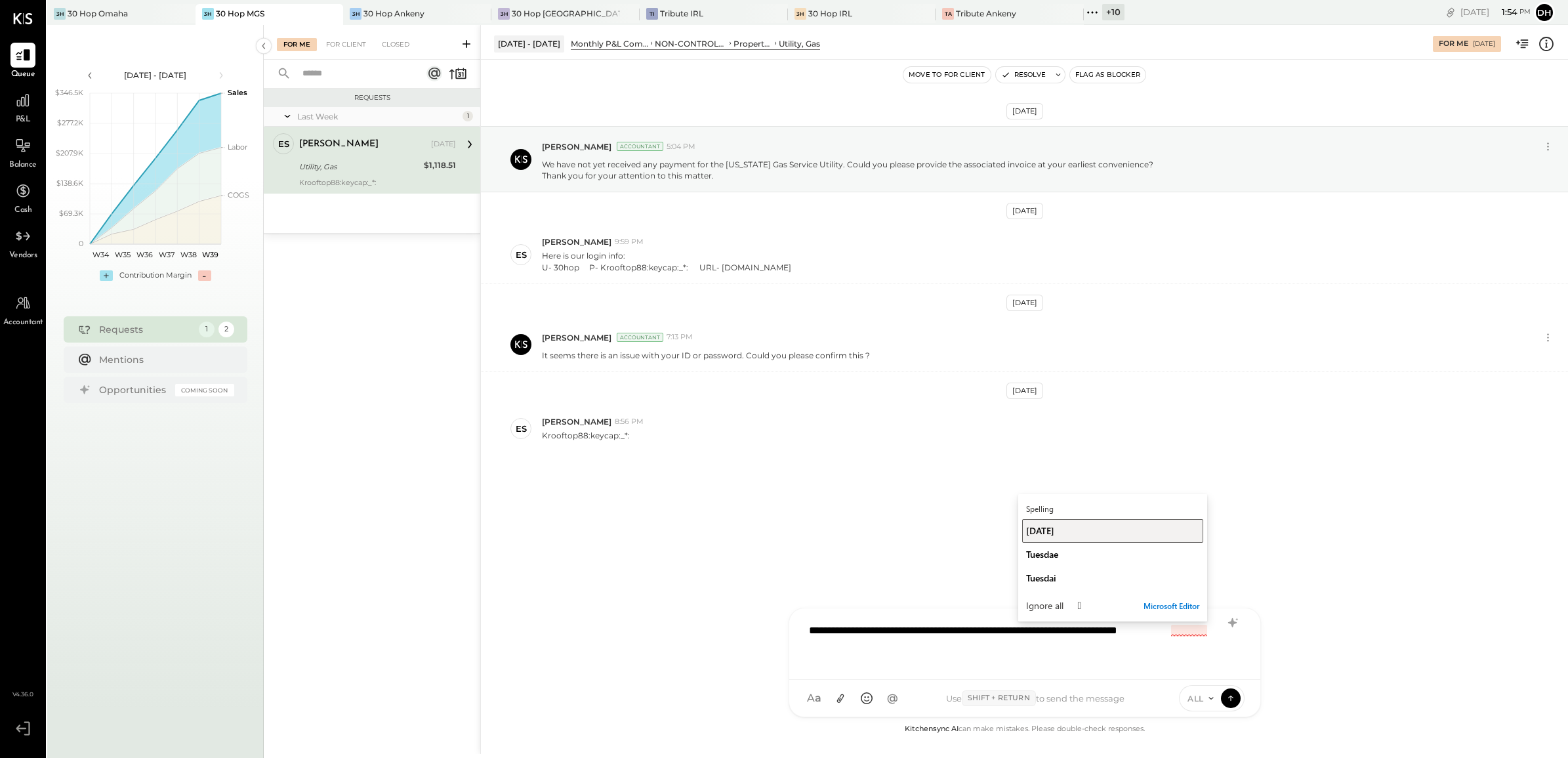
click at [1073, 531] on div "[DATE]" at bounding box center [1112, 531] width 173 height 13
click at [1235, 606] on div "**********" at bounding box center [1025, 642] width 445 height 53
click at [1230, 606] on icon at bounding box center [1231, 622] width 9 height 9
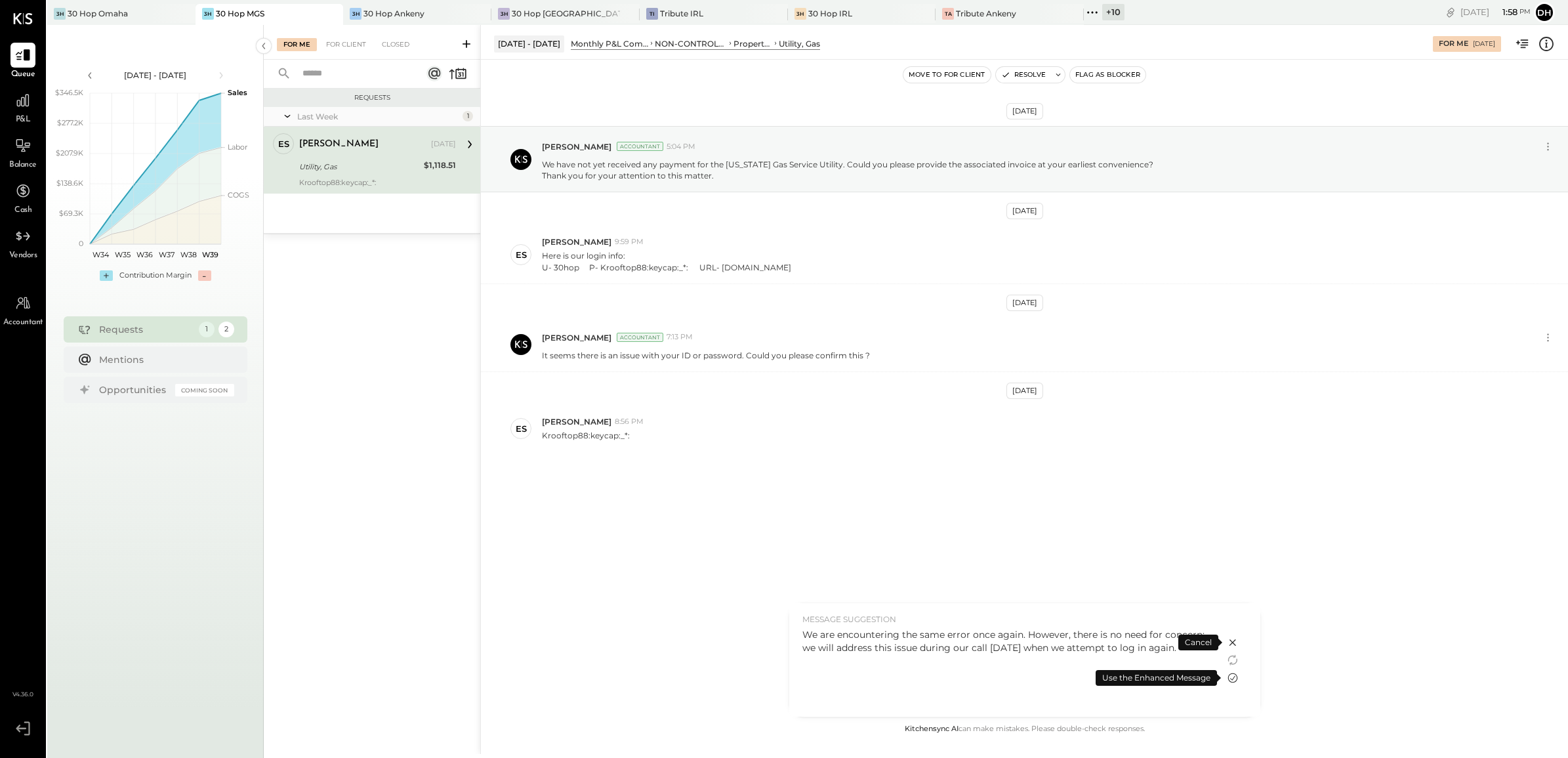
click at [1227, 606] on icon at bounding box center [1233, 678] width 16 height 16
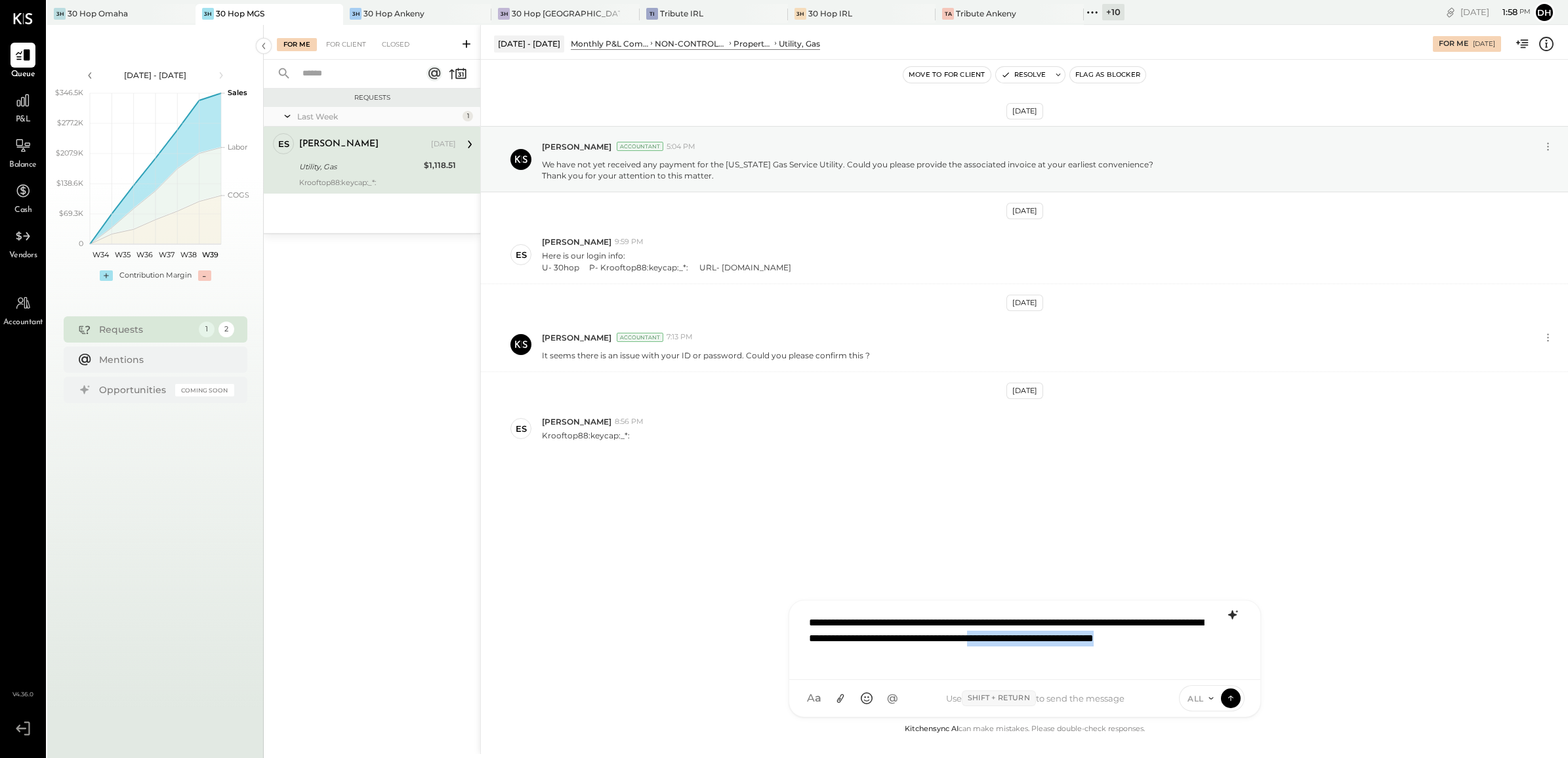
drag, startPoint x: 1148, startPoint y: 638, endPoint x: 1178, endPoint y: 657, distance: 35.5
click at [1178, 606] on div "**********" at bounding box center [1025, 638] width 445 height 60
drag, startPoint x: 1118, startPoint y: 625, endPoint x: 870, endPoint y: 657, distance: 250.1
click at [870, 606] on div "**********" at bounding box center [1025, 642] width 445 height 53
click at [1034, 606] on div "**********" at bounding box center [1025, 642] width 445 height 53
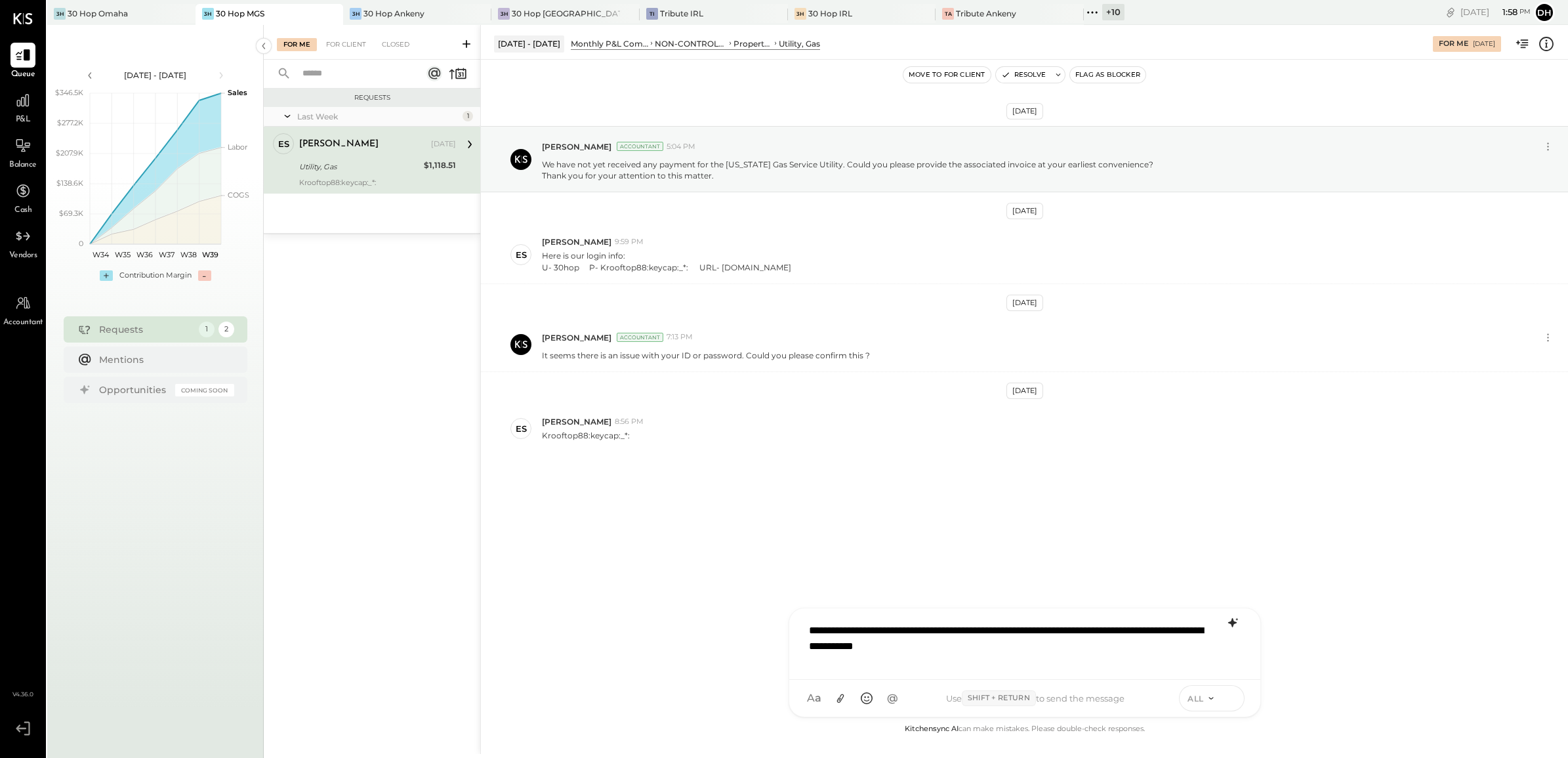
click at [1233, 606] on icon at bounding box center [1230, 697] width 12 height 13
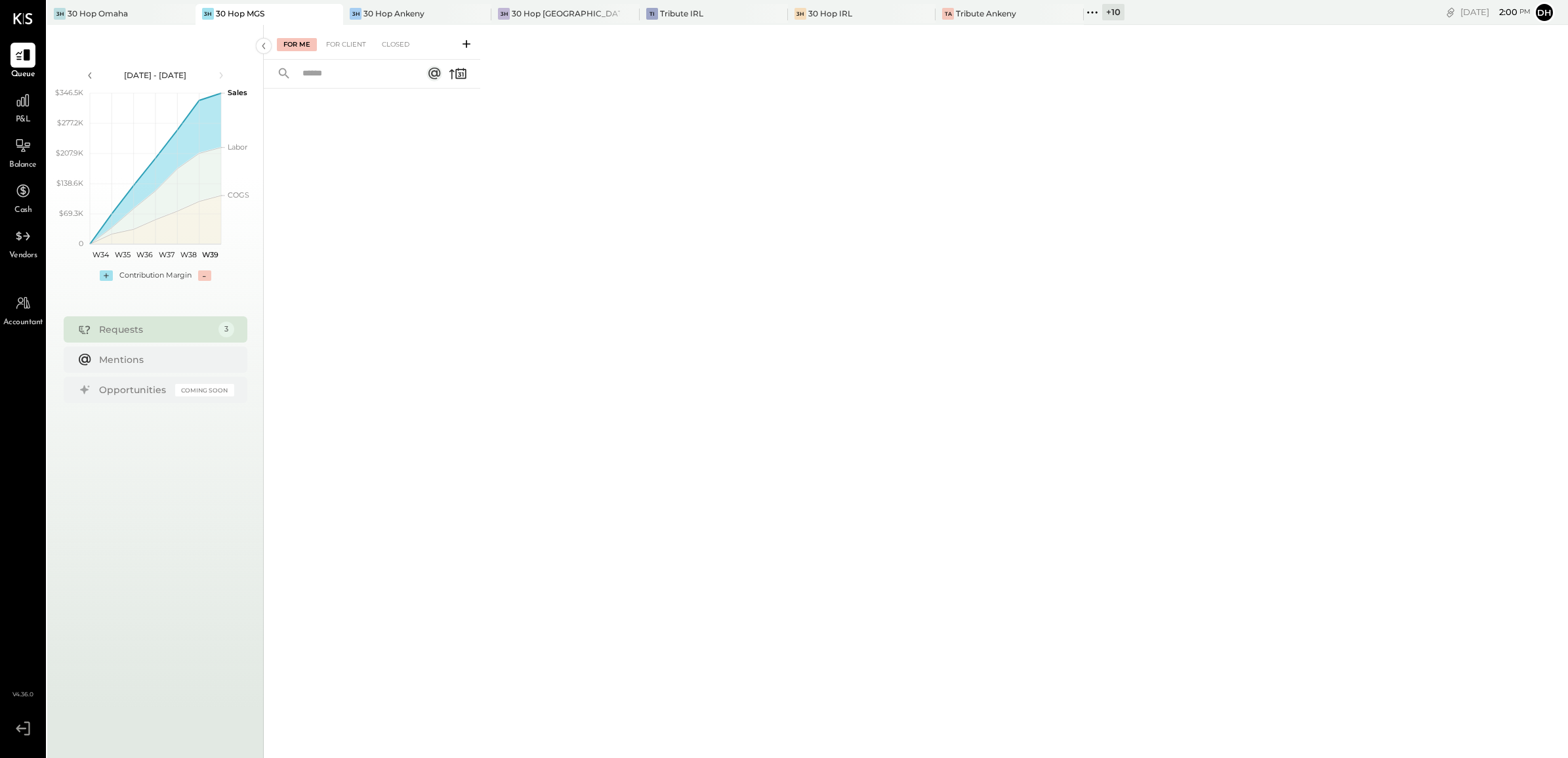
click at [1102, 17] on div "+ 10" at bounding box center [1113, 12] width 22 height 16
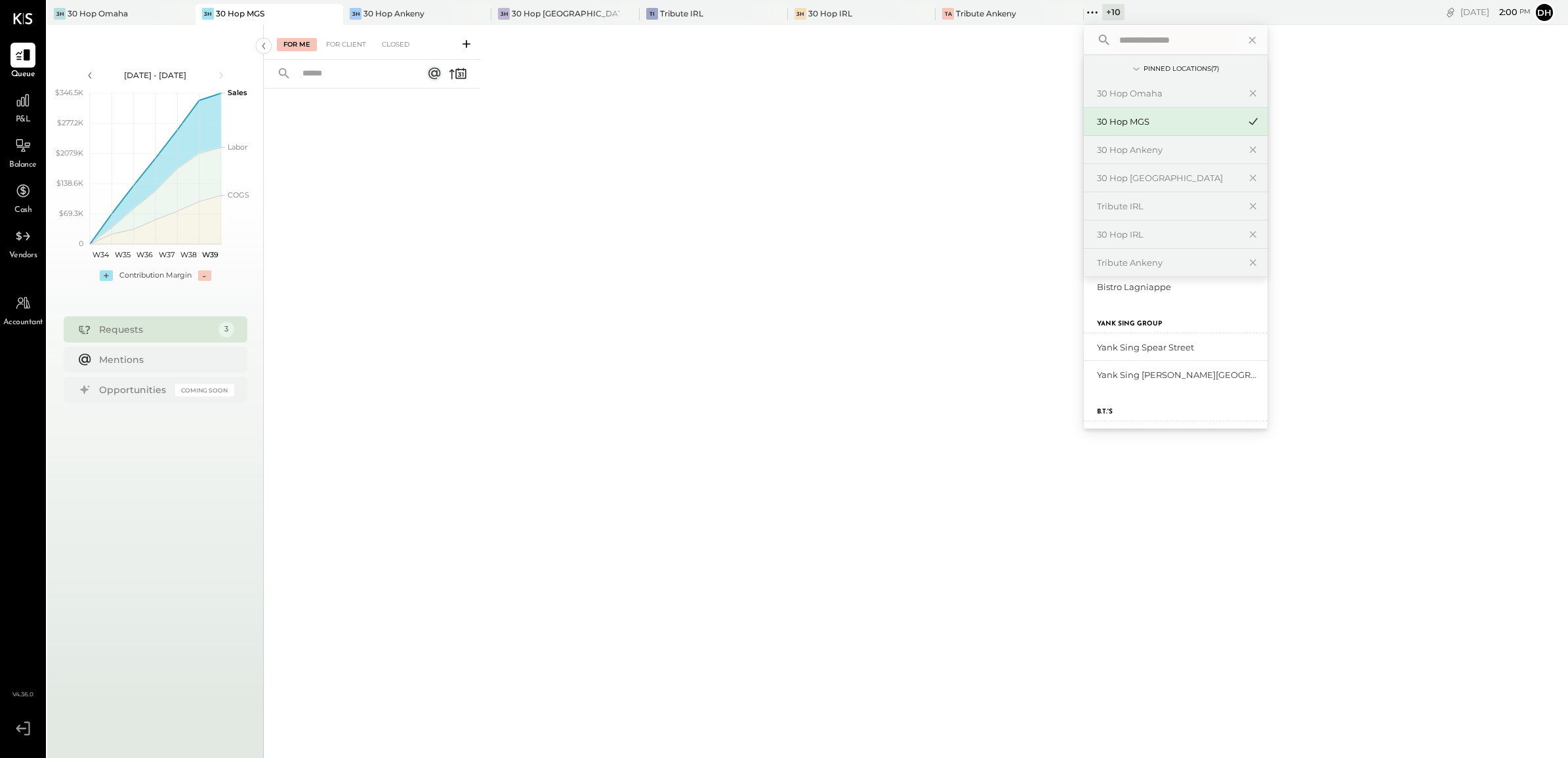
scroll to position [246, 0]
click at [1133, 374] on div "30 Hop [PERSON_NAME] Summit" at bounding box center [1168, 375] width 142 height 13
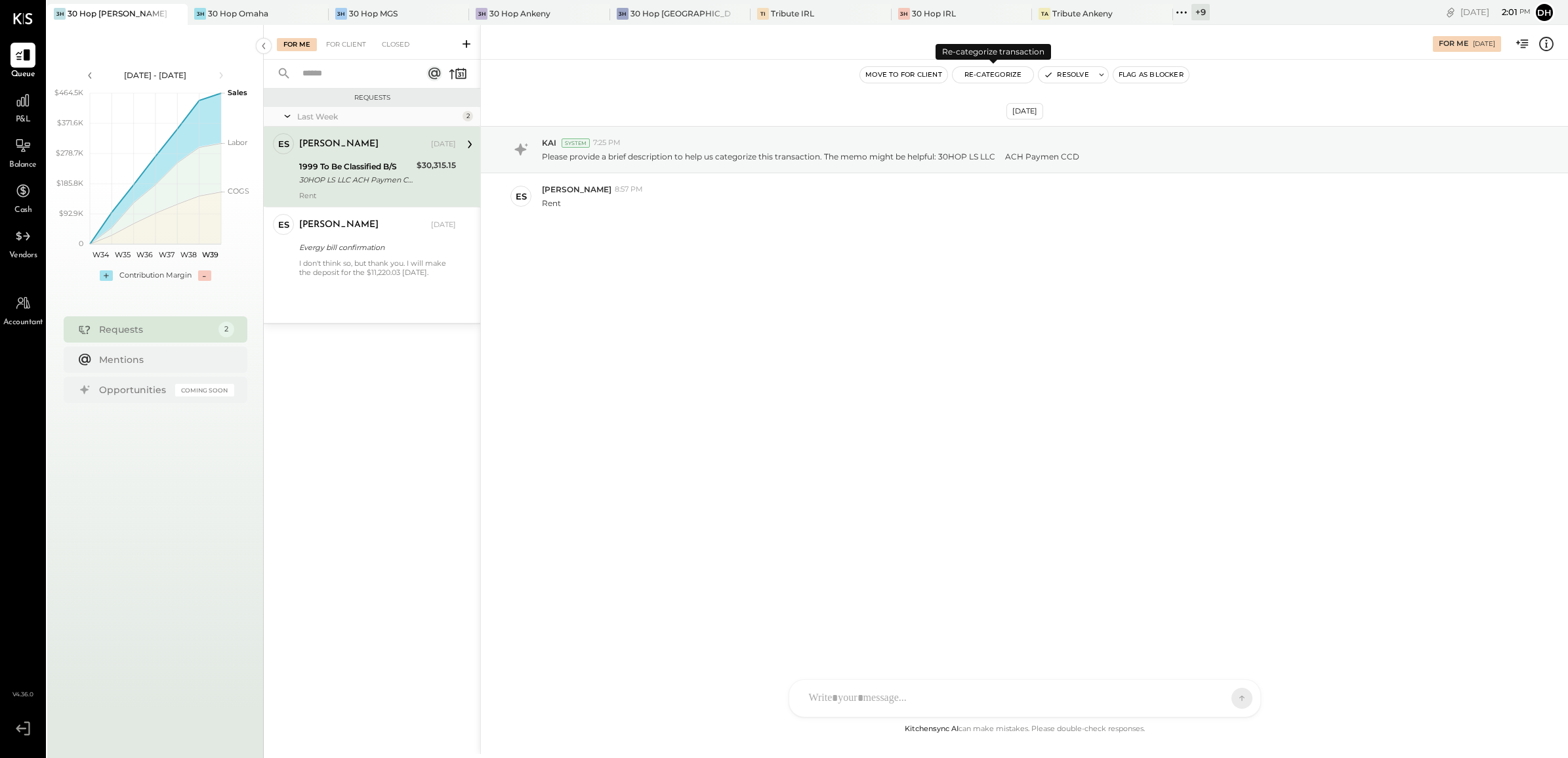
click at [994, 74] on button "Re-Categorize" at bounding box center [993, 74] width 81 height 16
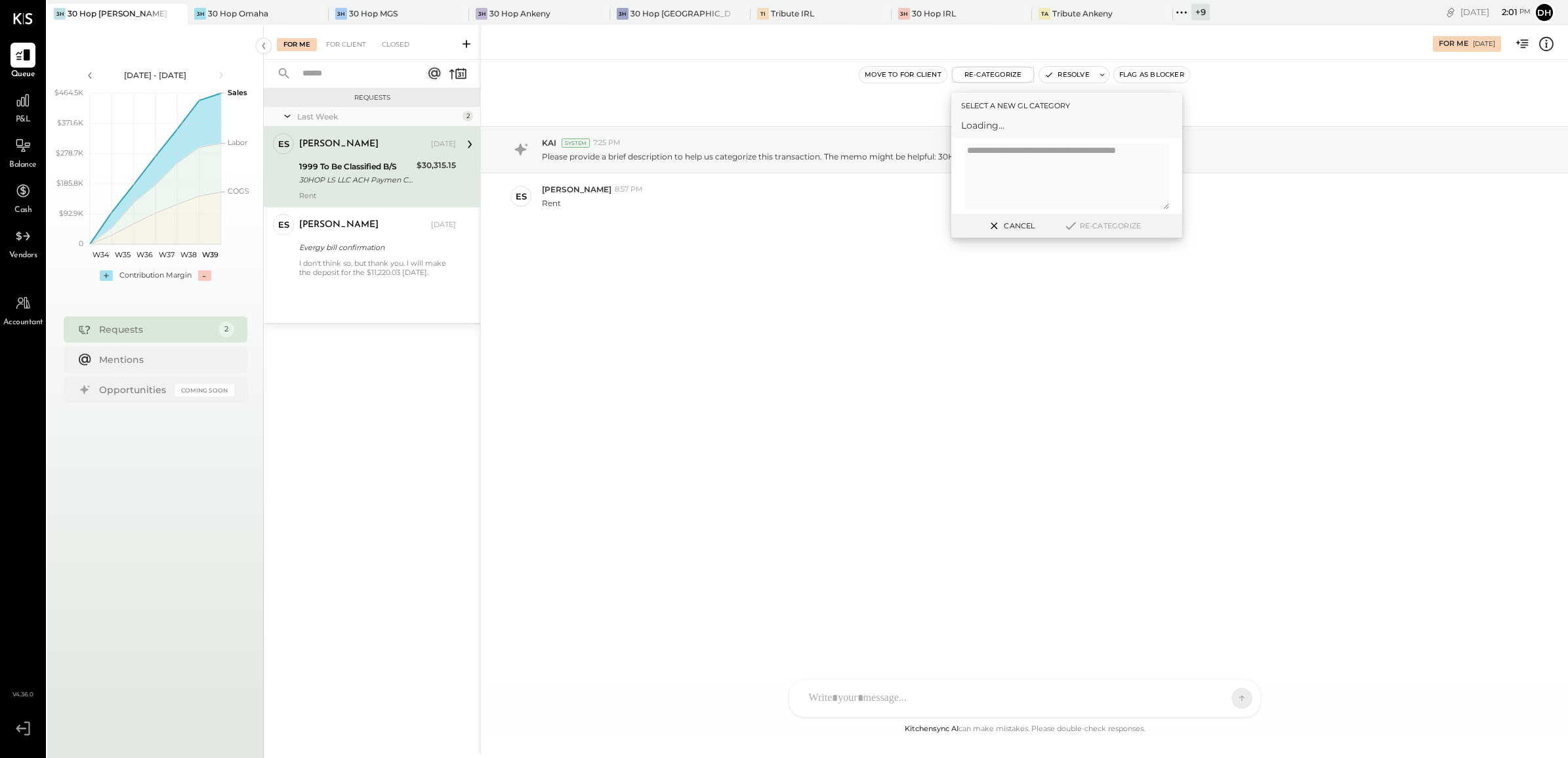
click at [1001, 130] on span "Loading..." at bounding box center [1066, 125] width 212 height 13
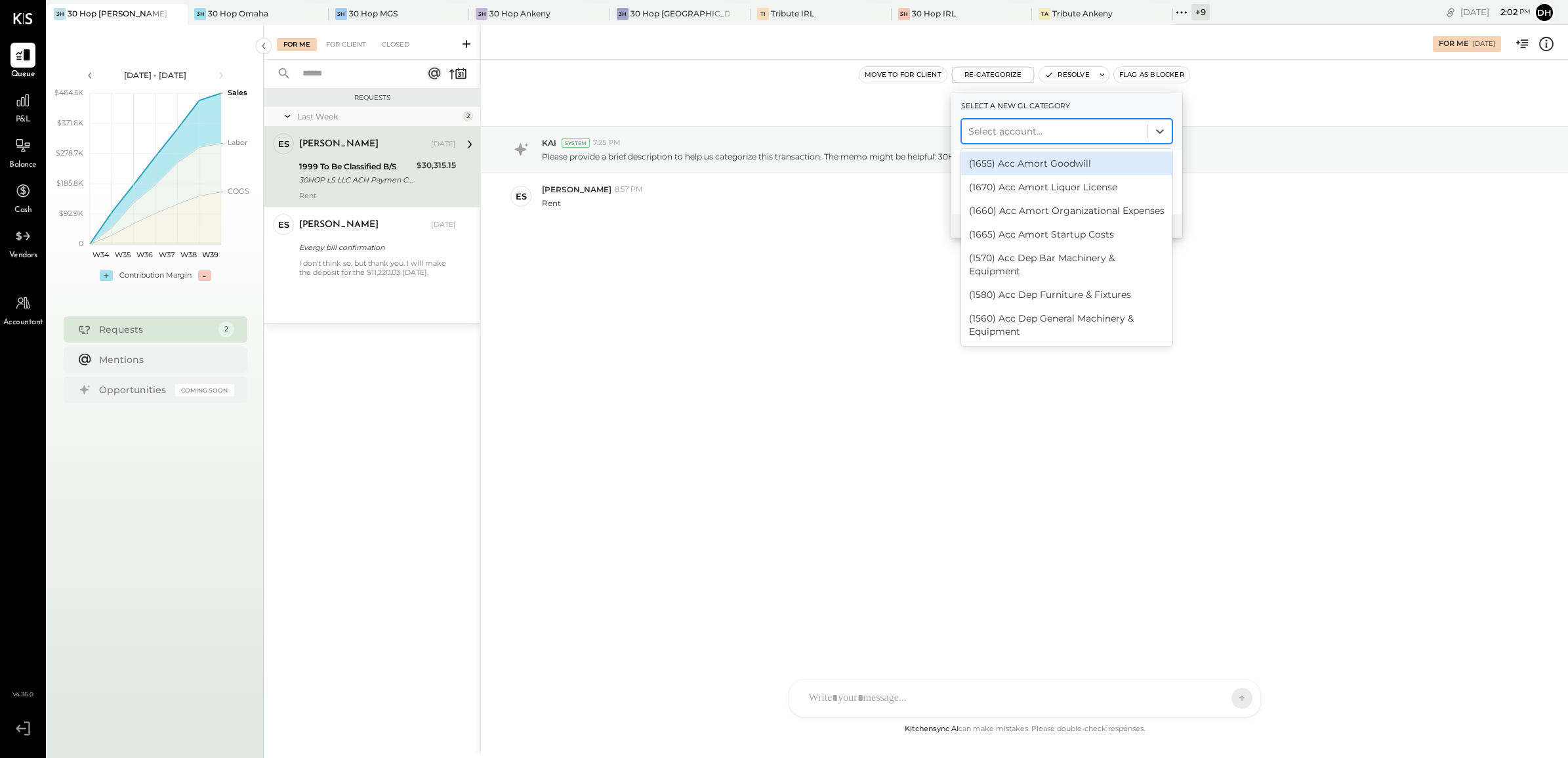
click at [1020, 132] on div at bounding box center [1054, 131] width 172 height 16
type input "****"
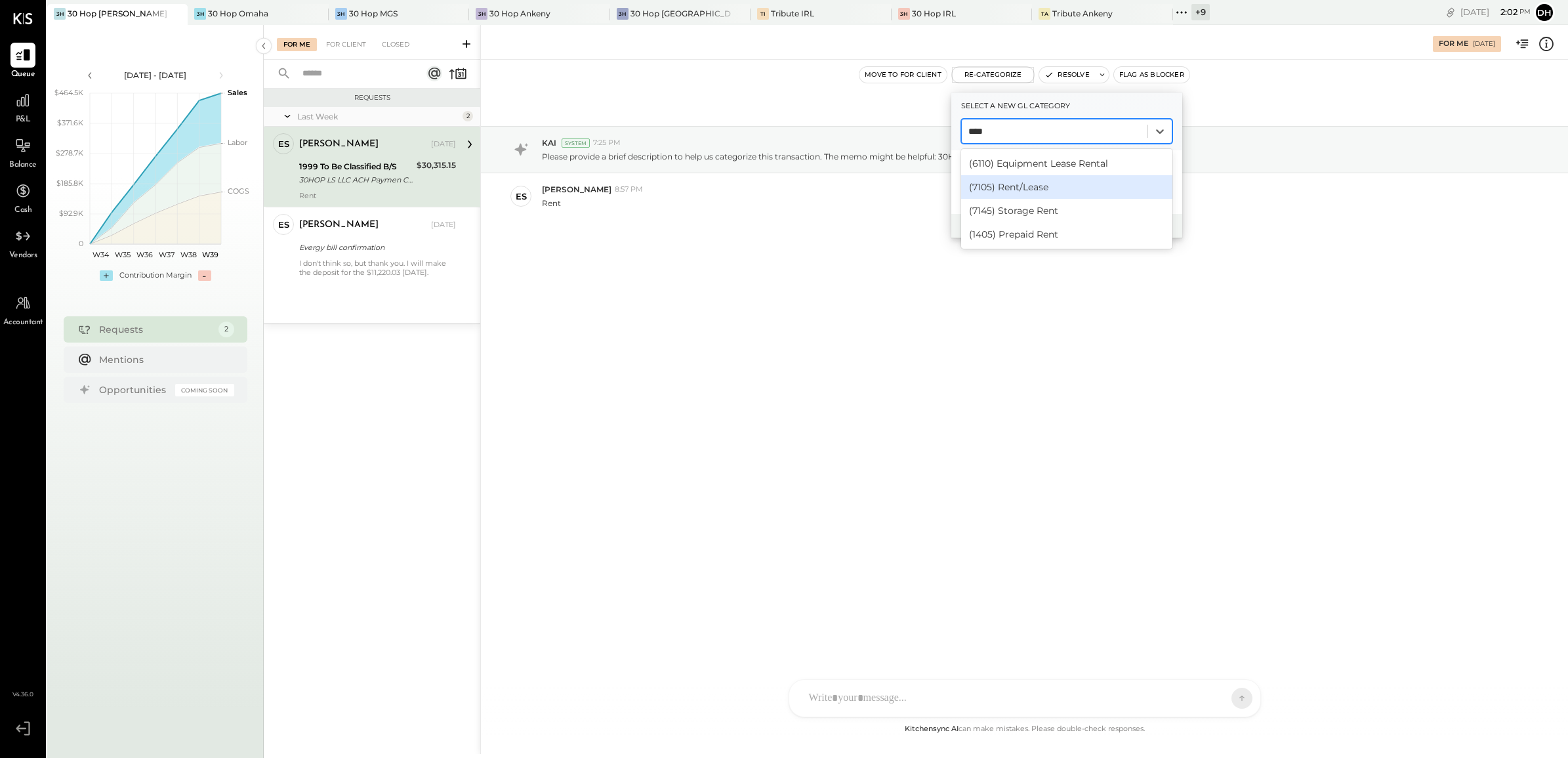
click at [1041, 188] on div "(7105) Rent/Lease" at bounding box center [1066, 187] width 212 height 24
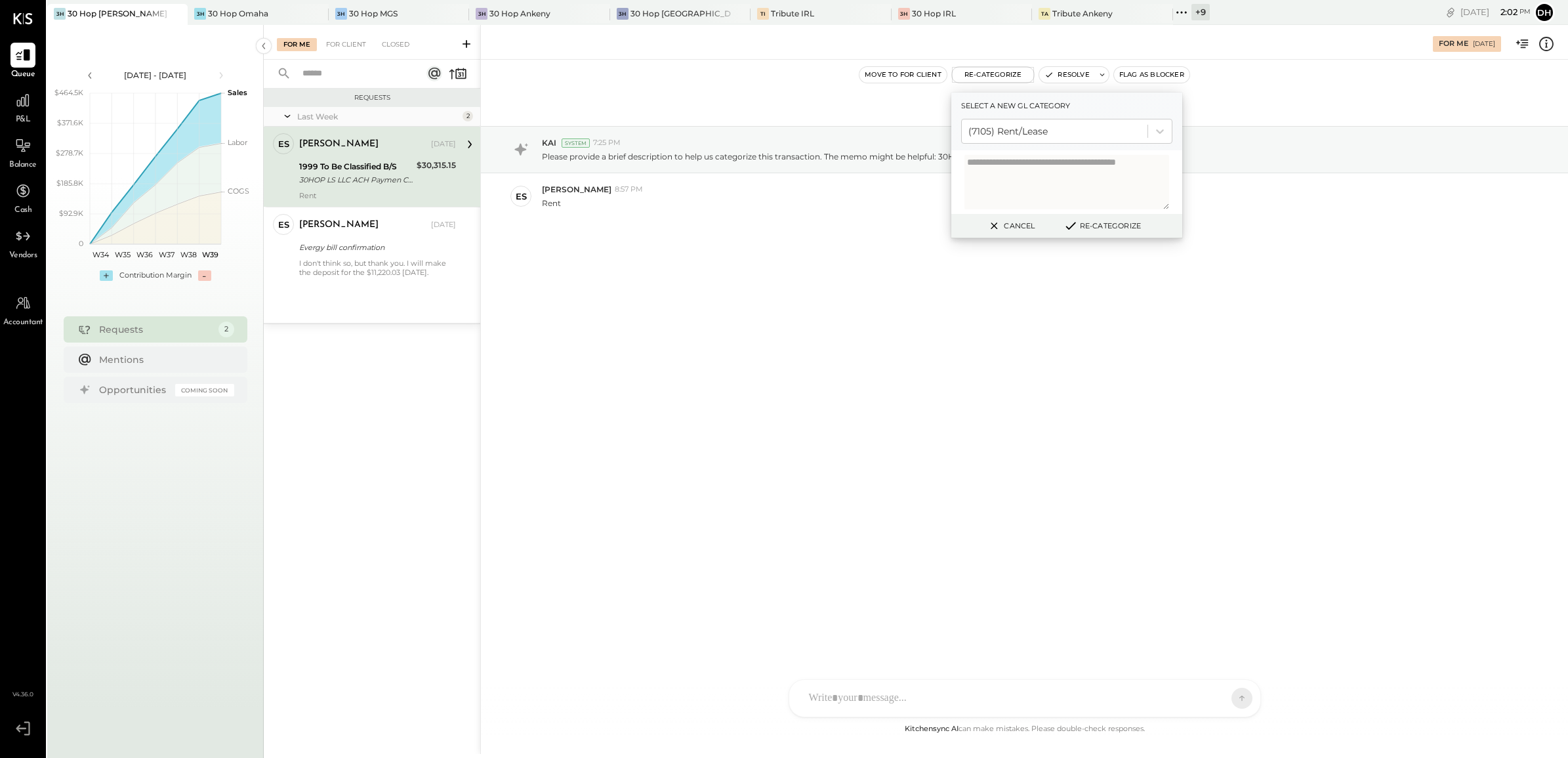
click at [1101, 227] on button "Re-Categorize" at bounding box center [1102, 226] width 86 height 16
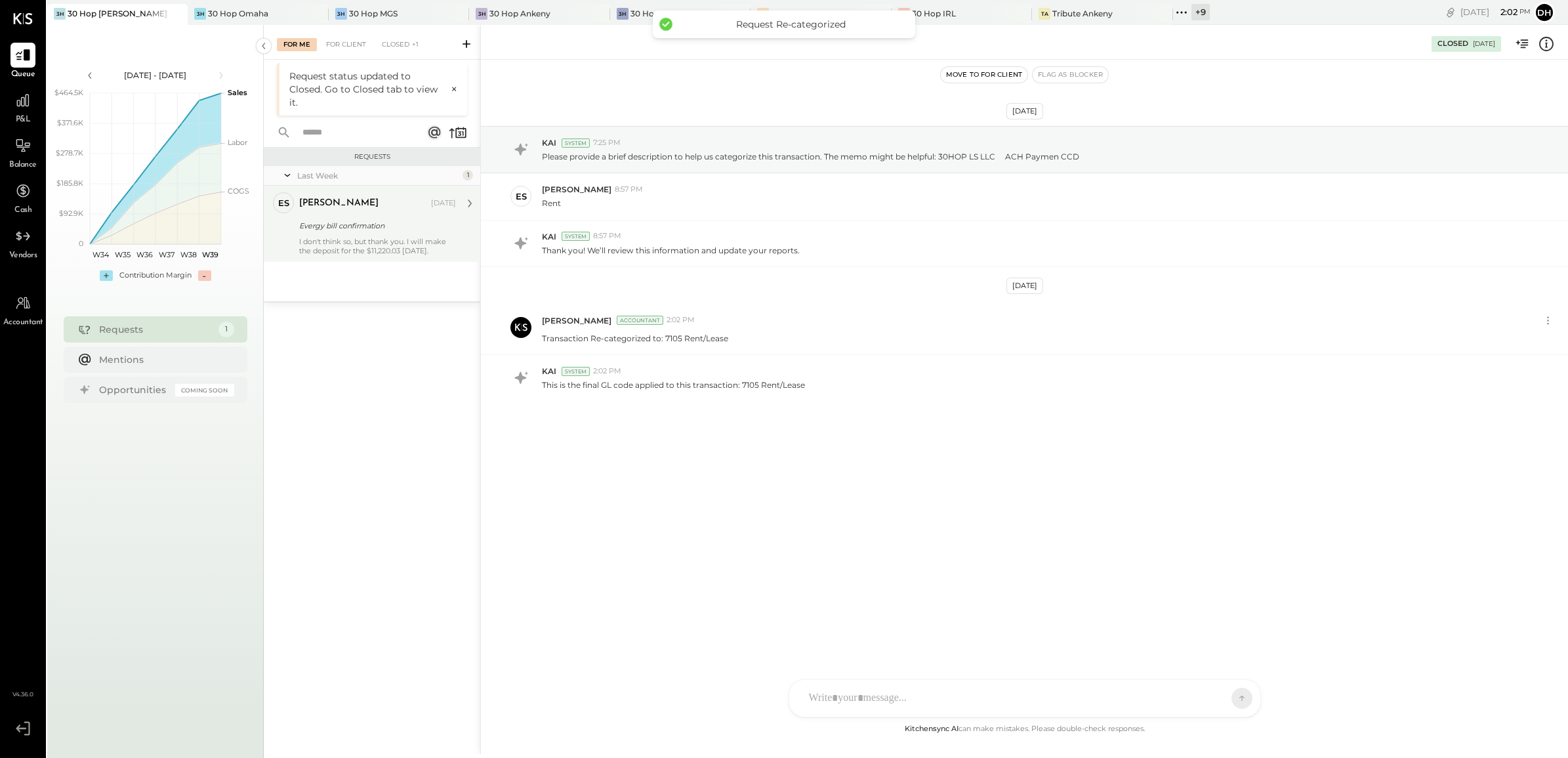
click at [341, 218] on div "Evergy bill confirmation" at bounding box center [375, 226] width 153 height 16
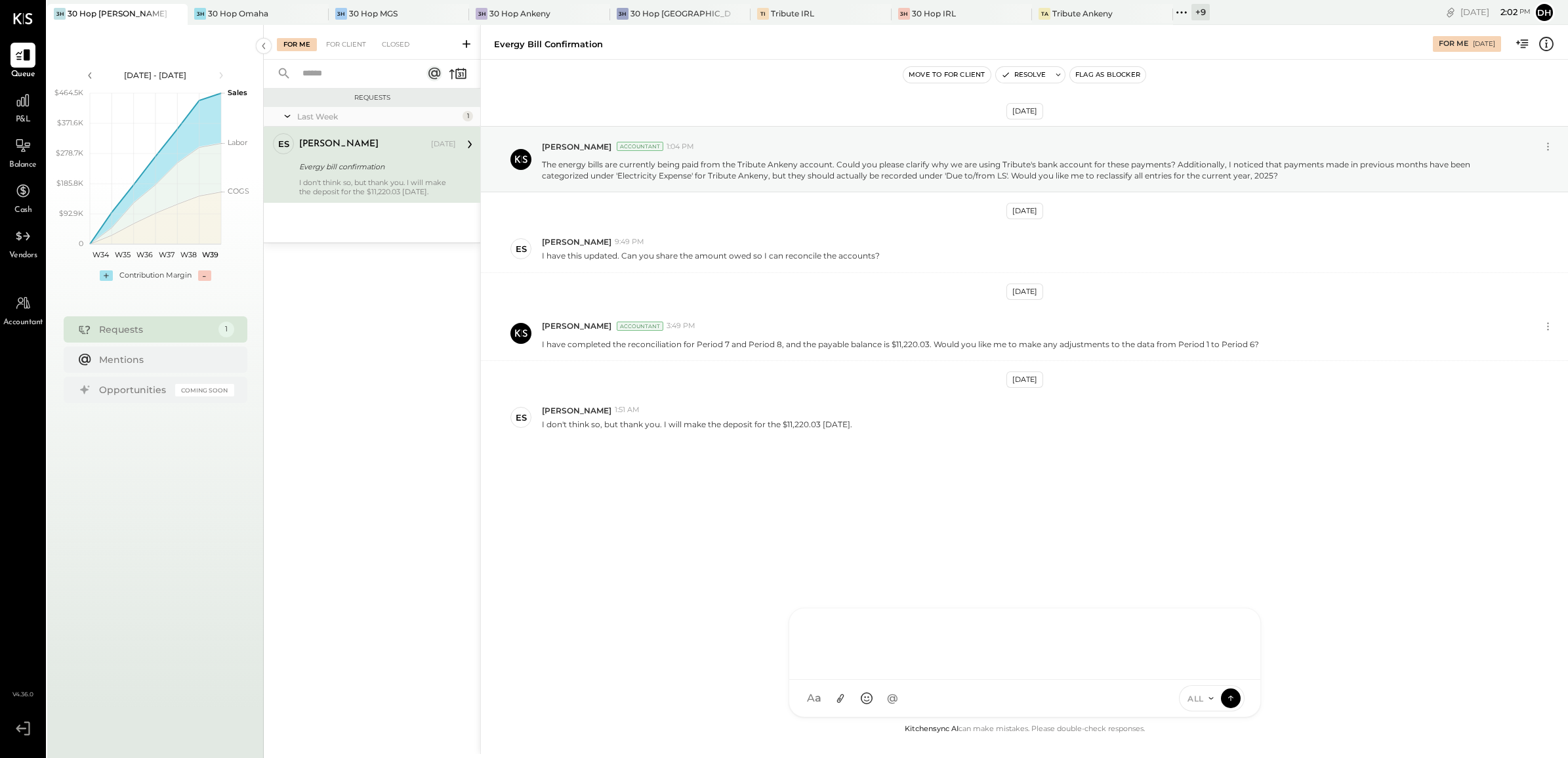
click at [843, 606] on div "AM [PERSON_NAME] [PERSON_NAME] DB [PERSON_NAME] ES [PERSON_NAME] BF [PERSON_NAM…" at bounding box center [1024, 662] width 473 height 110
click at [821, 606] on div "**********" at bounding box center [1025, 642] width 445 height 53
click at [1226, 606] on icon at bounding box center [1230, 697] width 12 height 13
